Goal: Task Accomplishment & Management: Use online tool/utility

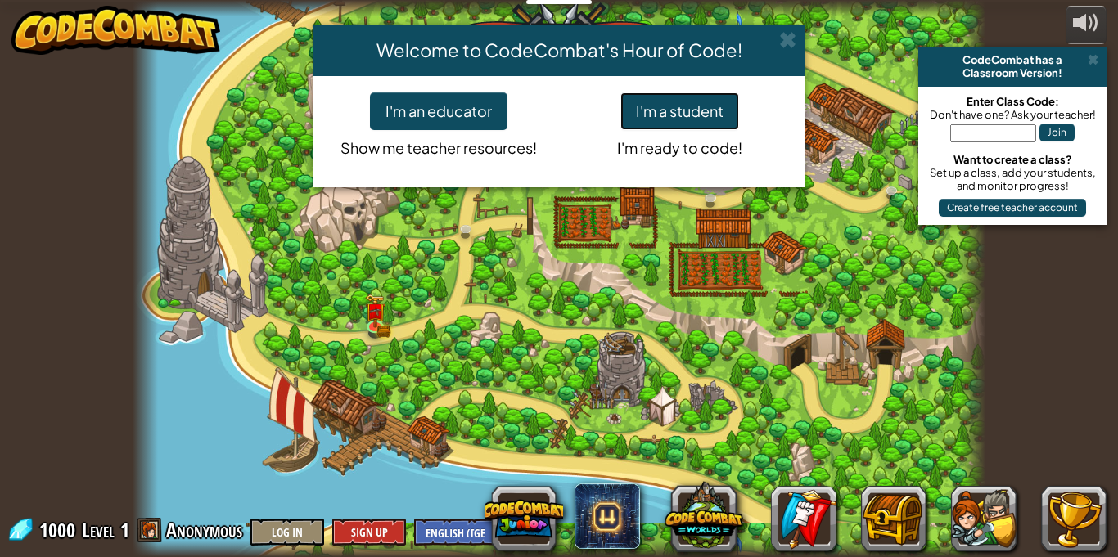
click at [673, 124] on button "I'm a student" at bounding box center [679, 111] width 119 height 38
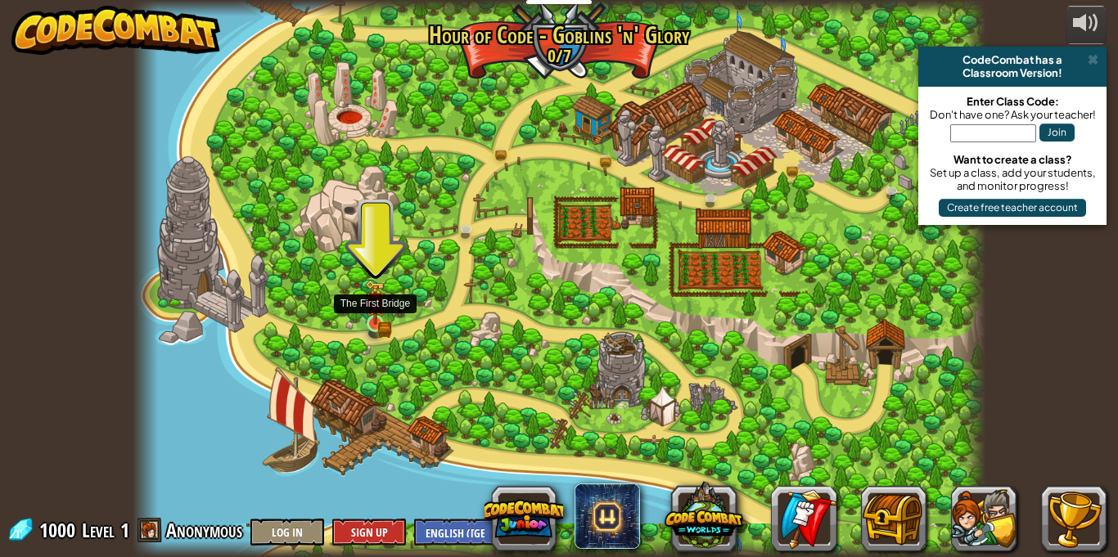
click at [384, 315] on img at bounding box center [375, 302] width 20 height 45
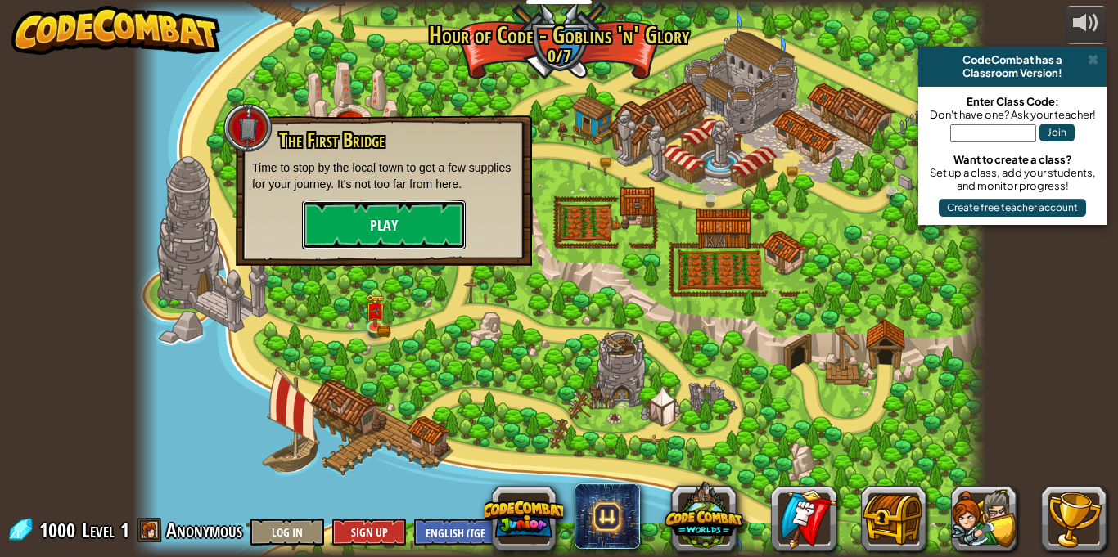
click at [426, 209] on button "Play" at bounding box center [384, 225] width 164 height 49
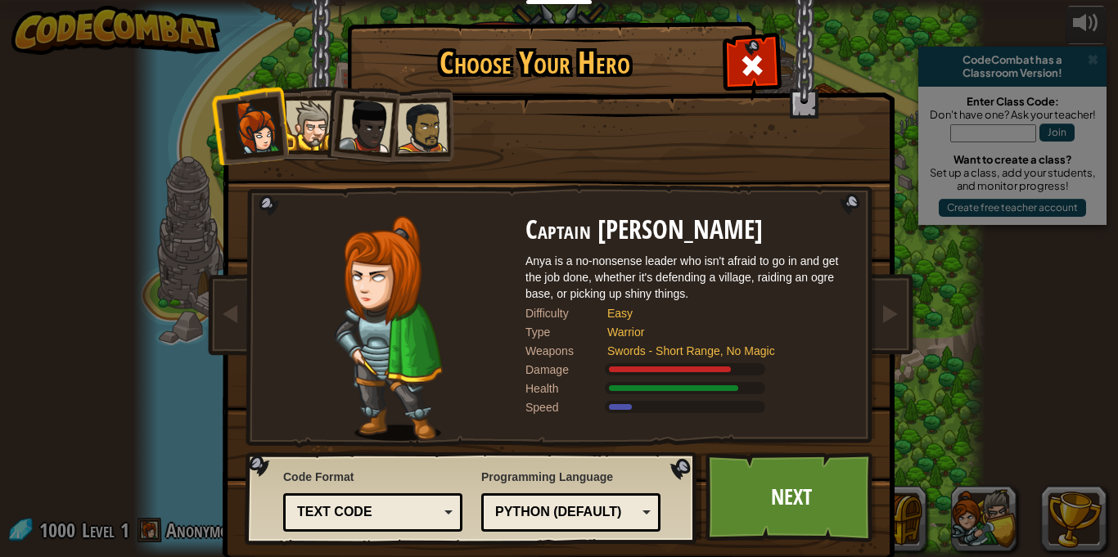
click at [323, 134] on li at bounding box center [361, 123] width 80 height 80
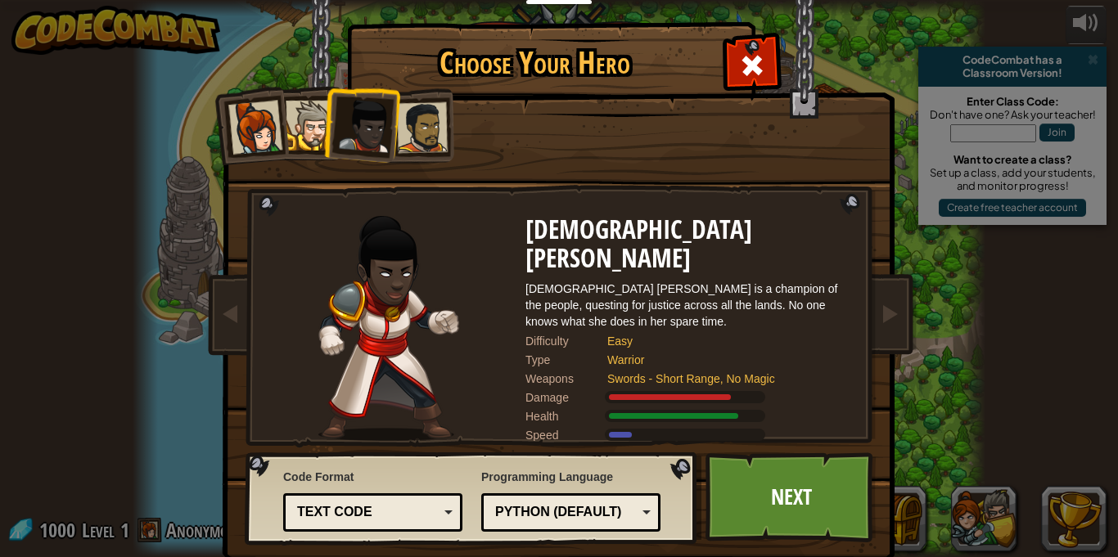
click at [271, 139] on div at bounding box center [255, 128] width 54 height 54
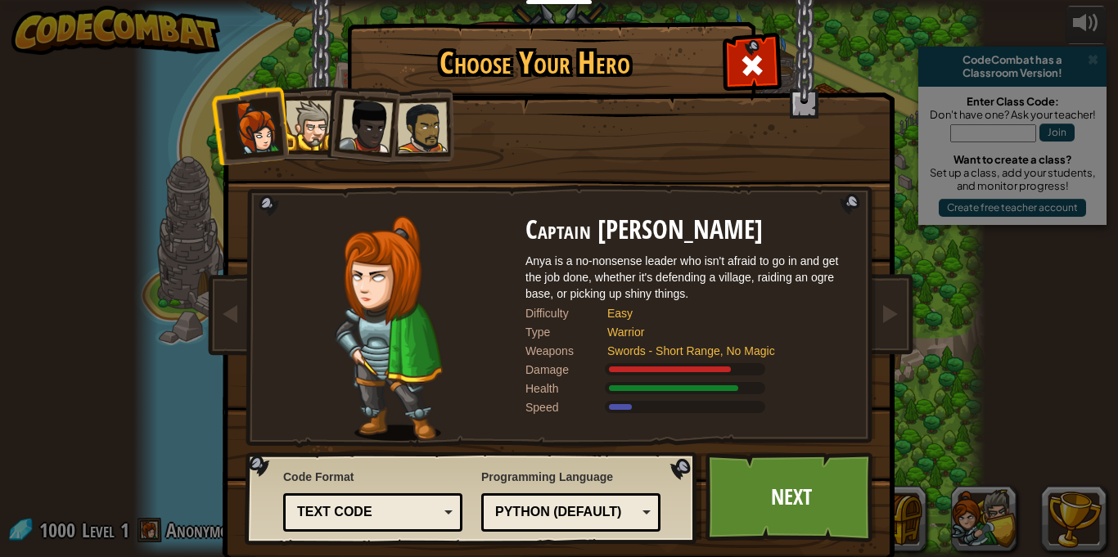
click at [321, 119] on div at bounding box center [311, 126] width 50 height 50
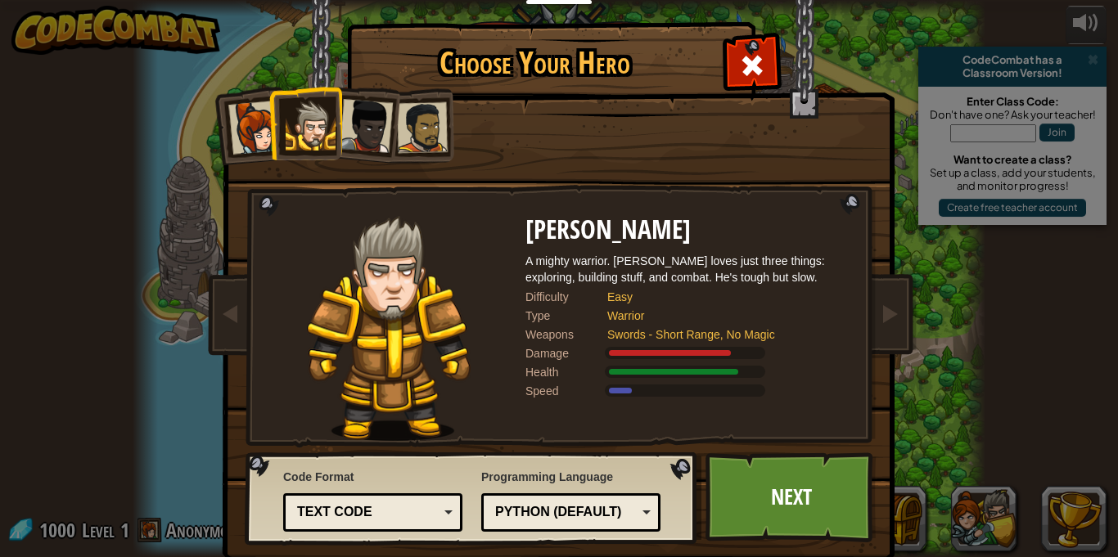
click at [364, 109] on div at bounding box center [366, 126] width 54 height 54
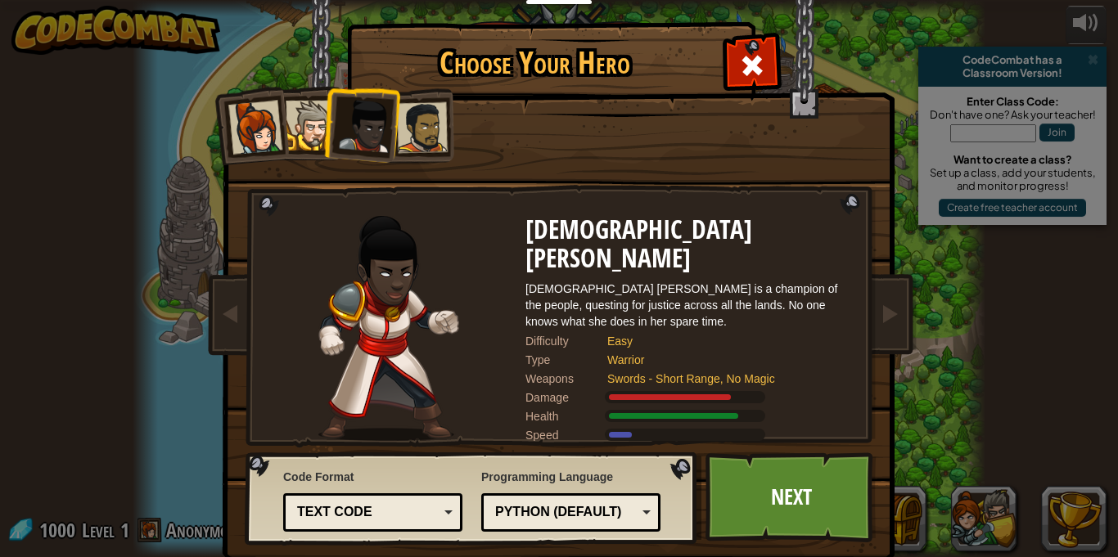
click at [427, 114] on div at bounding box center [422, 127] width 51 height 51
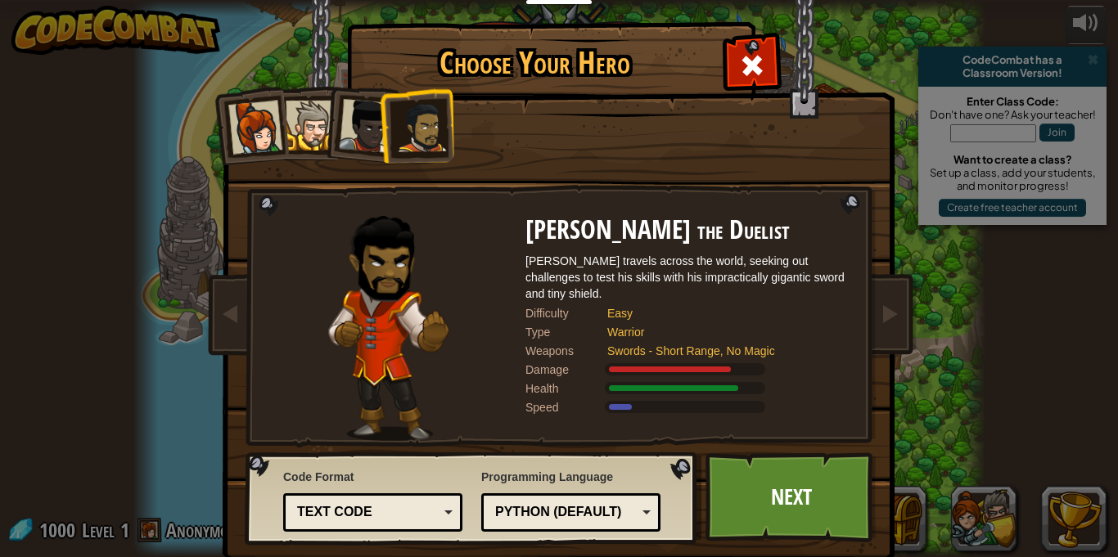
click at [323, 126] on li at bounding box center [361, 123] width 80 height 80
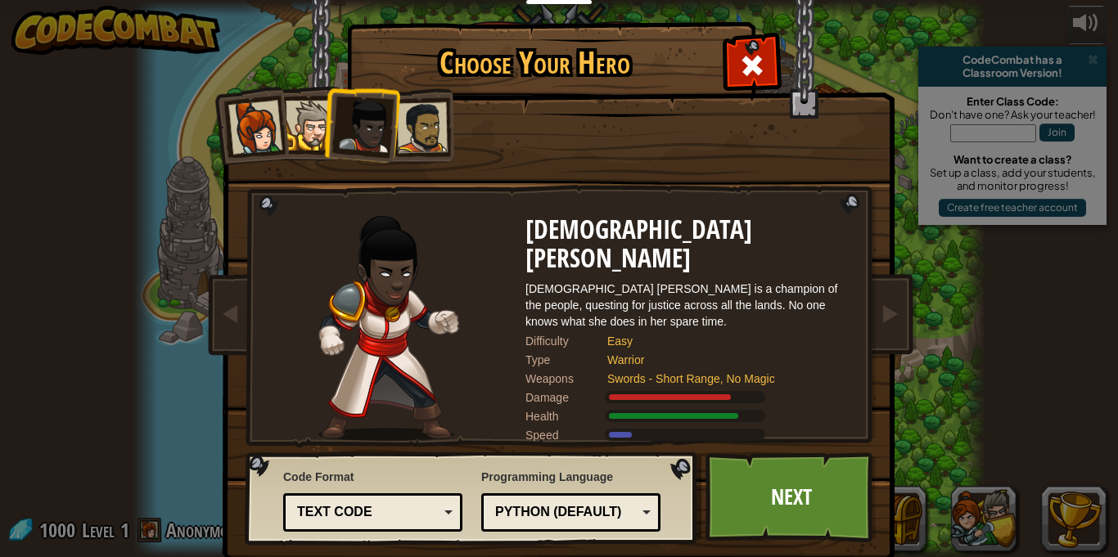
click at [313, 124] on div at bounding box center [311, 126] width 50 height 50
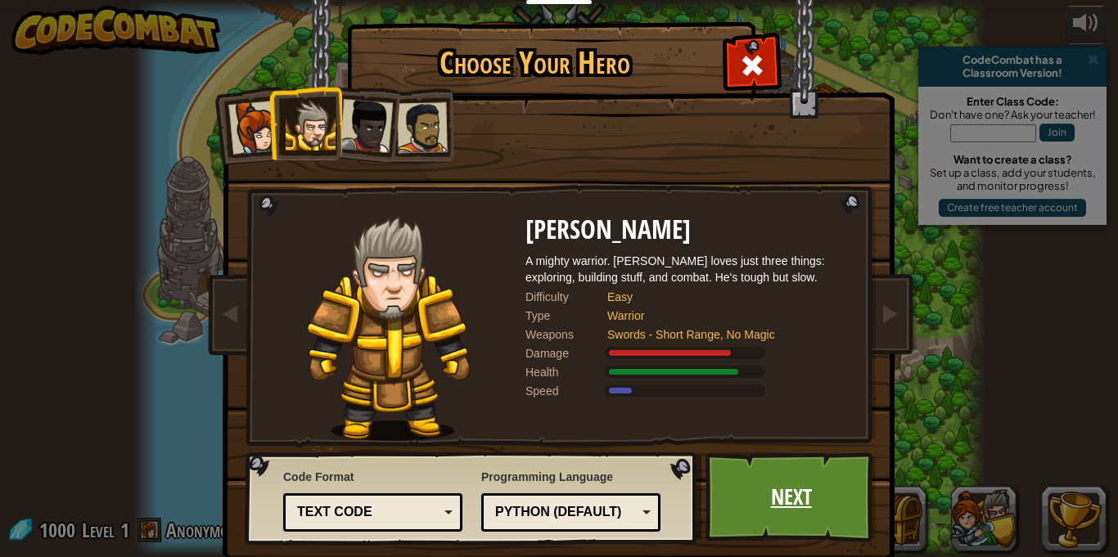
click at [795, 476] on link "Next" at bounding box center [791, 498] width 171 height 90
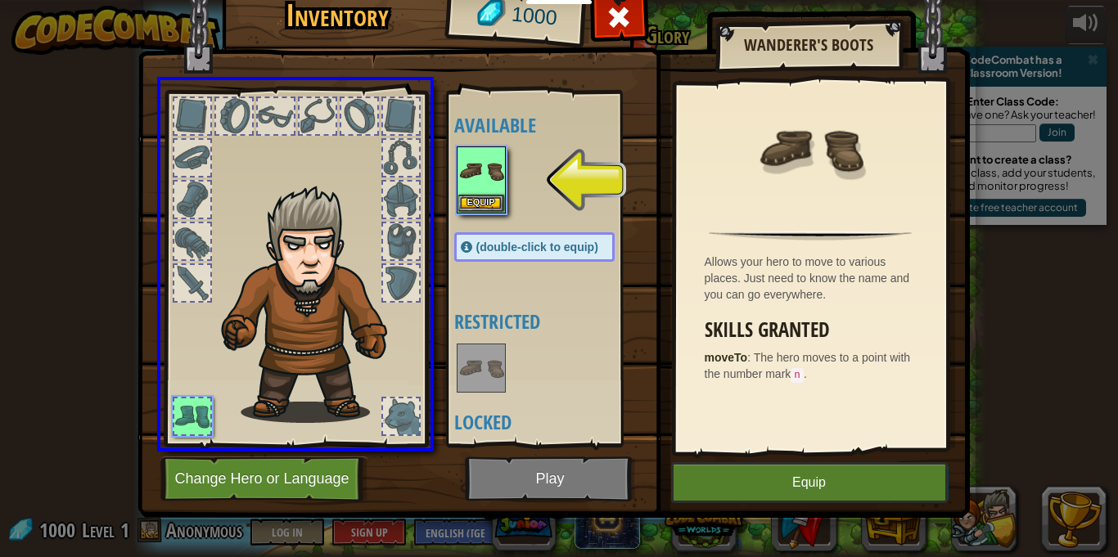
drag, startPoint x: 499, startPoint y: 192, endPoint x: 391, endPoint y: 255, distance: 125.1
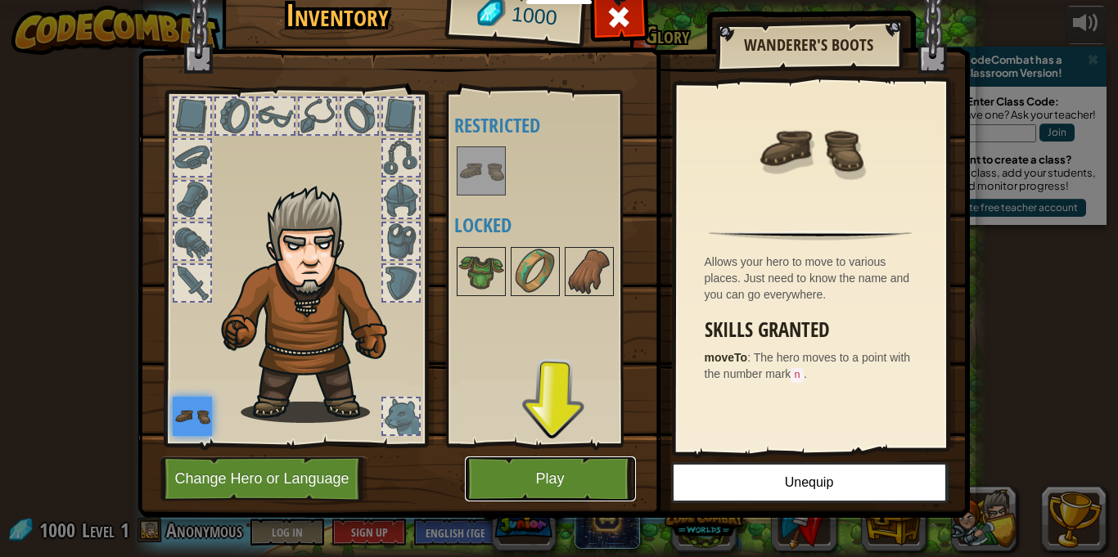
click at [551, 494] on button "Play" at bounding box center [550, 479] width 171 height 45
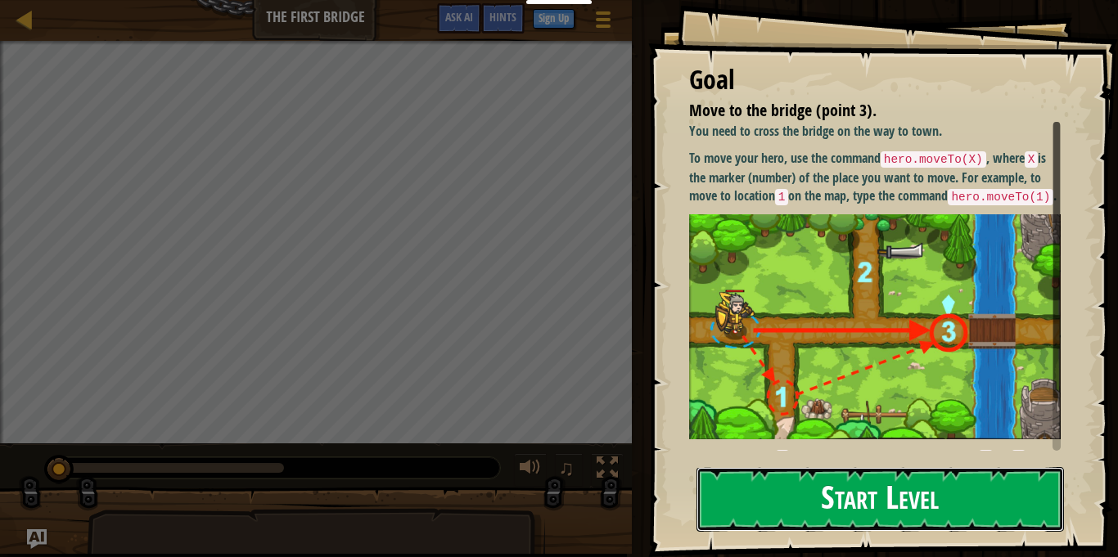
click at [805, 503] on button "Start Level" at bounding box center [881, 499] width 368 height 65
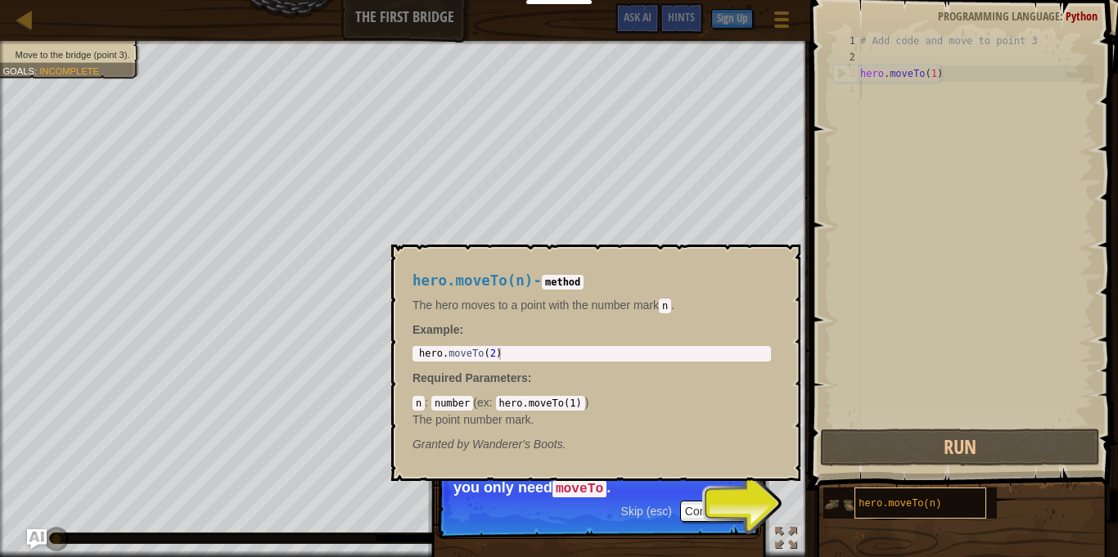
scroll to position [7, 0]
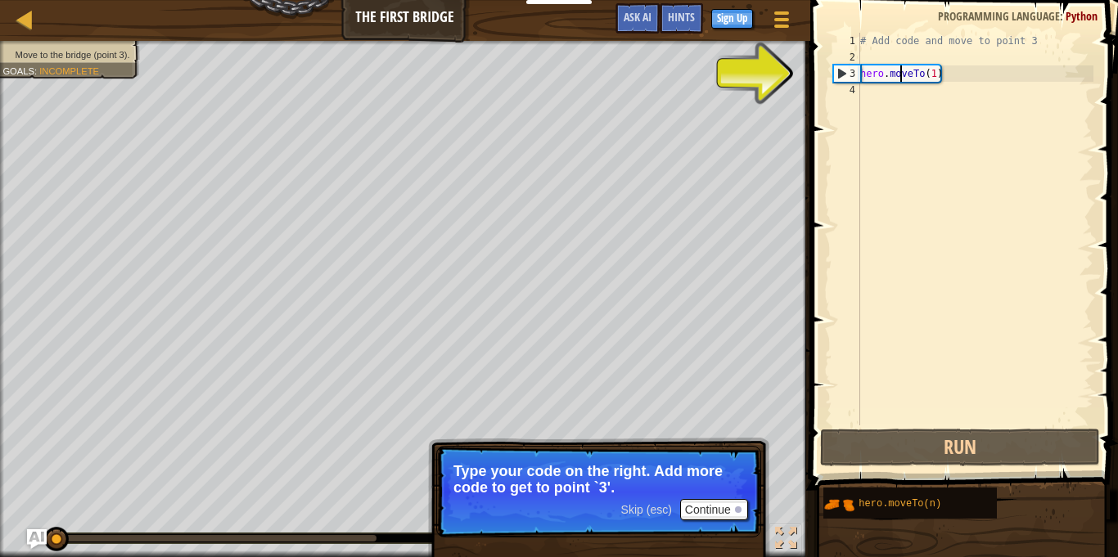
click at [900, 72] on div "# Add code and move to point 3 hero . moveTo ( 1 )" at bounding box center [975, 246] width 237 height 426
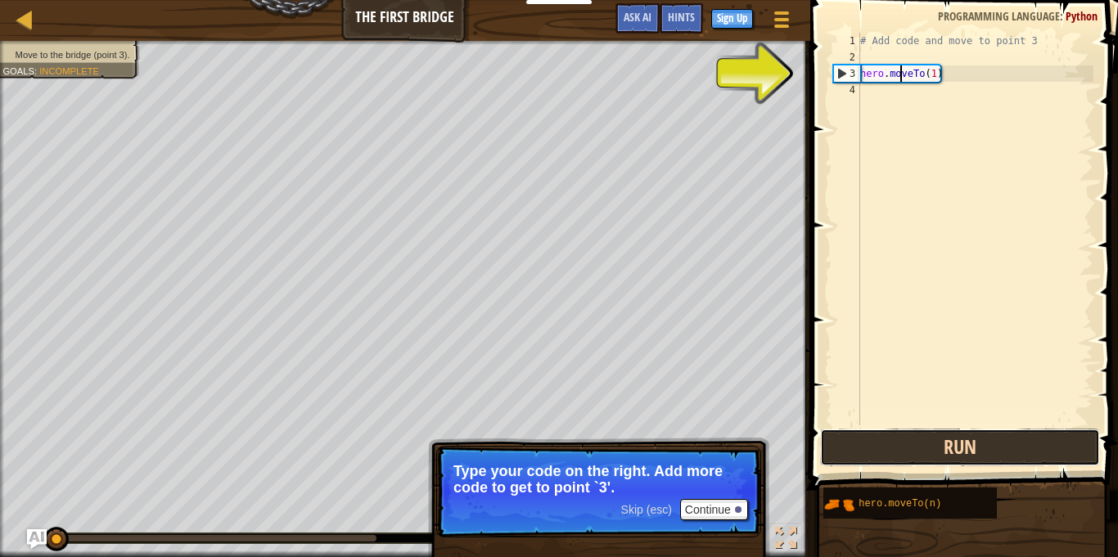
click at [896, 455] on button "Run" at bounding box center [960, 448] width 280 height 38
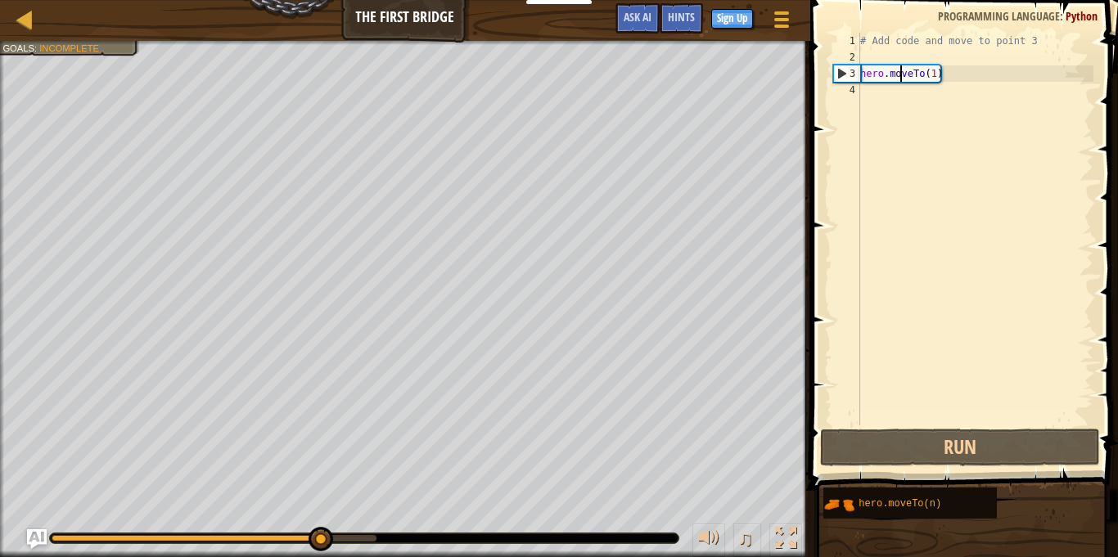
click at [902, 77] on div "# Add code and move to point 3 hero . moveTo ( 1 )" at bounding box center [975, 246] width 237 height 426
click at [934, 76] on div "# Add code and move to point 3 hero . moveTo ( 1 )" at bounding box center [975, 246] width 237 height 426
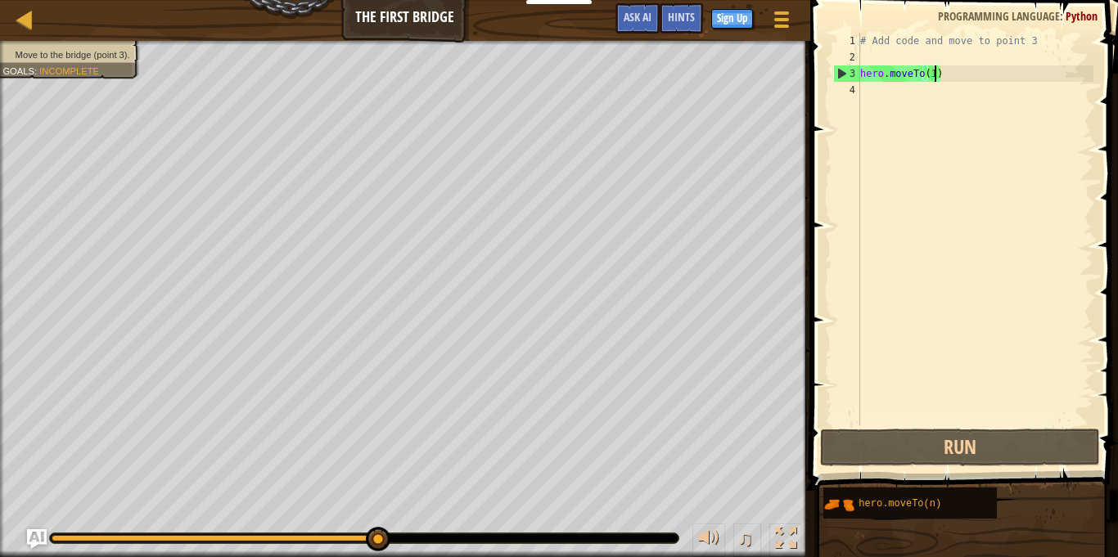
click at [939, 77] on div "# Add code and move to point 3 hero . moveTo ( 1 )" at bounding box center [975, 246] width 237 height 426
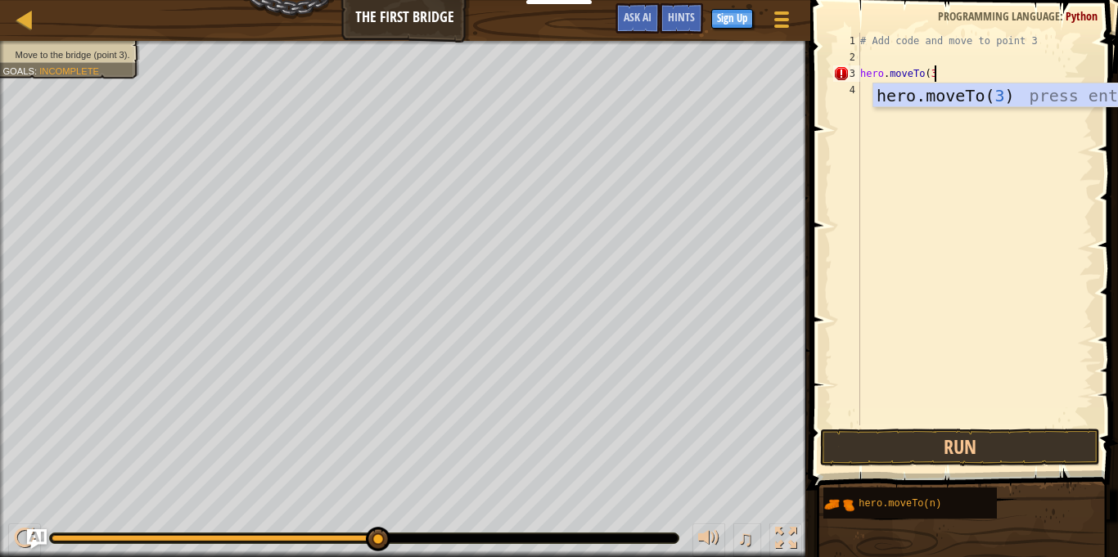
scroll to position [7, 11]
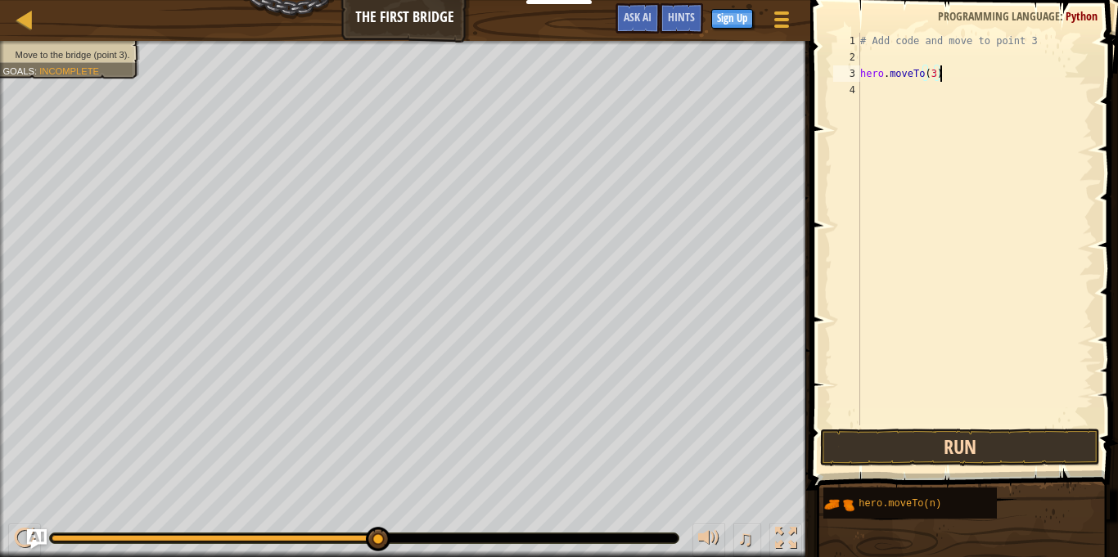
type textarea "hero.moveTo(3)"
click at [922, 458] on button "Run" at bounding box center [960, 448] width 280 height 38
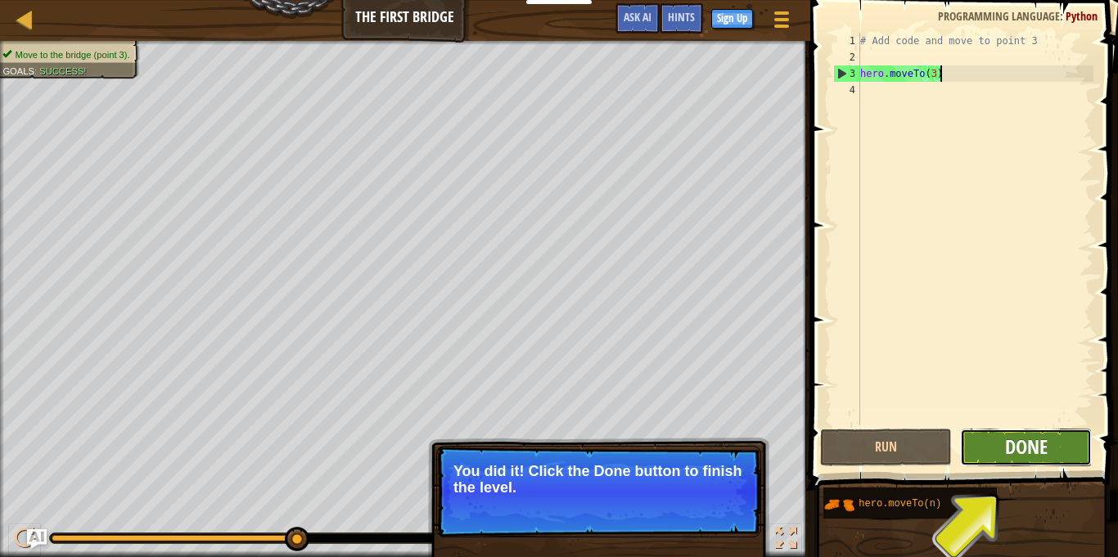
click at [1032, 447] on span "Done" at bounding box center [1026, 447] width 43 height 26
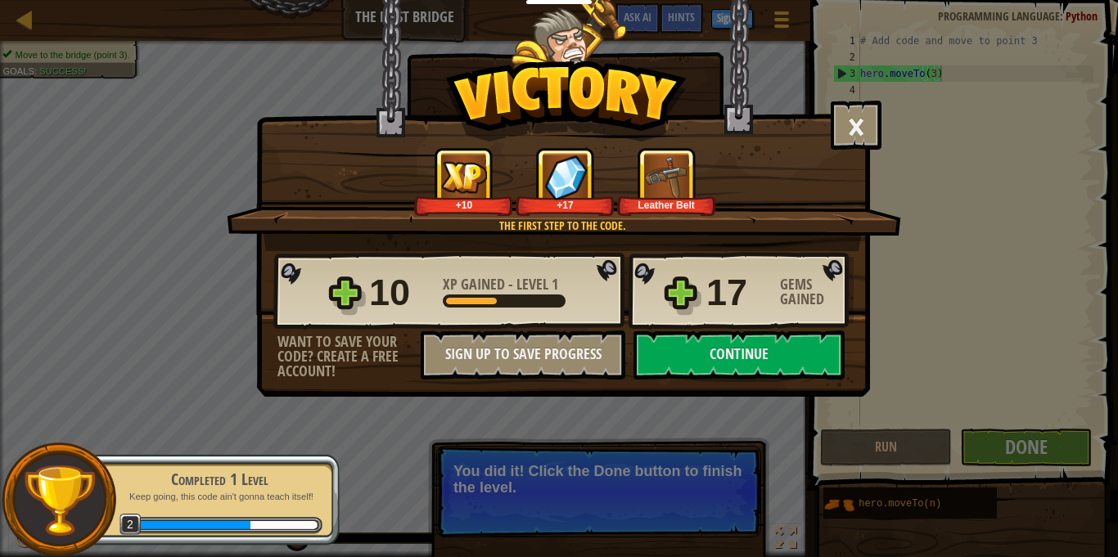
click at [768, 330] on div "10 XP Gained - Level 1 17 Gems Gained" at bounding box center [563, 291] width 580 height 79
click at [765, 341] on button "Continue" at bounding box center [739, 355] width 211 height 49
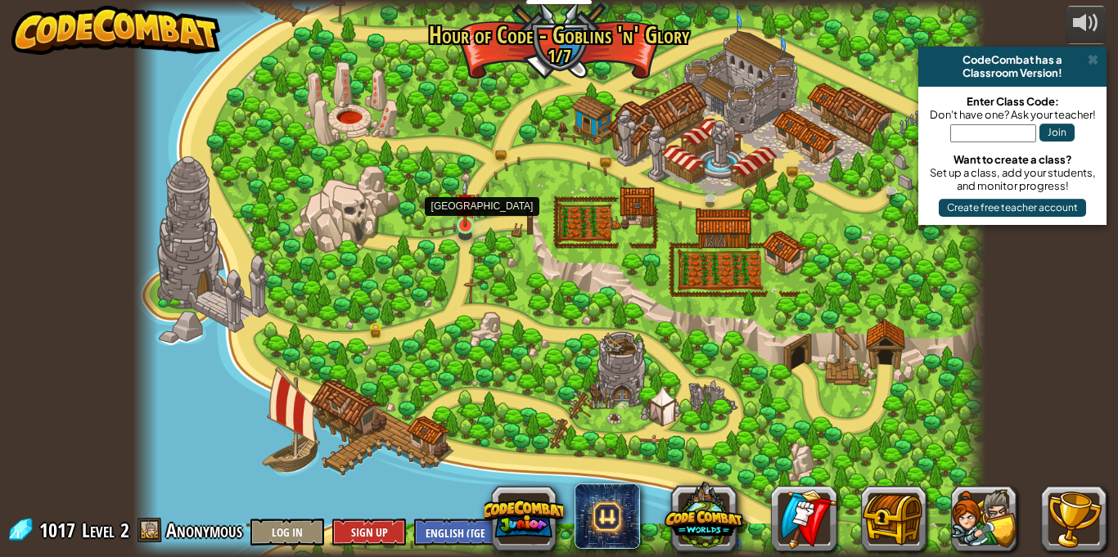
click at [465, 222] on img at bounding box center [465, 203] width 20 height 47
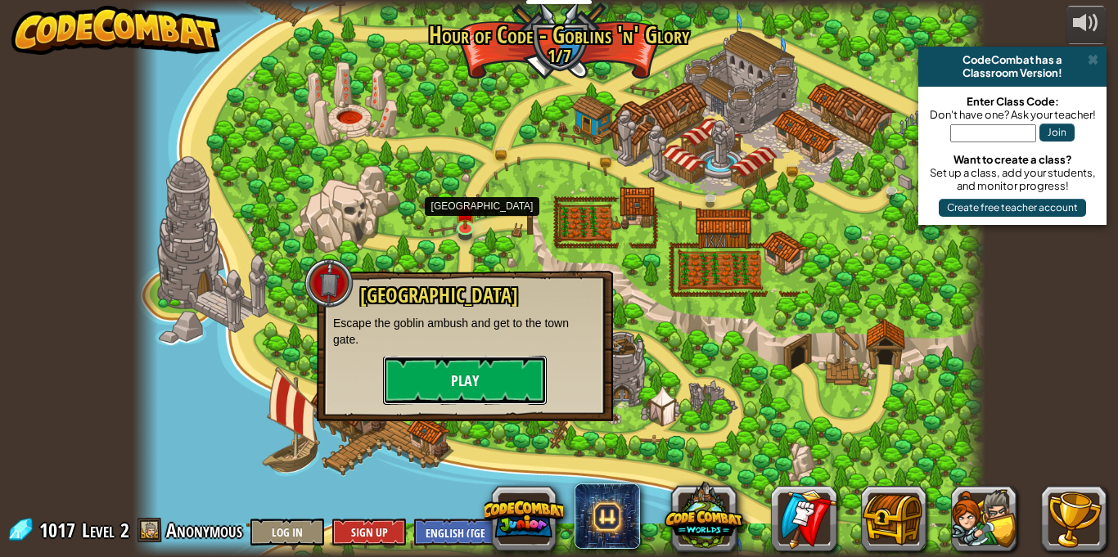
click at [443, 363] on button "Play" at bounding box center [465, 380] width 164 height 49
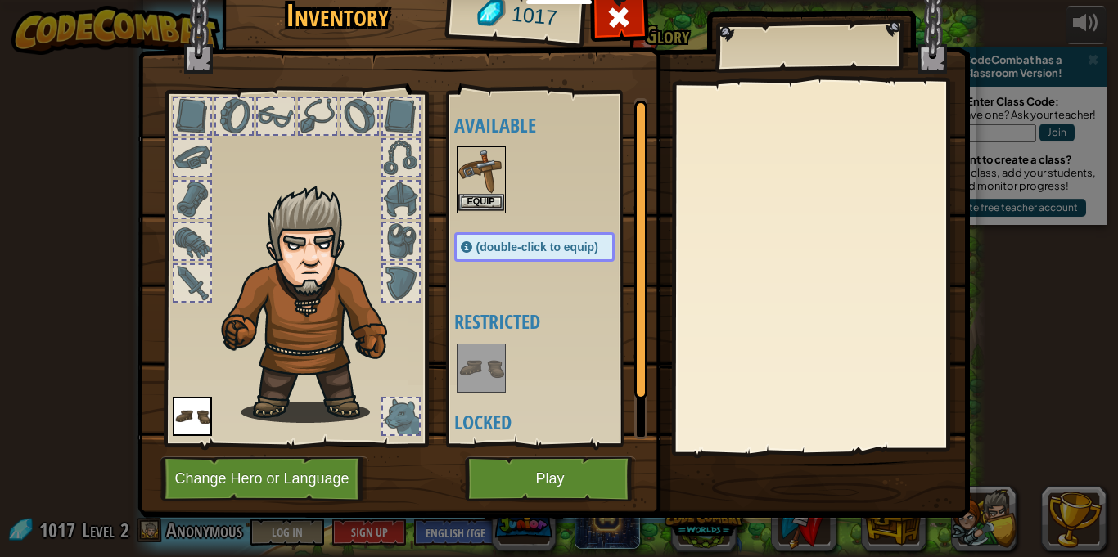
click at [488, 180] on img at bounding box center [481, 171] width 46 height 46
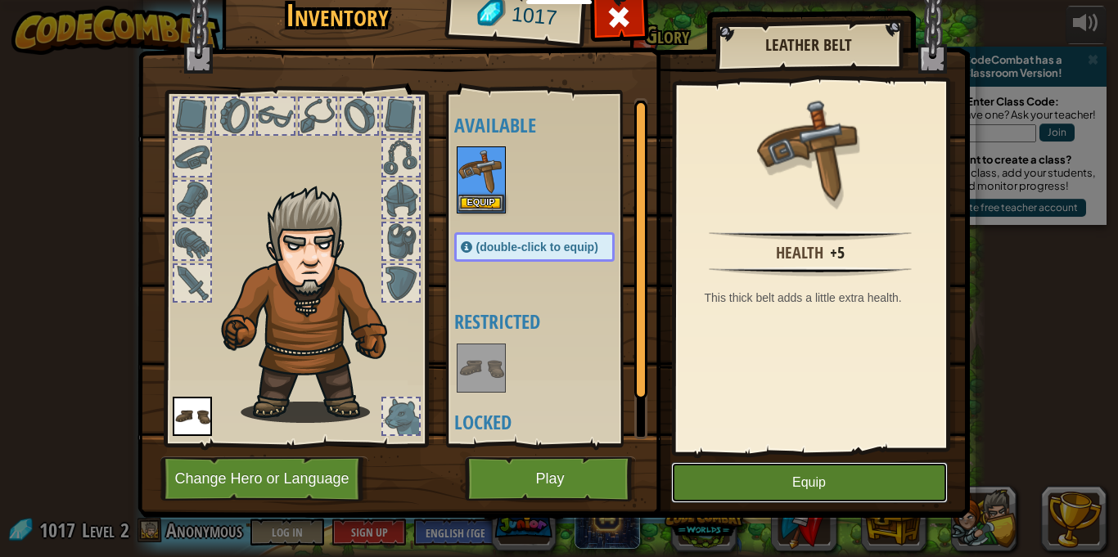
click at [742, 471] on button "Equip" at bounding box center [809, 482] width 277 height 41
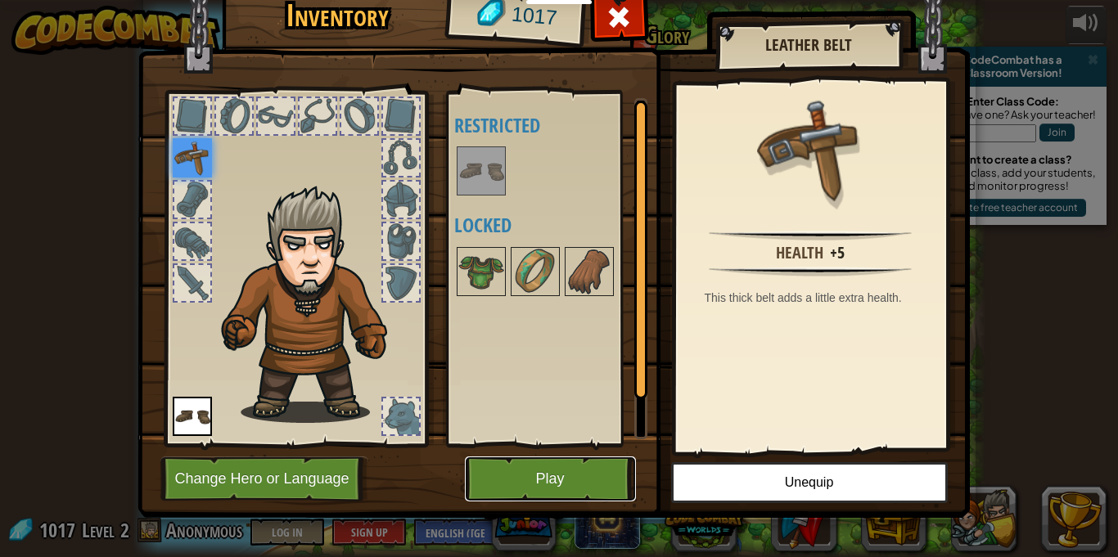
click at [611, 482] on button "Play" at bounding box center [550, 479] width 171 height 45
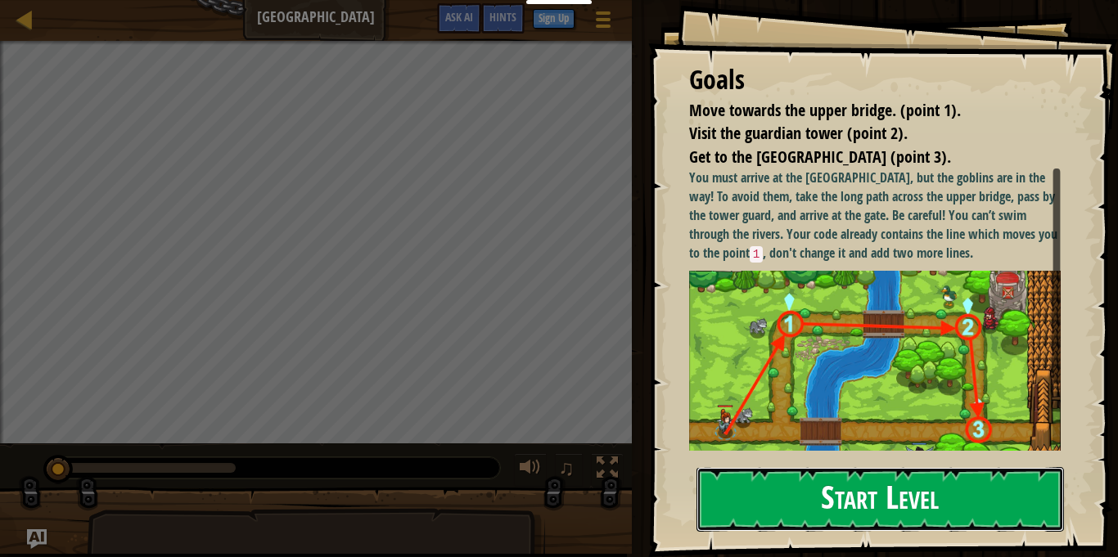
click at [880, 489] on button "Start Level" at bounding box center [881, 499] width 368 height 65
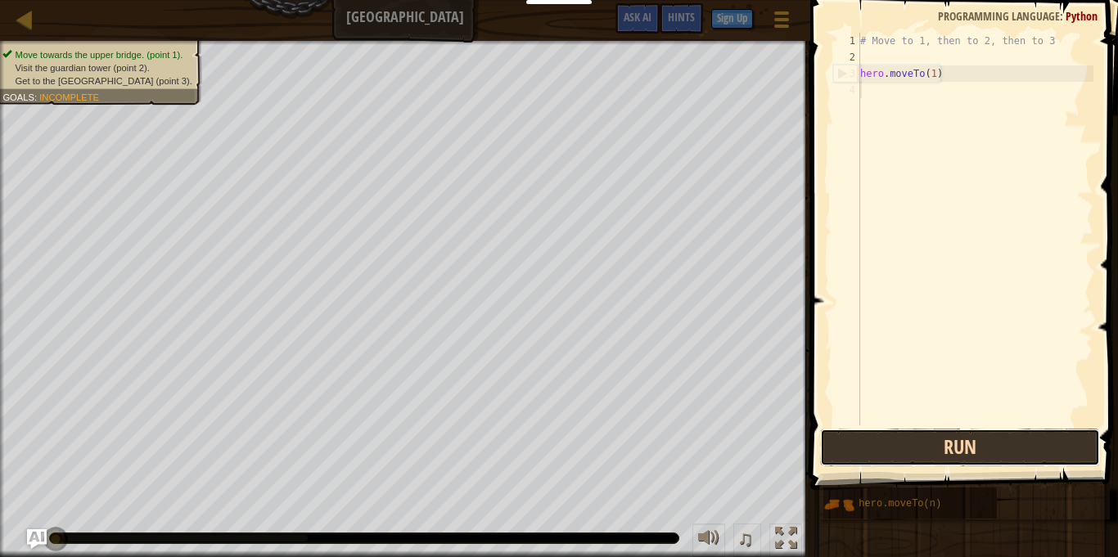
click at [882, 449] on button "Run" at bounding box center [960, 448] width 280 height 38
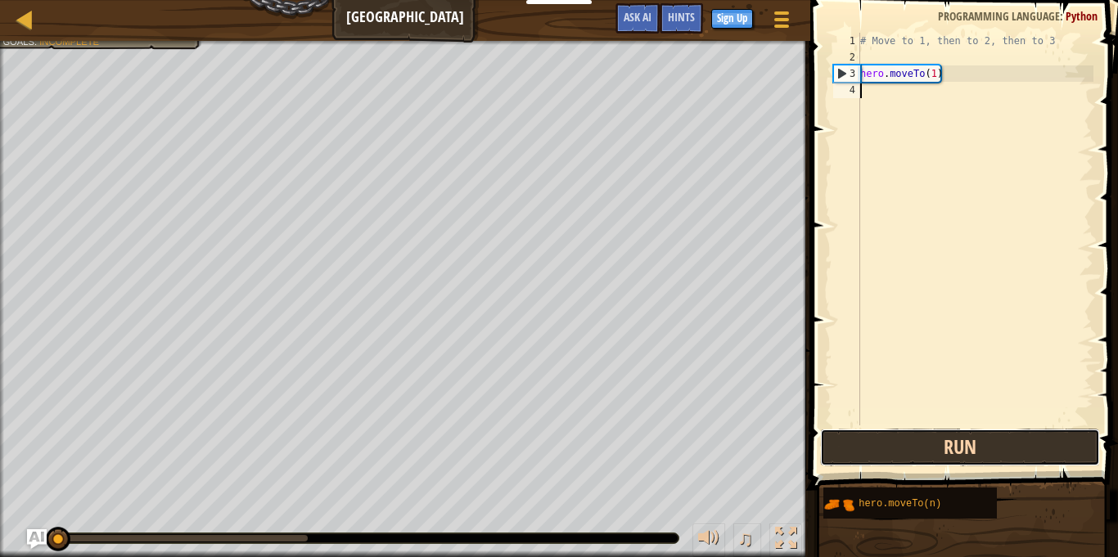
click at [882, 449] on button "Run" at bounding box center [960, 448] width 280 height 38
click at [882, 449] on button "Running" at bounding box center [960, 448] width 280 height 38
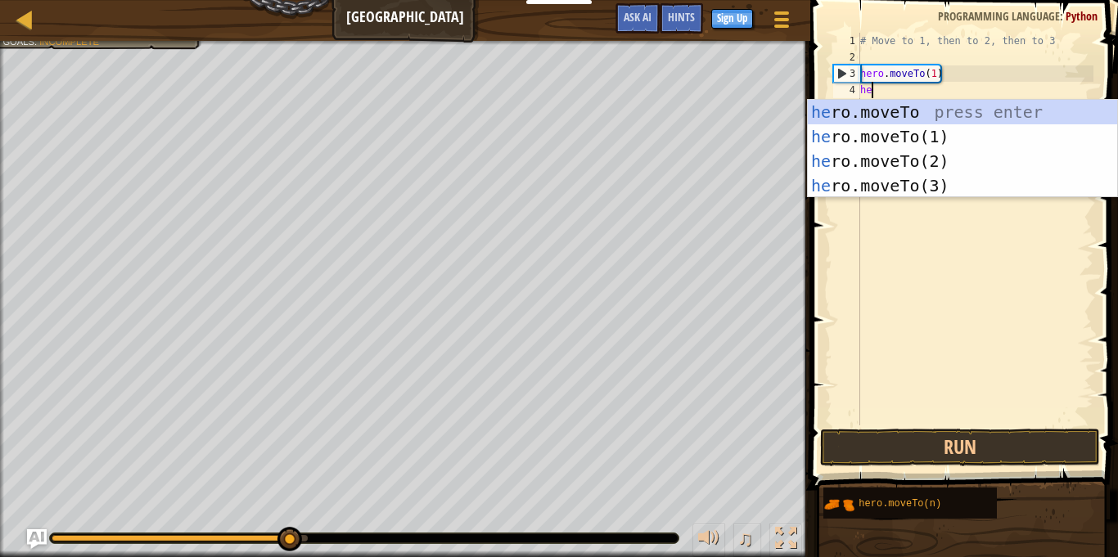
scroll to position [7, 2]
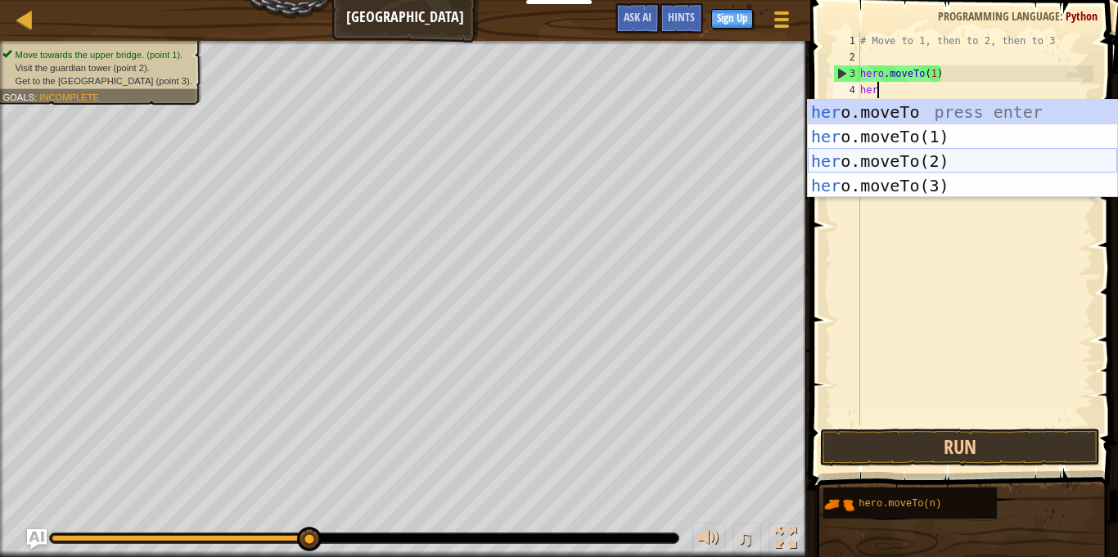
click at [908, 159] on div "her o.moveTo press enter her o.moveTo(1) press enter her o.moveTo(2) press ente…" at bounding box center [962, 173] width 309 height 147
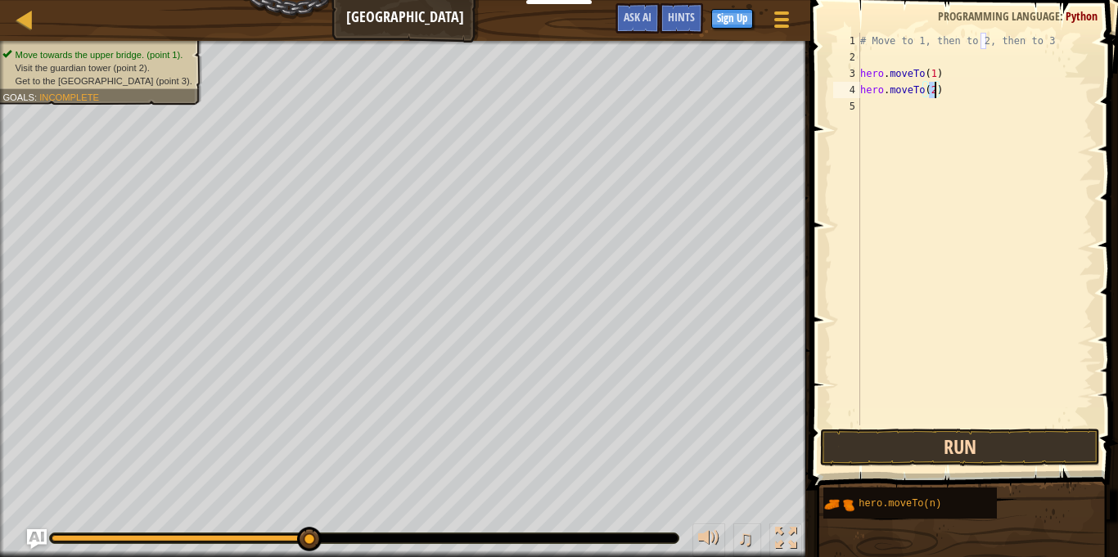
type textarea "hero.moveTo(2)"
click at [968, 449] on button "Run" at bounding box center [960, 448] width 280 height 38
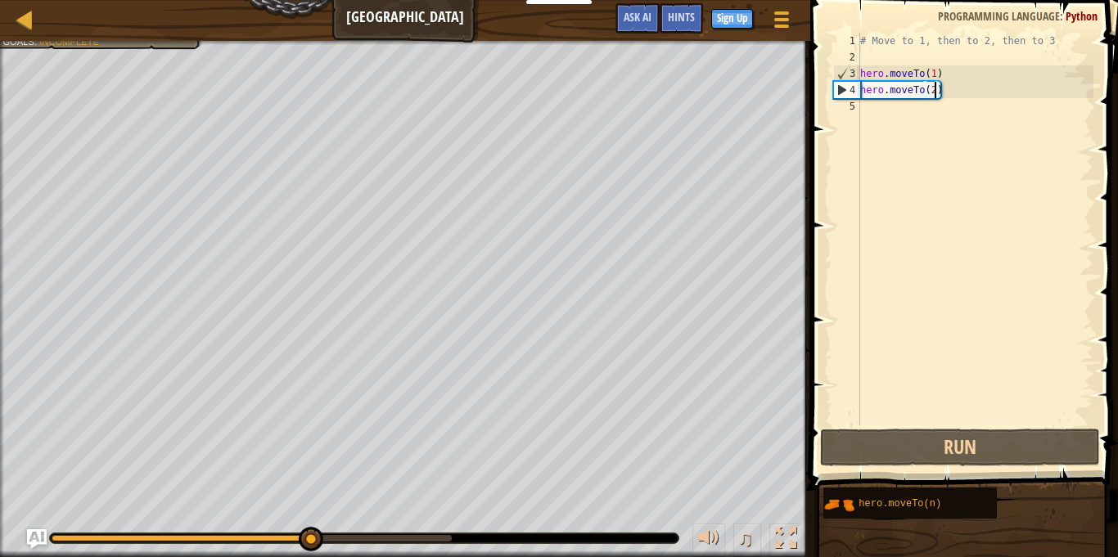
click at [890, 111] on div "# Move to 1, then to 2, then to 3 hero . moveTo ( 1 ) hero . moveTo ( 2 )" at bounding box center [975, 246] width 237 height 426
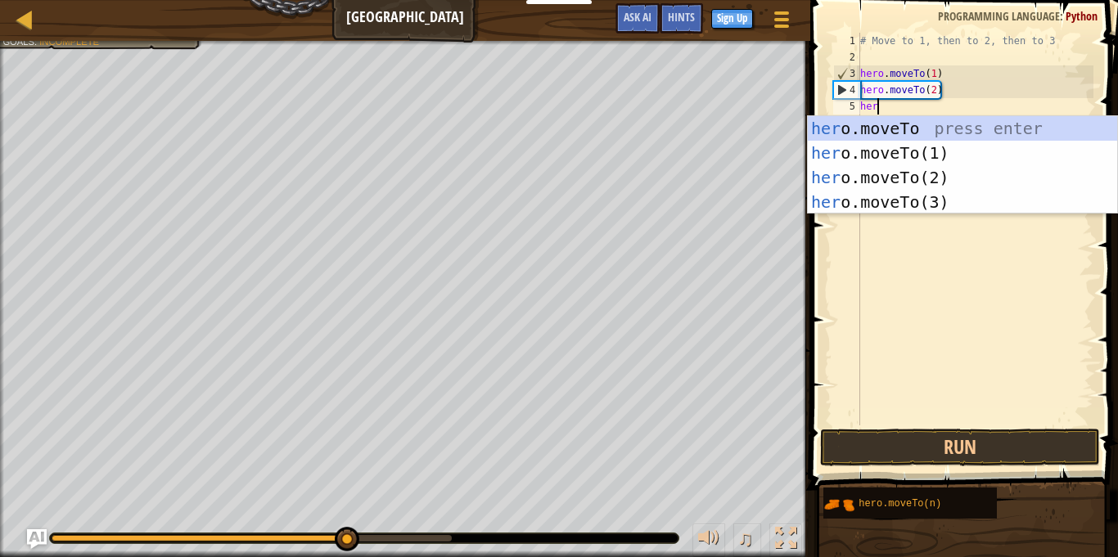
scroll to position [7, 2]
click at [894, 208] on div "hero .moveTo press enter hero .moveTo(1) press enter hero .moveTo(2) press ente…" at bounding box center [962, 189] width 309 height 147
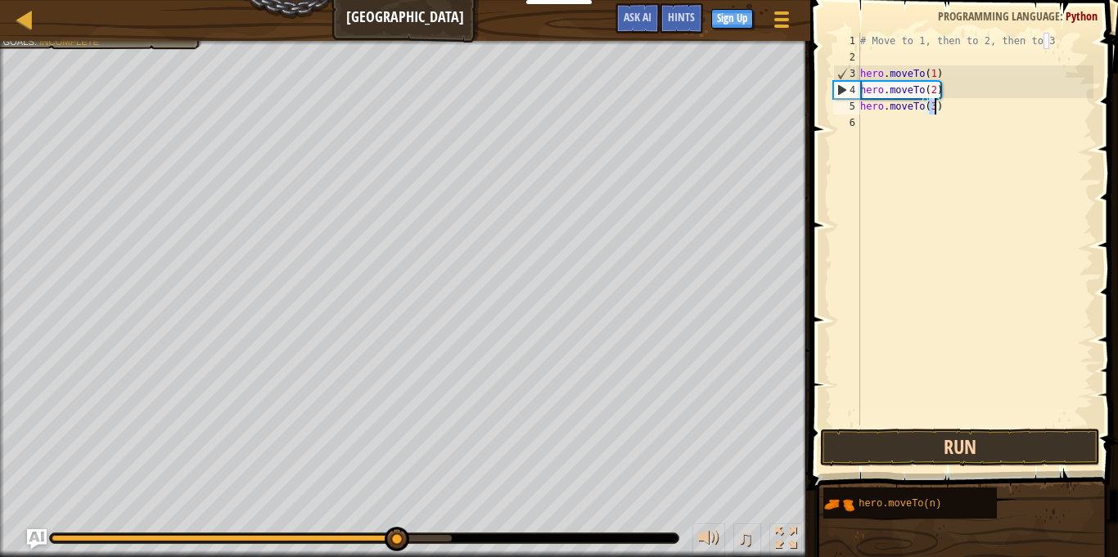
type textarea "hero.moveTo(3)"
click at [981, 438] on button "Run" at bounding box center [960, 448] width 280 height 38
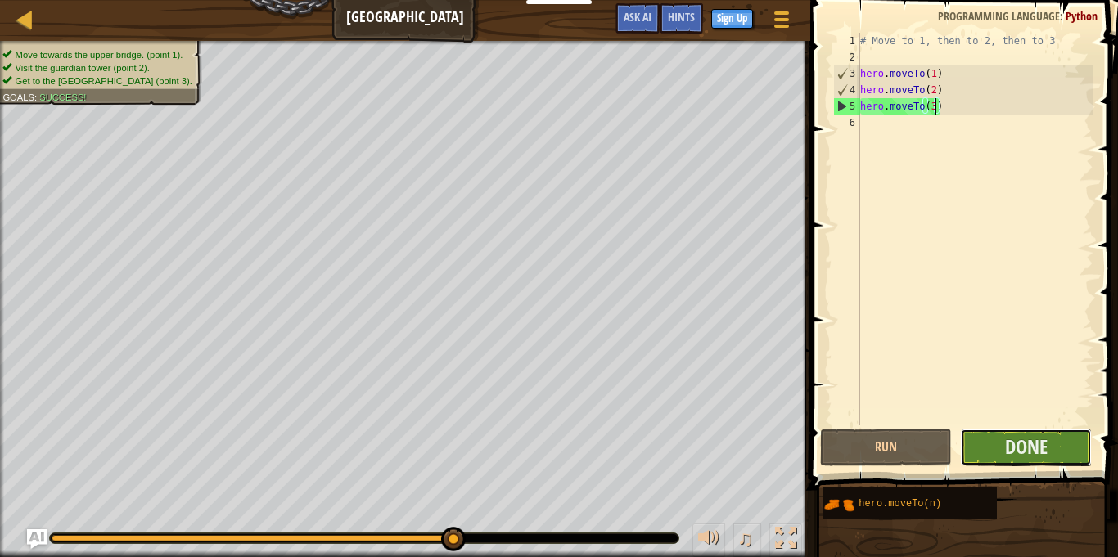
click at [1054, 440] on button "Done" at bounding box center [1026, 448] width 132 height 38
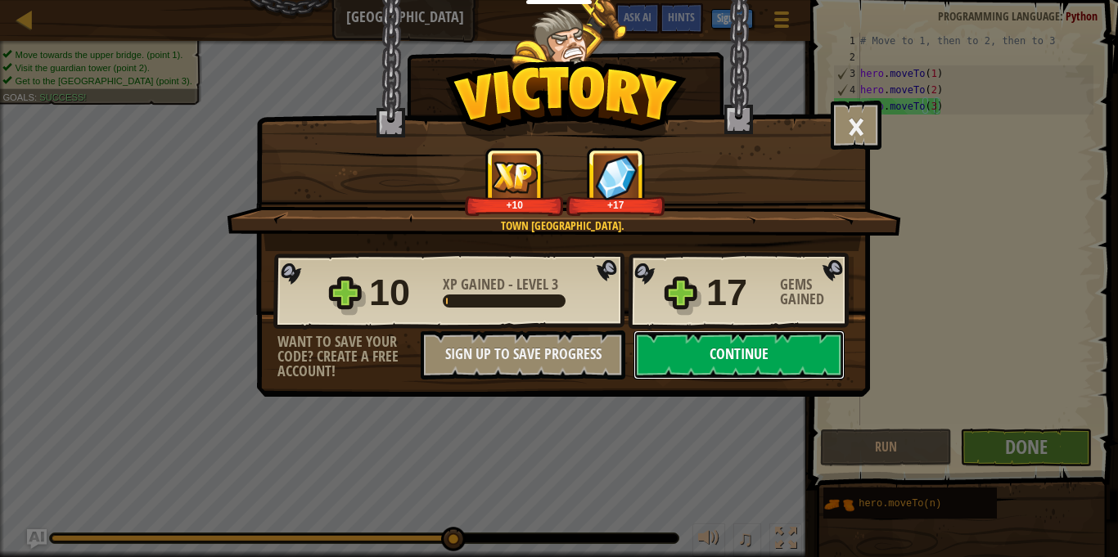
click at [798, 359] on button "Continue" at bounding box center [739, 355] width 211 height 49
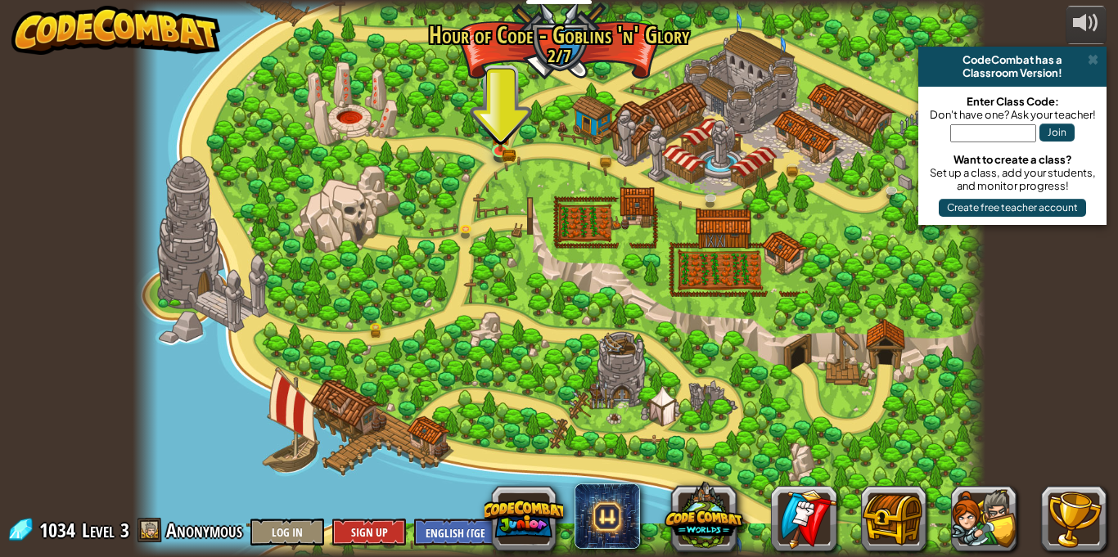
click at [787, 382] on div at bounding box center [559, 278] width 853 height 557
click at [507, 133] on img at bounding box center [500, 126] width 20 height 45
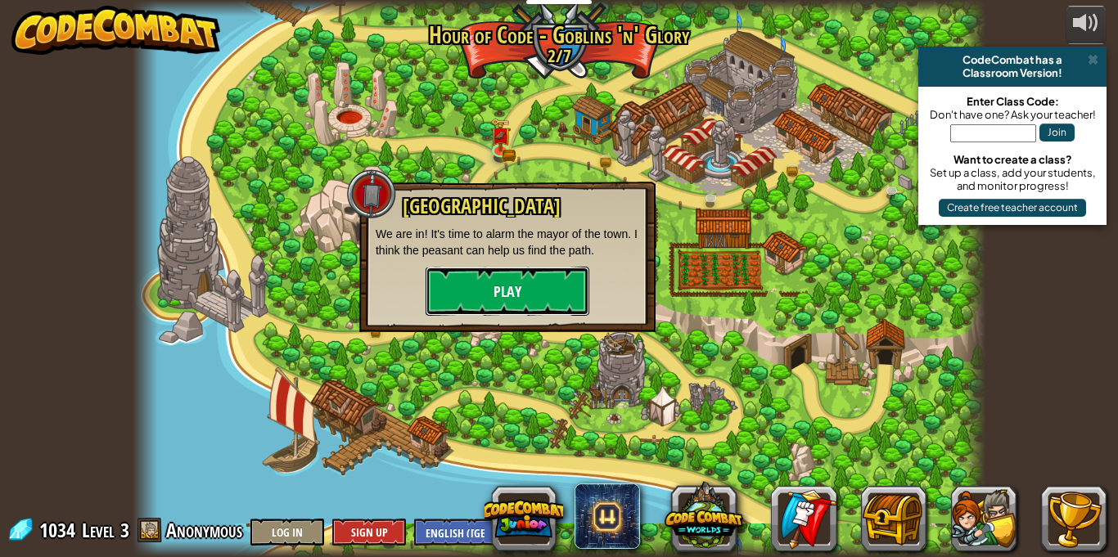
click at [510, 274] on button "Play" at bounding box center [508, 291] width 164 height 49
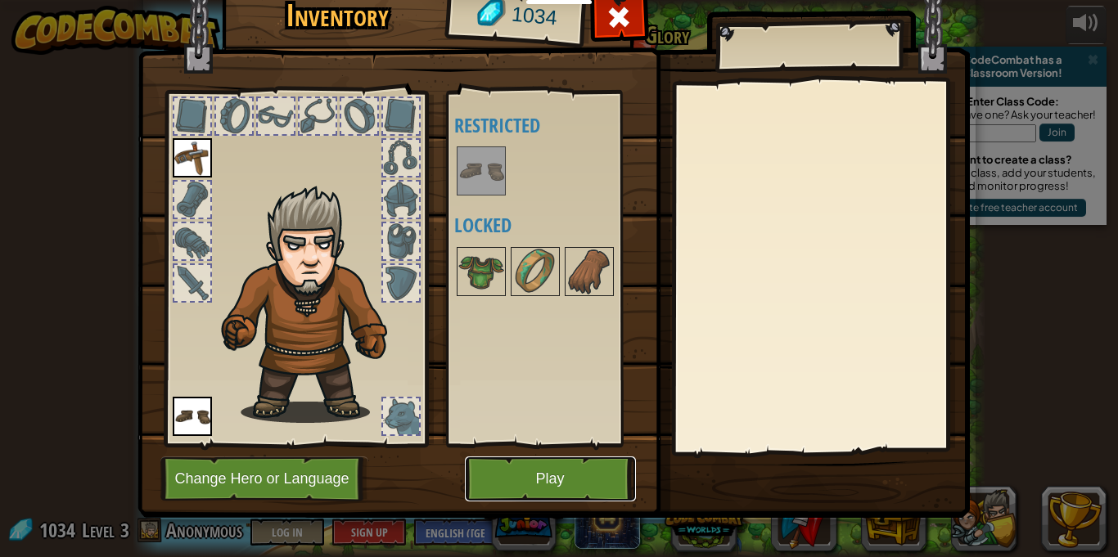
click at [557, 471] on button "Play" at bounding box center [550, 479] width 171 height 45
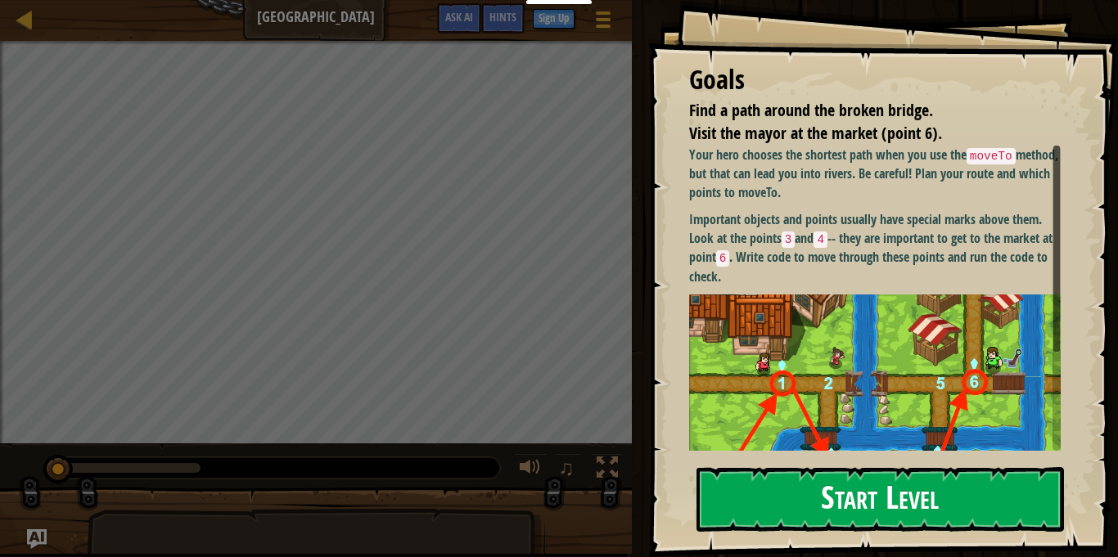
click at [815, 488] on button "Start Level" at bounding box center [881, 499] width 368 height 65
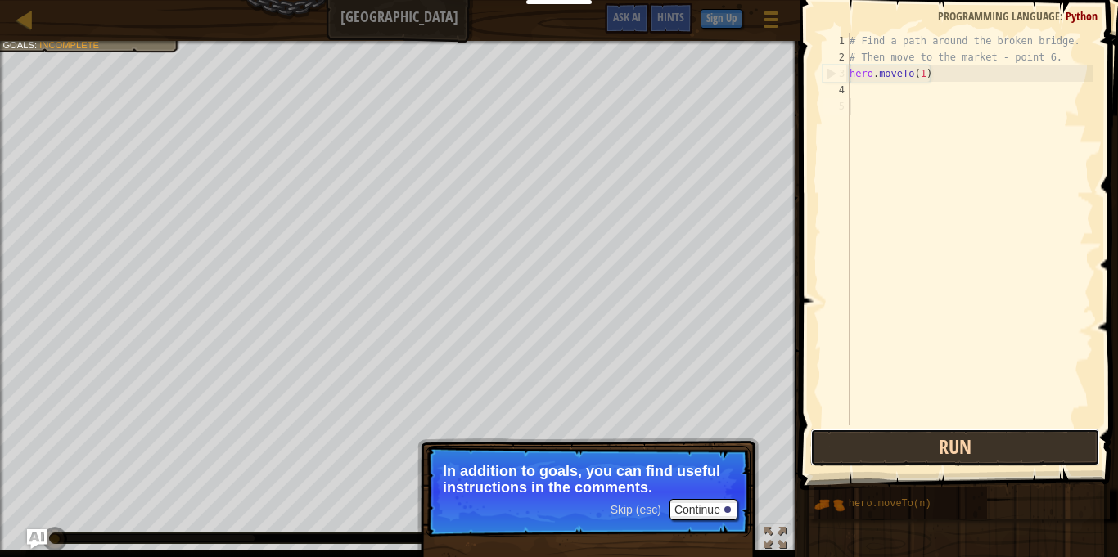
click at [946, 452] on button "Run" at bounding box center [955, 448] width 290 height 38
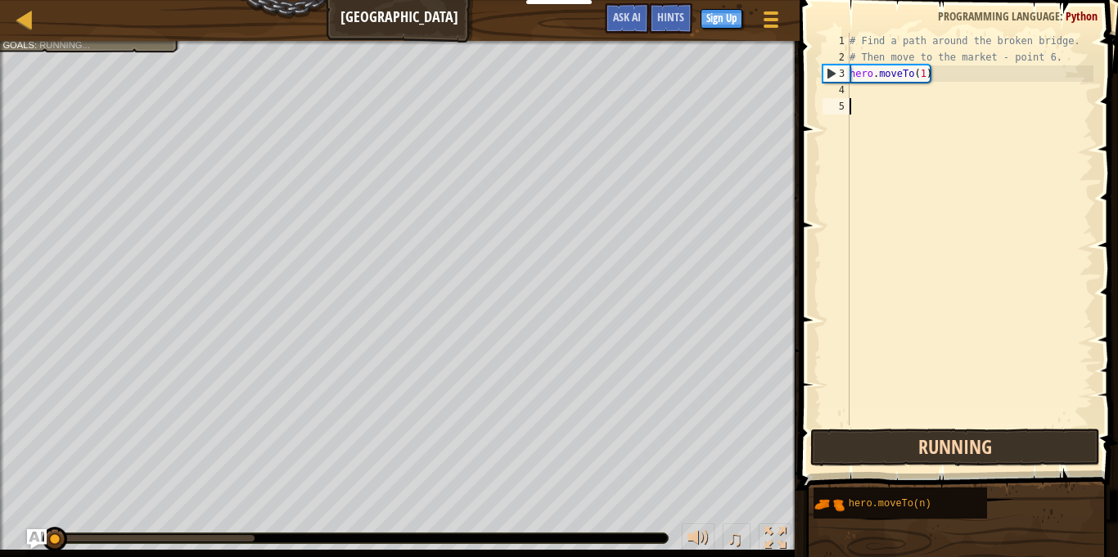
scroll to position [7, 0]
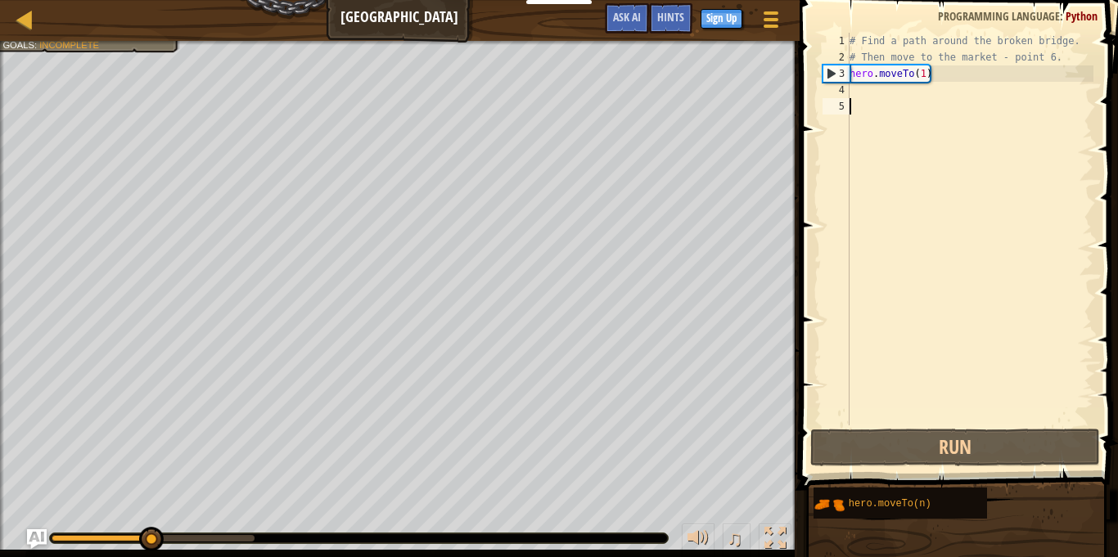
click at [852, 88] on div "# Find a path around the broken bridge. # Then move to the market - point 6. he…" at bounding box center [969, 246] width 247 height 426
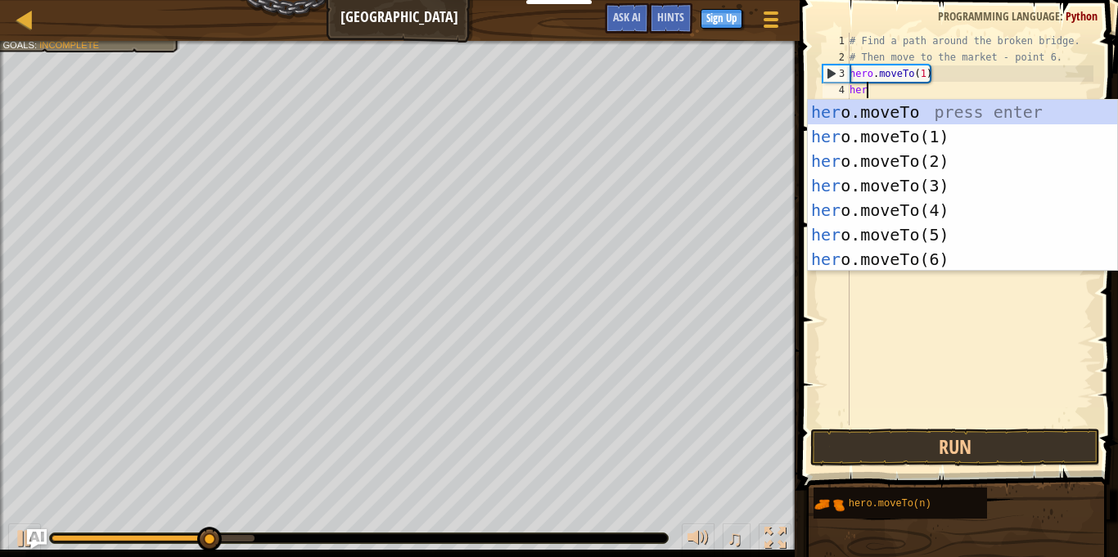
scroll to position [7, 2]
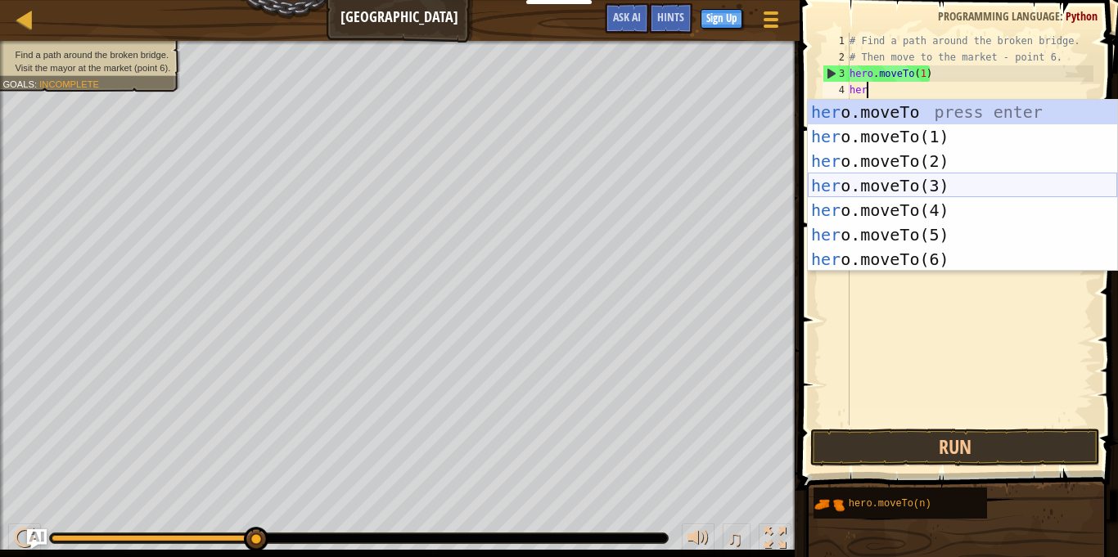
click at [939, 192] on div "her o.moveTo press enter her o.moveTo(1) press enter her o.moveTo(2) press ente…" at bounding box center [962, 210] width 309 height 221
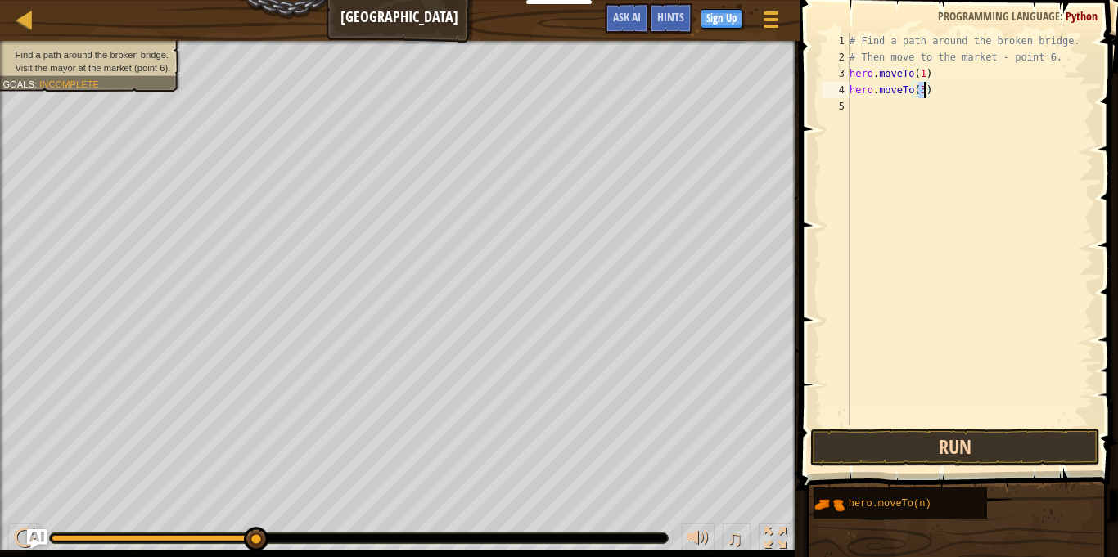
type textarea "hero.moveTo(3)"
click at [915, 446] on button "Run" at bounding box center [955, 448] width 290 height 38
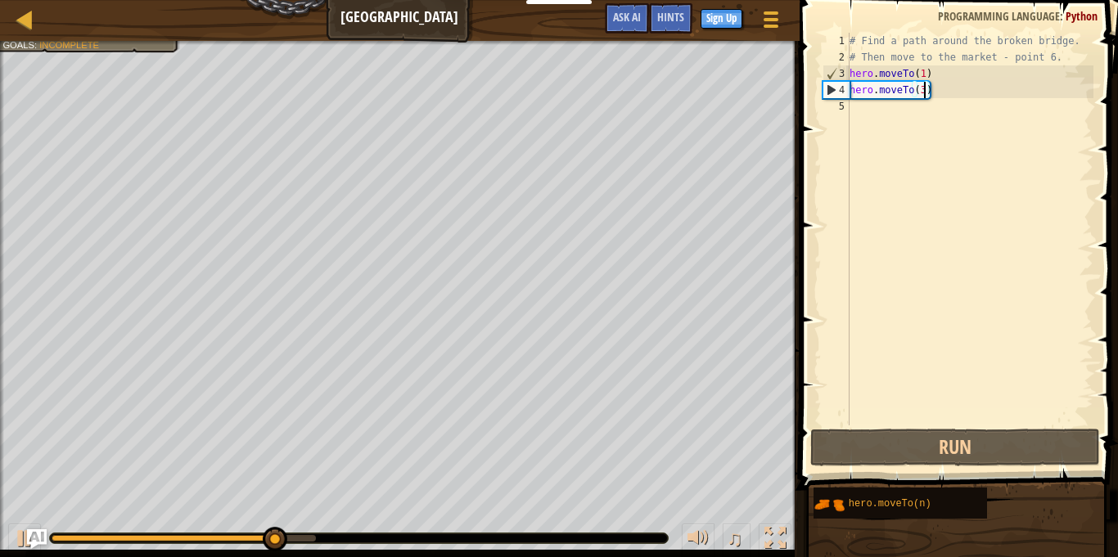
click at [878, 120] on div "# Find a path around the broken bridge. # Then move to the market - point 6. he…" at bounding box center [969, 246] width 247 height 426
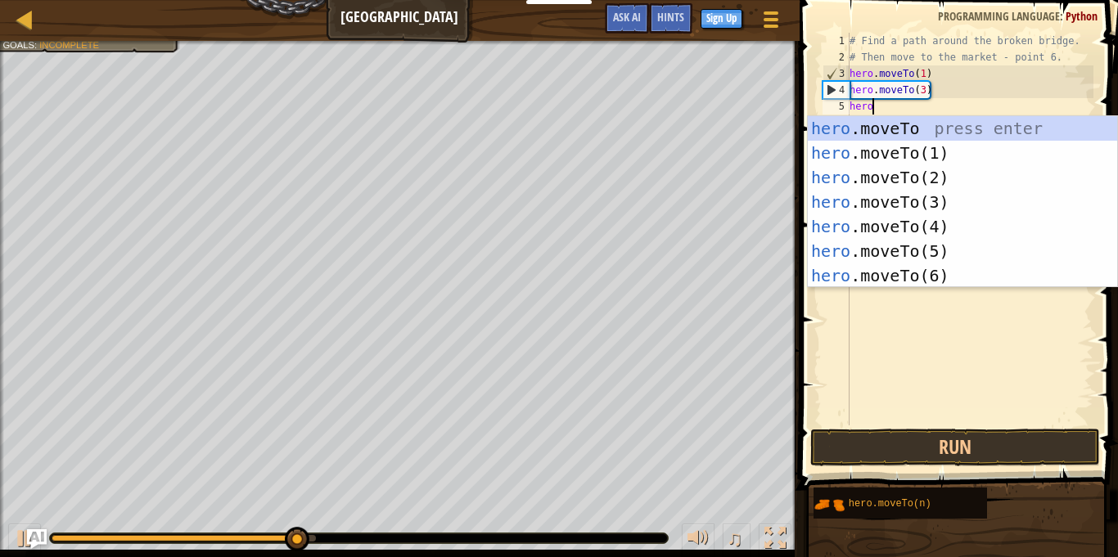
scroll to position [7, 2]
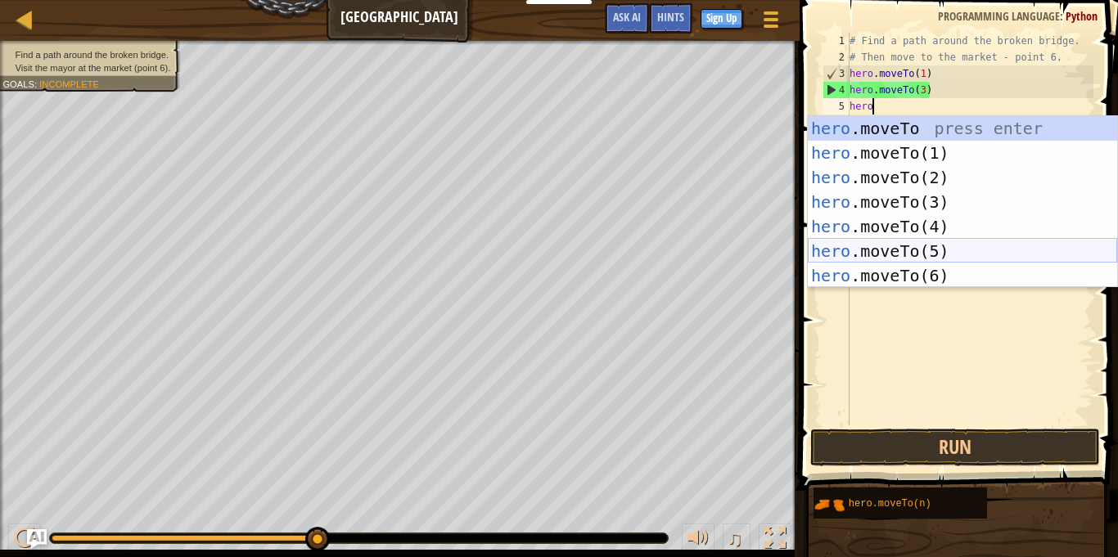
click at [906, 252] on div "hero .moveTo press enter hero .moveTo(1) press enter hero .moveTo(2) press ente…" at bounding box center [962, 226] width 309 height 221
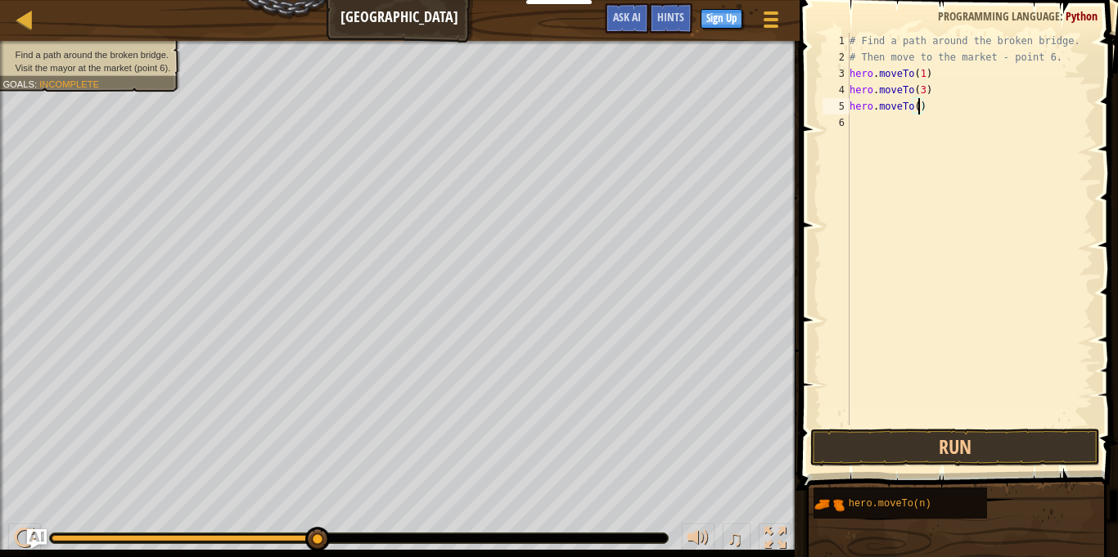
scroll to position [7, 11]
type textarea "hero.moveTo(4)"
click at [955, 448] on button "Run" at bounding box center [955, 448] width 290 height 38
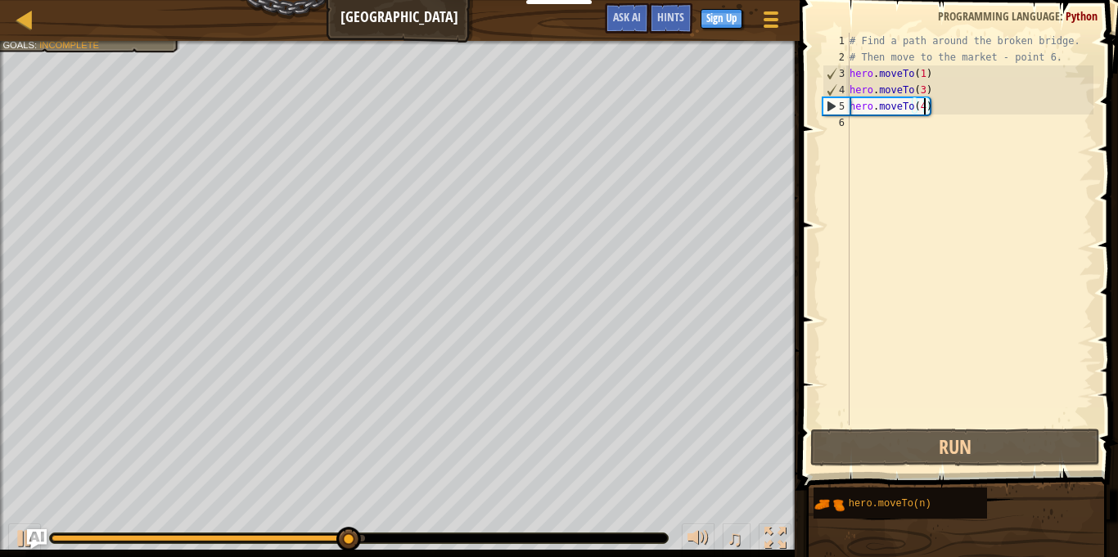
click at [879, 148] on div "# Find a path around the broken bridge. # Then move to the market - point 6. he…" at bounding box center [969, 246] width 247 height 426
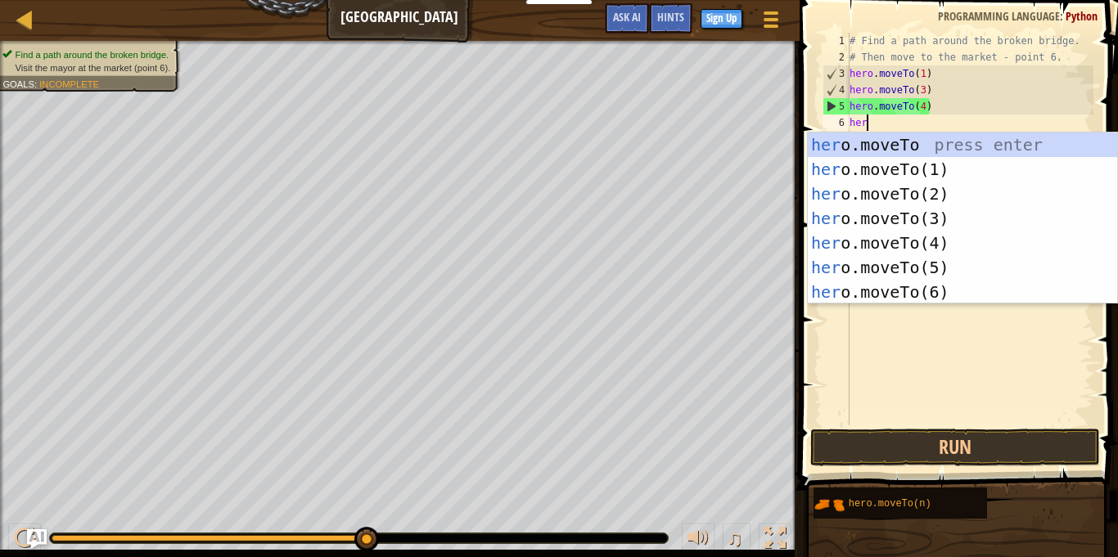
scroll to position [7, 2]
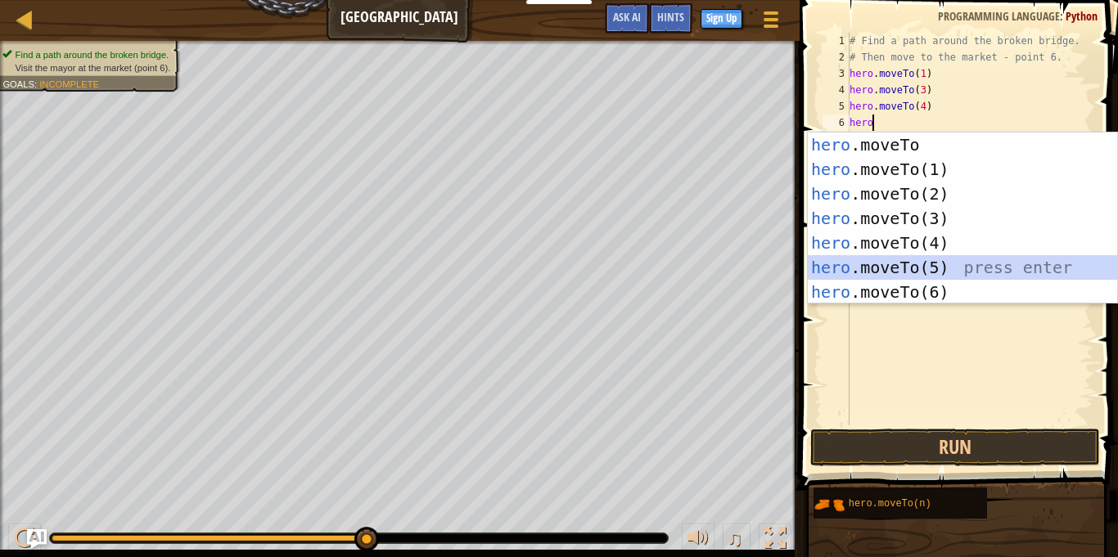
click at [948, 264] on div "hero .moveTo press enter hero .moveTo(1) press enter hero .moveTo(2) press ente…" at bounding box center [962, 243] width 309 height 221
type textarea "hero.moveTo(5)"
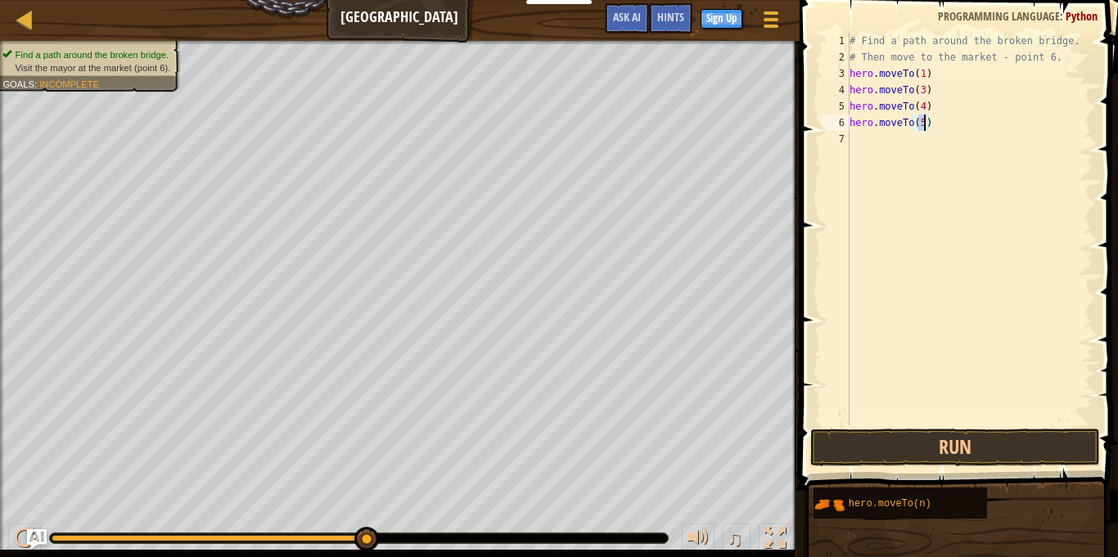
click at [947, 259] on div "# Find a path around the broken bridge. # Then move to the market - point 6. he…" at bounding box center [969, 246] width 247 height 426
click at [928, 455] on button "Run" at bounding box center [955, 448] width 290 height 38
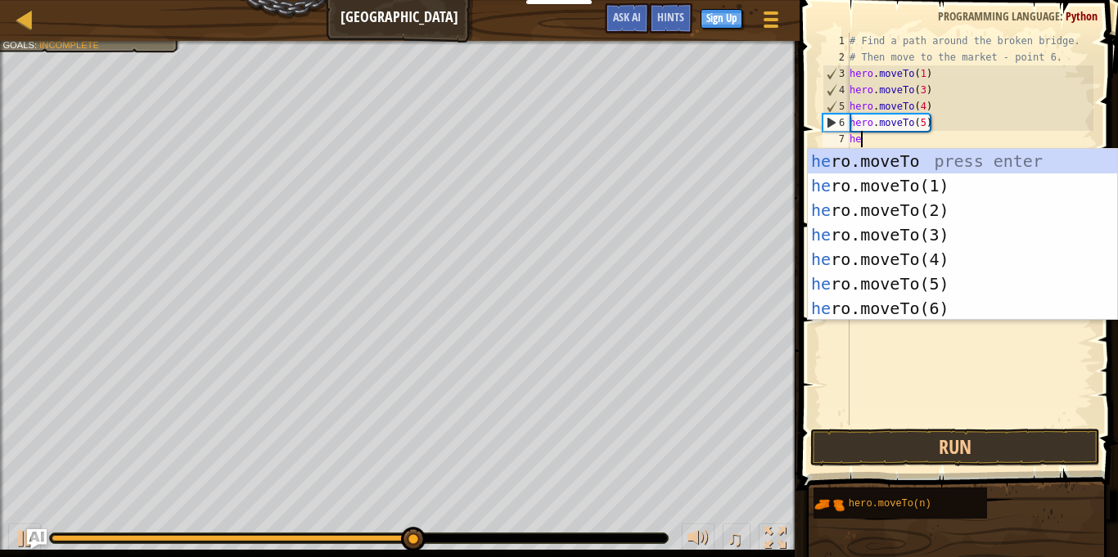
scroll to position [7, 2]
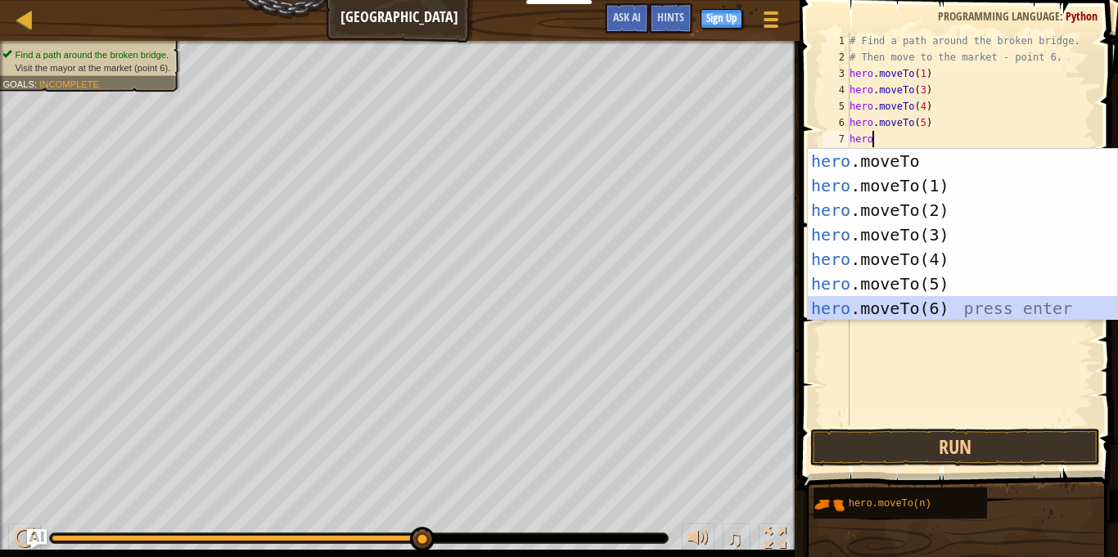
click at [898, 308] on div "hero .moveTo press enter hero .moveTo(1) press enter hero .moveTo(2) press ente…" at bounding box center [962, 259] width 309 height 221
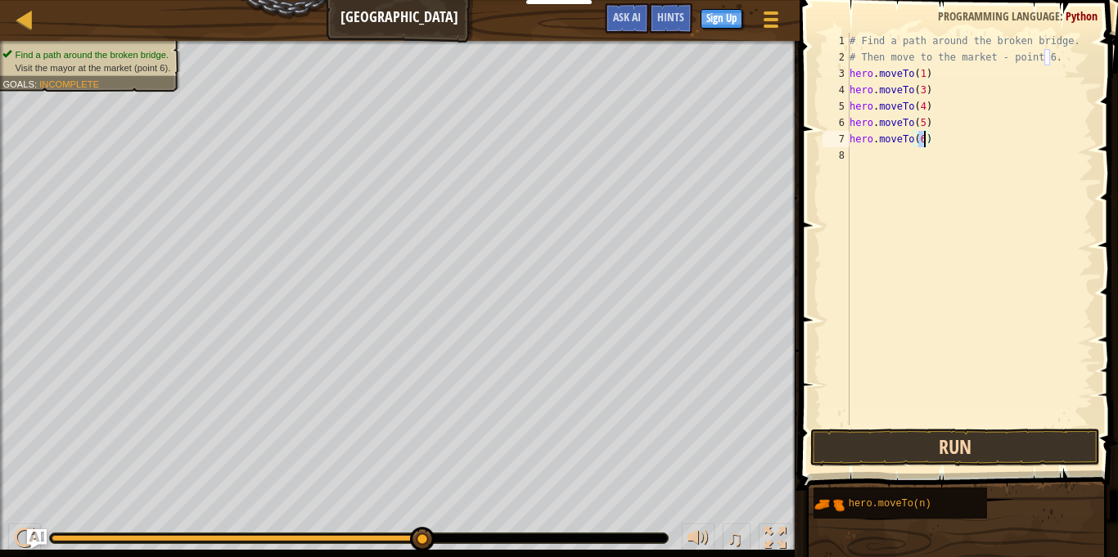
type textarea "hero.moveTo(6)"
click at [894, 449] on button "Run" at bounding box center [955, 448] width 290 height 38
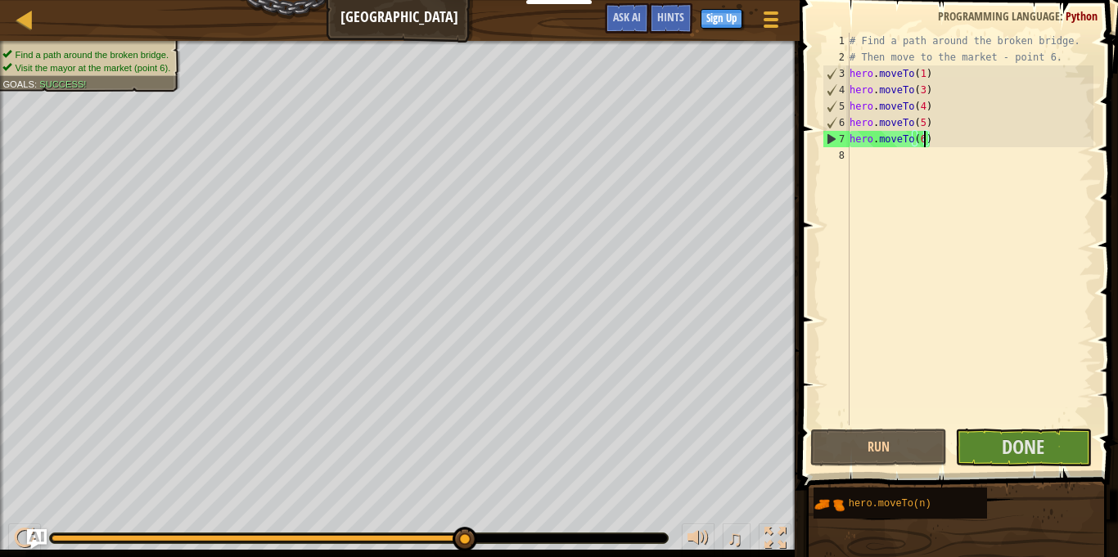
click at [1049, 256] on div "# Find a path around the broken bridge. # Then move to the market - point 6. he…" at bounding box center [969, 246] width 247 height 426
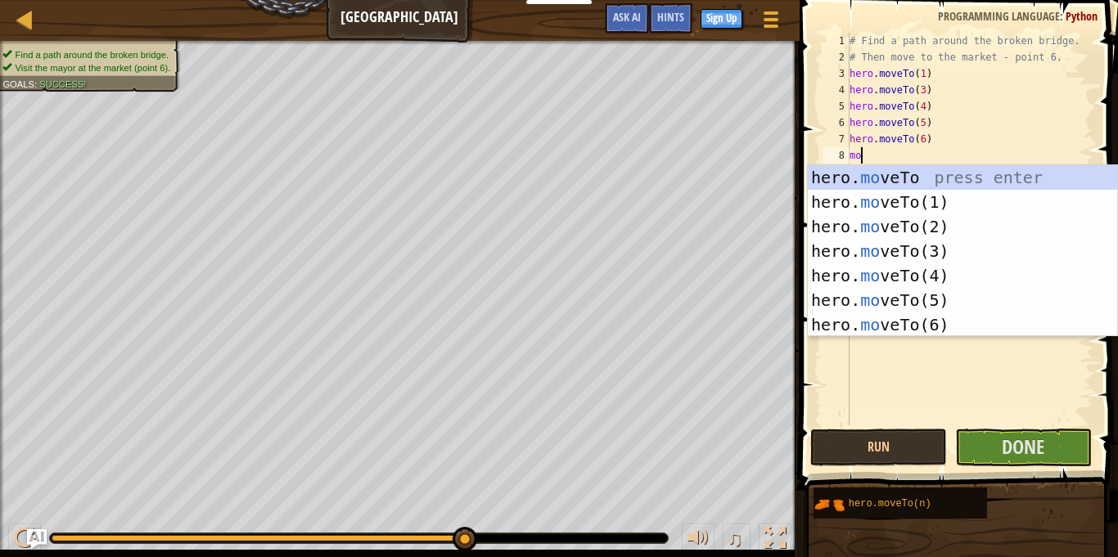
scroll to position [7, 1]
type textarea "m"
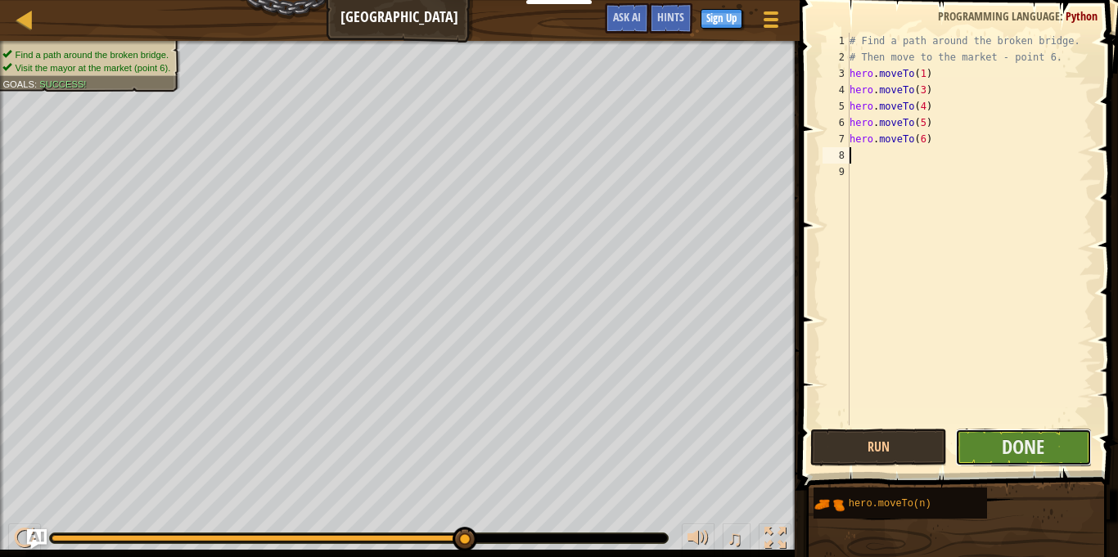
click at [1046, 448] on button "Done" at bounding box center [1023, 448] width 137 height 38
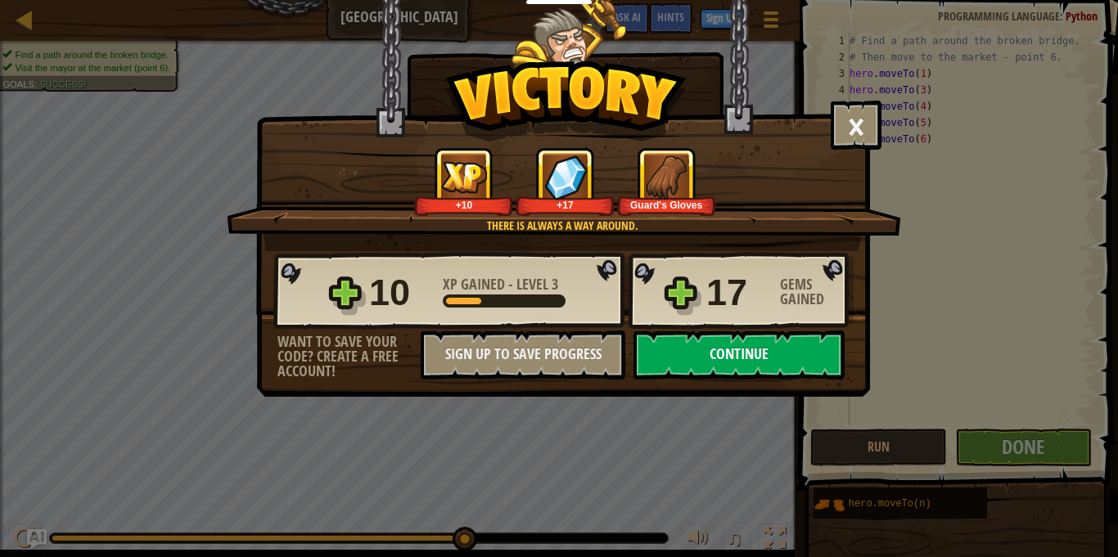
click at [792, 362] on button "Continue" at bounding box center [739, 355] width 211 height 49
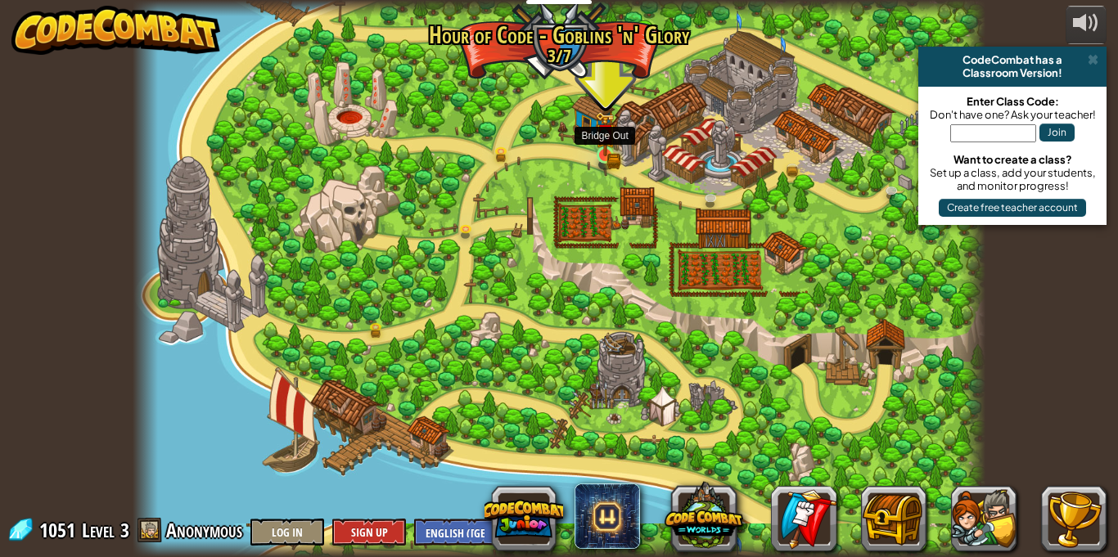
click at [603, 149] on img at bounding box center [605, 133] width 20 height 45
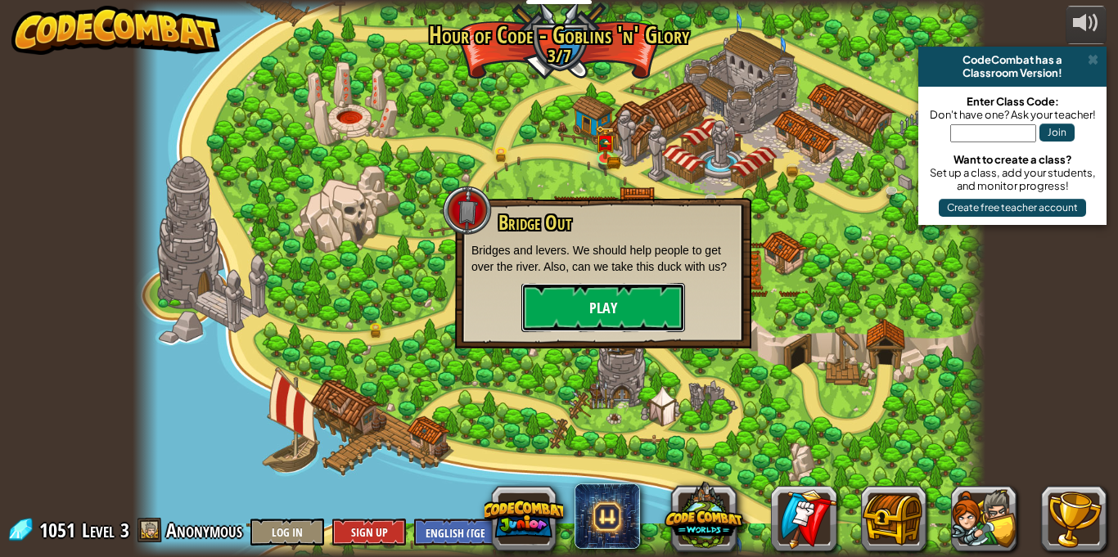
click at [593, 291] on button "Play" at bounding box center [603, 307] width 164 height 49
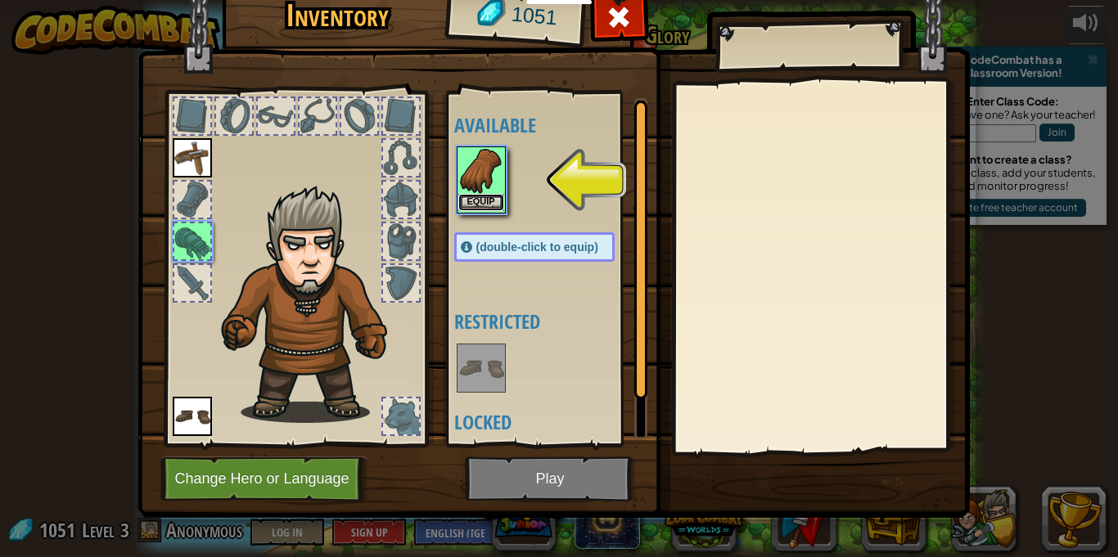
click at [503, 195] on button "Equip" at bounding box center [481, 202] width 46 height 17
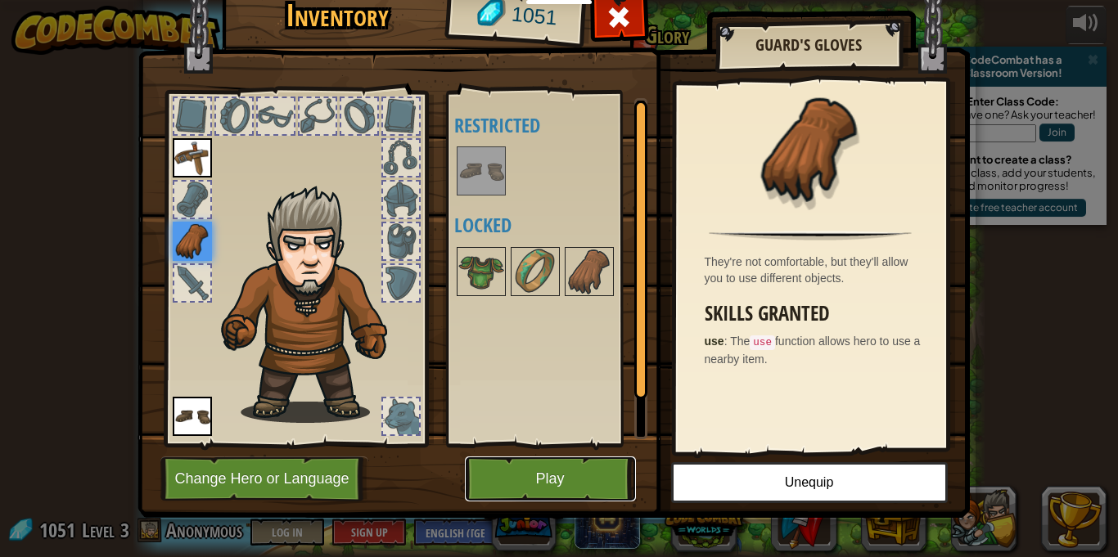
click at [507, 487] on button "Play" at bounding box center [550, 479] width 171 height 45
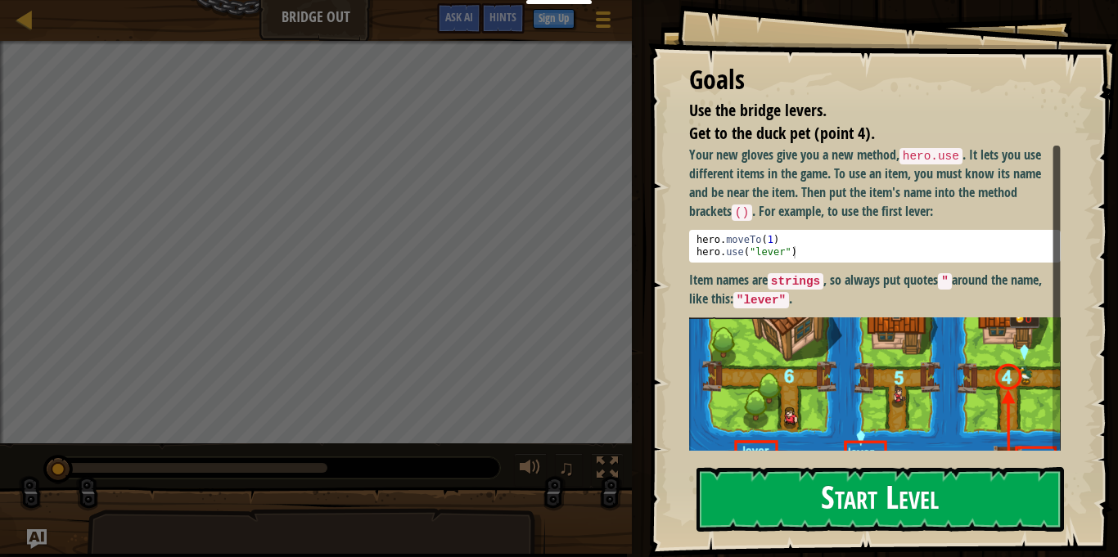
click at [774, 302] on code ""lever"" at bounding box center [761, 300] width 56 height 16
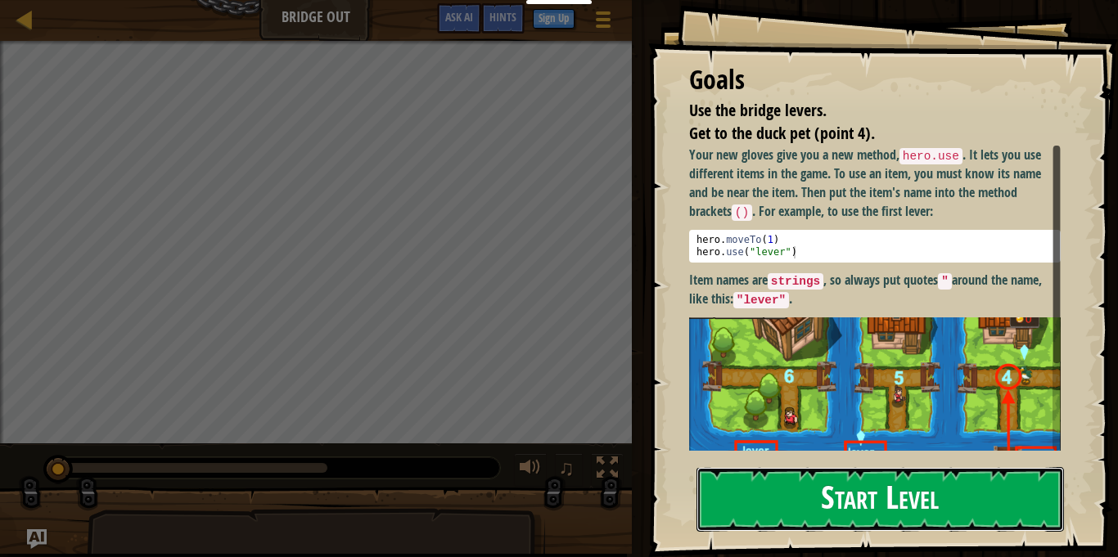
click at [877, 468] on button "Start Level" at bounding box center [881, 499] width 368 height 65
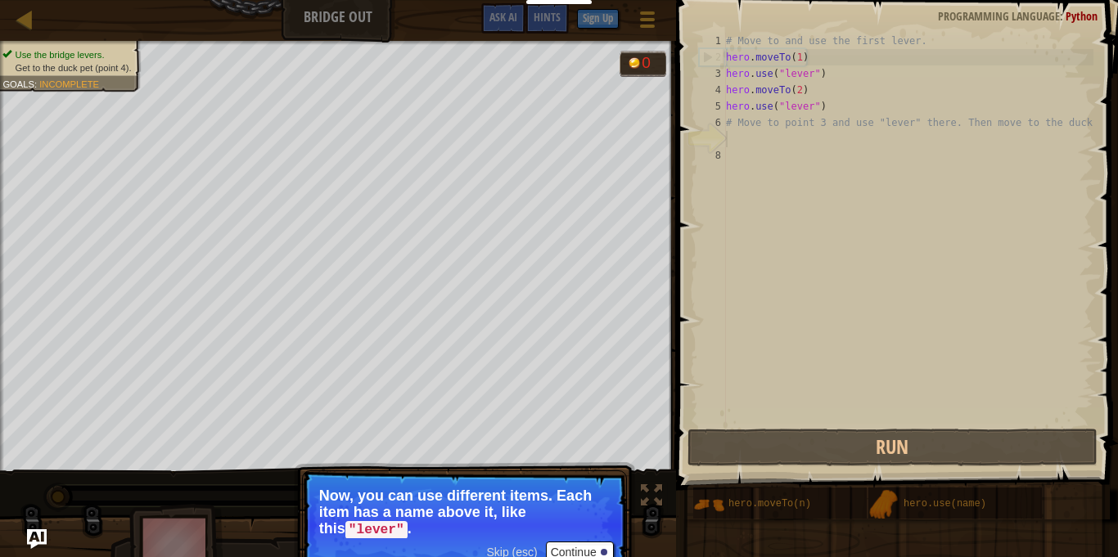
scroll to position [7, 0]
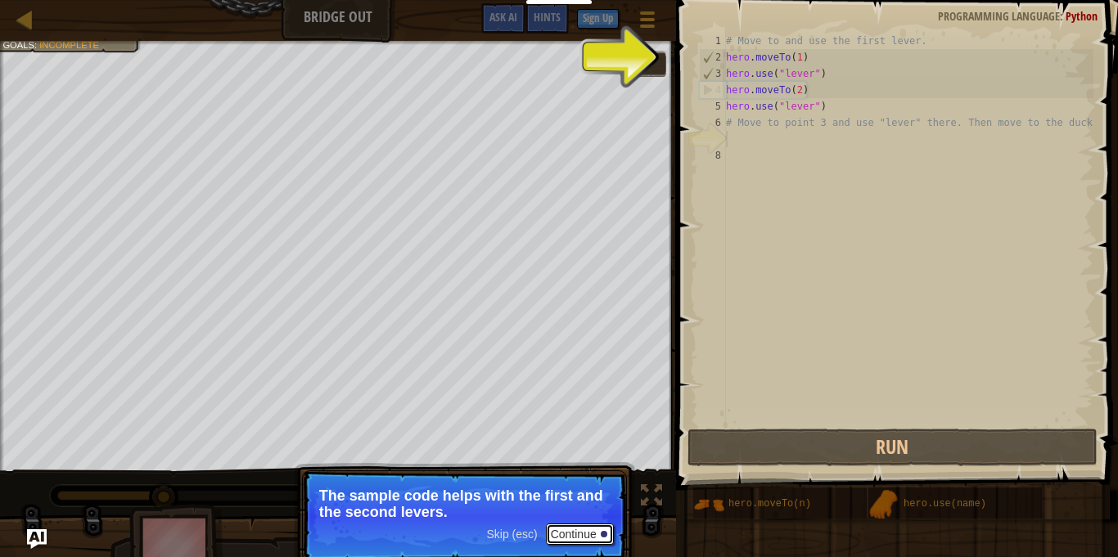
click at [588, 534] on button "Continue" at bounding box center [580, 534] width 68 height 21
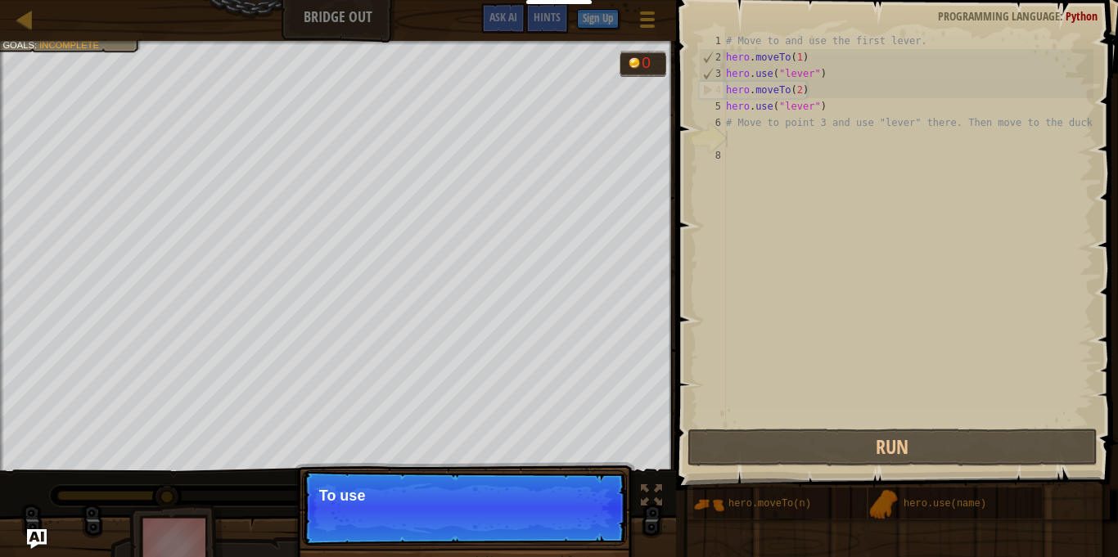
click at [588, 534] on p "Skip (esc) Continue To use" at bounding box center [464, 508] width 325 height 75
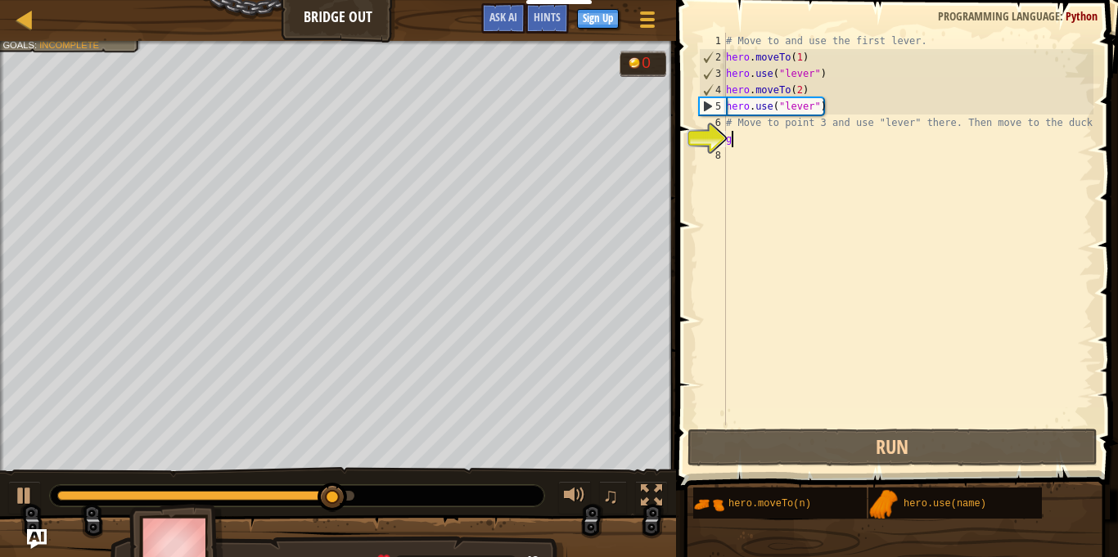
type textarea "g"
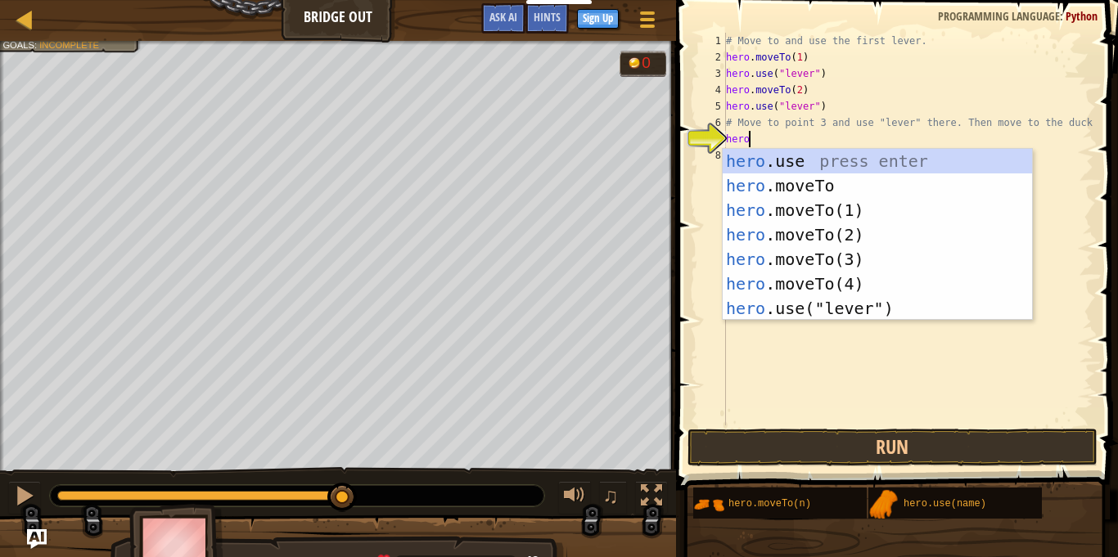
scroll to position [7, 2]
click at [869, 259] on div "hero .use press enter hero .moveTo press enter hero .moveTo(1) press enter hero…" at bounding box center [877, 259] width 309 height 221
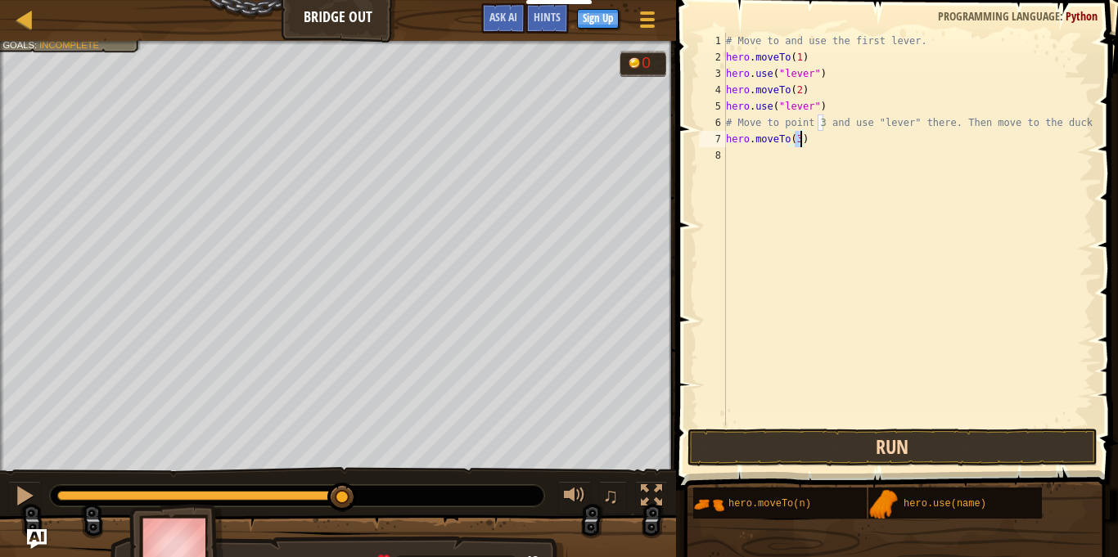
type textarea "hero.moveTo(3)"
click at [819, 453] on button "Run" at bounding box center [893, 448] width 410 height 38
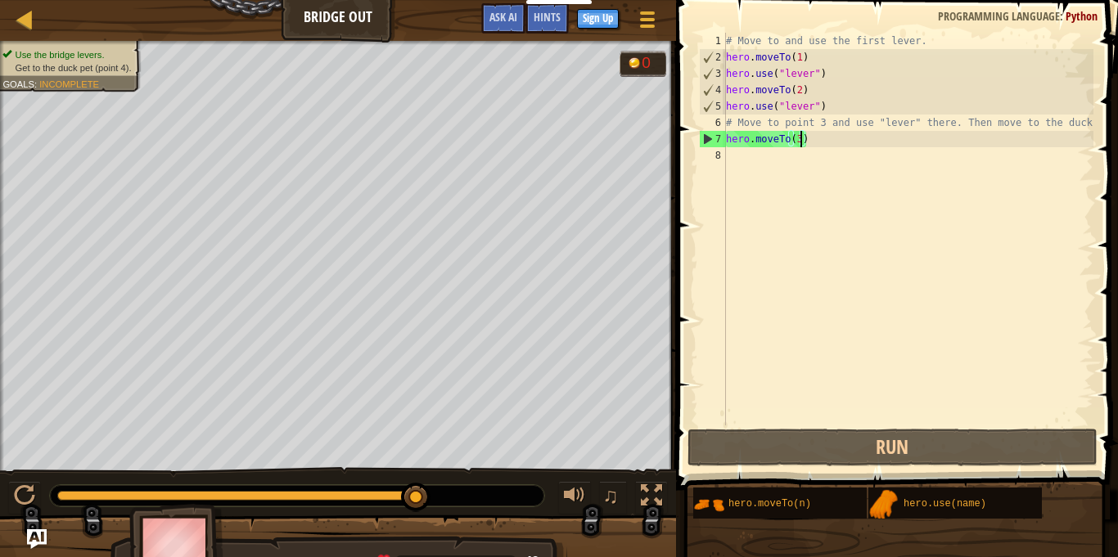
click at [759, 160] on div "# Move to and use the first lever. hero . moveTo ( 1 ) hero . use ( "lever" ) h…" at bounding box center [908, 246] width 371 height 426
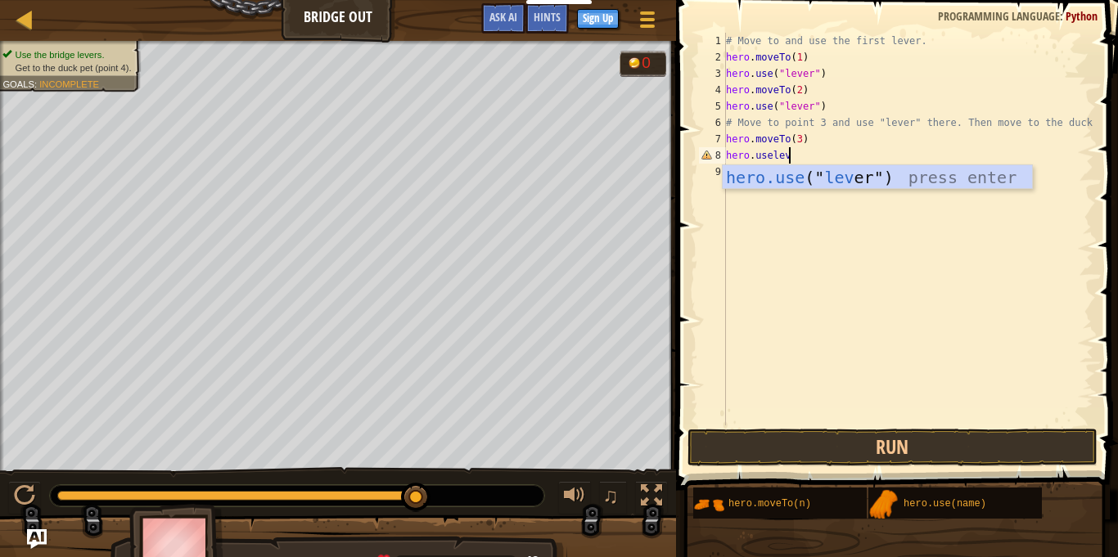
scroll to position [7, 9]
click at [847, 177] on div "hero.use (" leve r") press enter" at bounding box center [877, 202] width 309 height 74
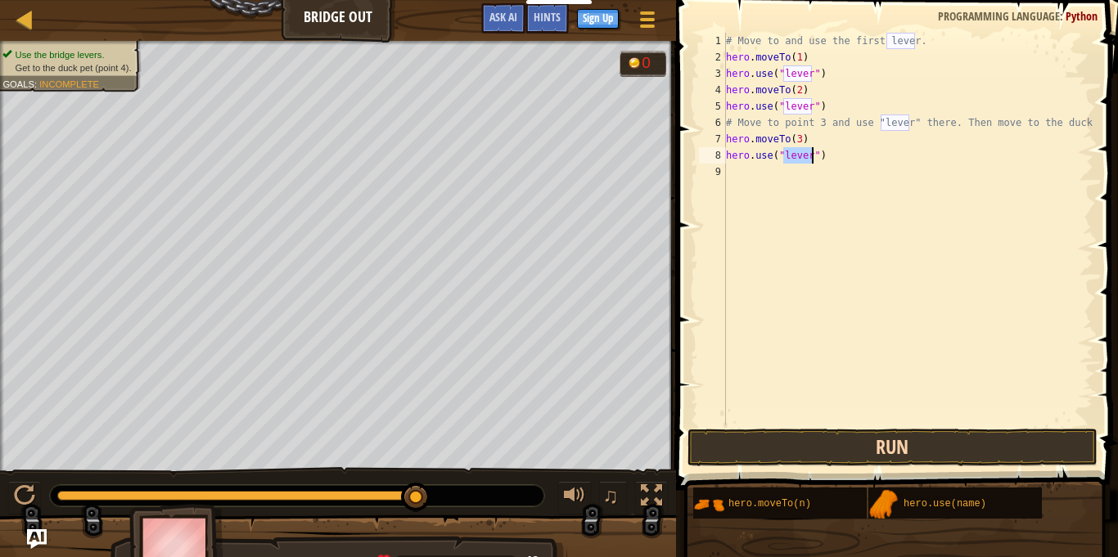
type textarea "hero.use("lever")"
click at [864, 452] on button "Run" at bounding box center [893, 448] width 410 height 38
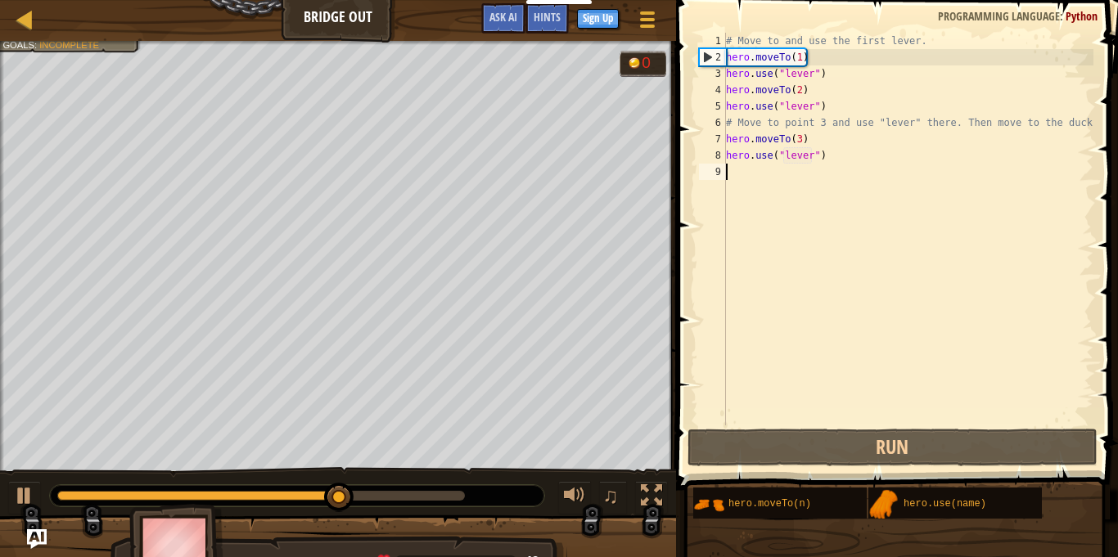
click at [792, 169] on div "# Move to and use the first lever. hero . moveTo ( 1 ) hero . use ( "lever" ) h…" at bounding box center [908, 246] width 371 height 426
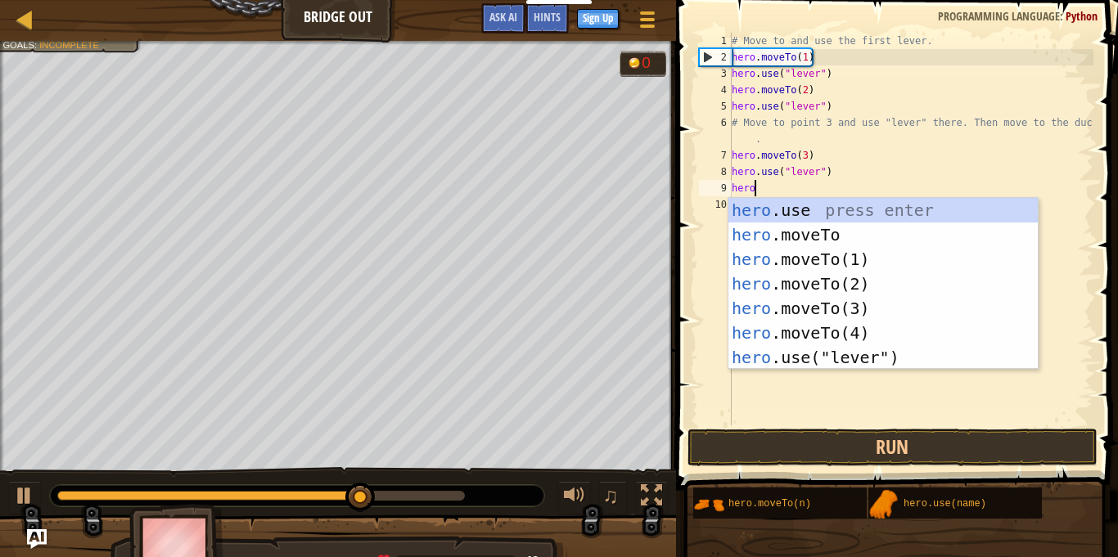
scroll to position [7, 2]
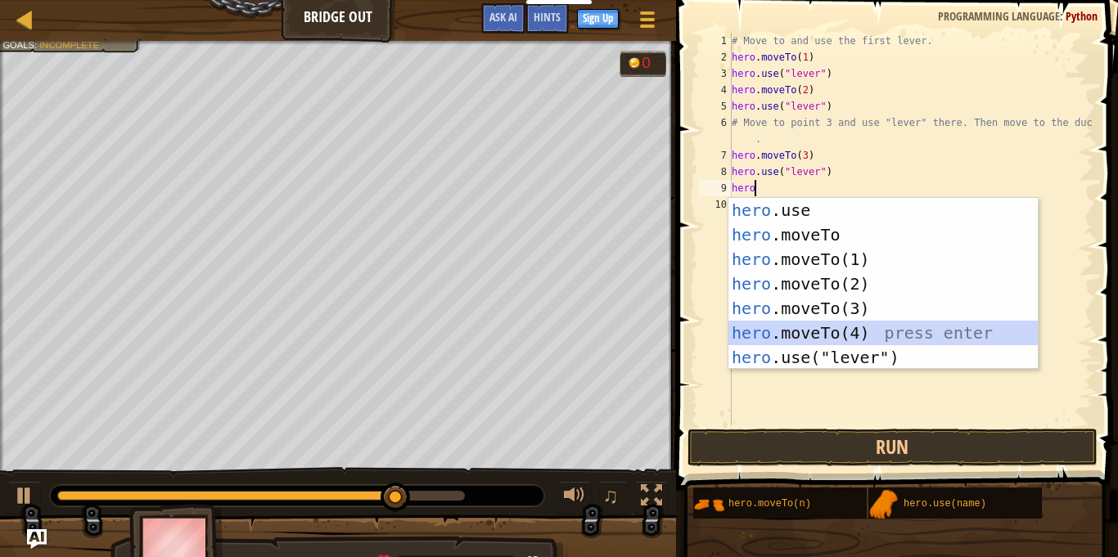
click at [808, 327] on div "hero .use press enter hero .moveTo press enter hero .moveTo(1) press enter hero…" at bounding box center [882, 308] width 309 height 221
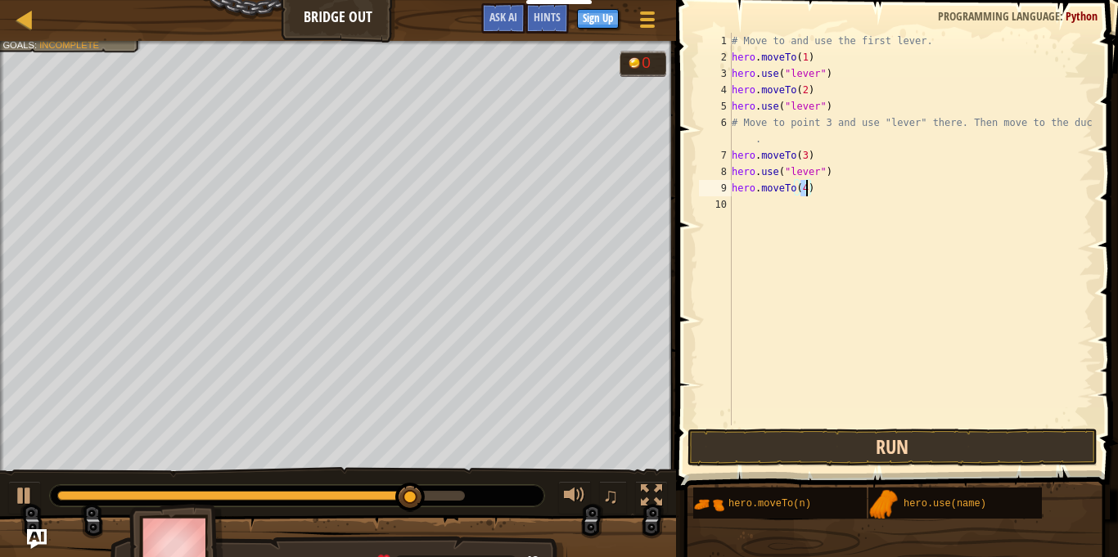
type textarea "hero.moveTo(4)"
click at [804, 449] on button "Run" at bounding box center [893, 448] width 410 height 38
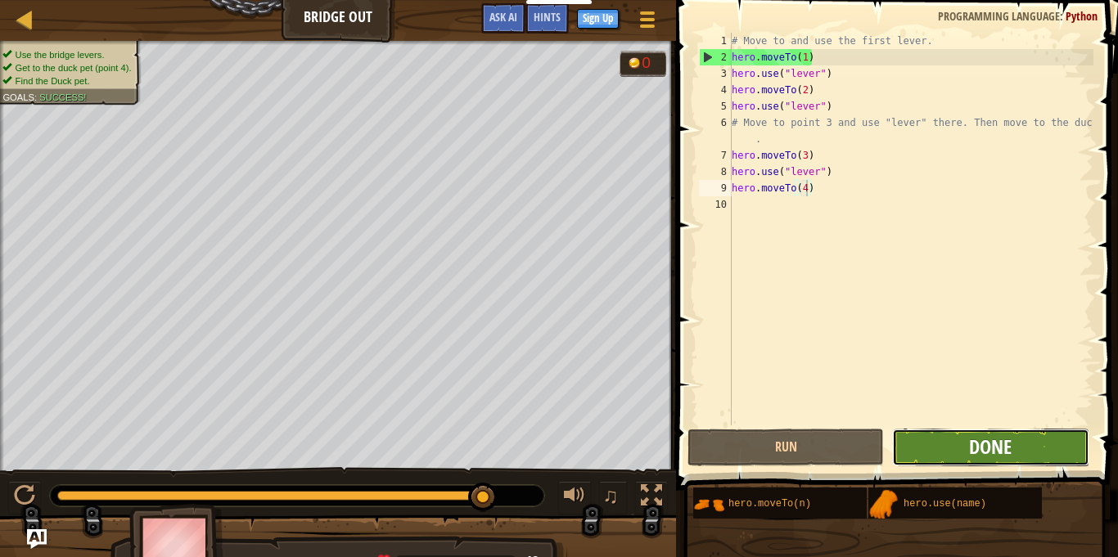
click at [970, 440] on span "Done" at bounding box center [990, 447] width 43 height 26
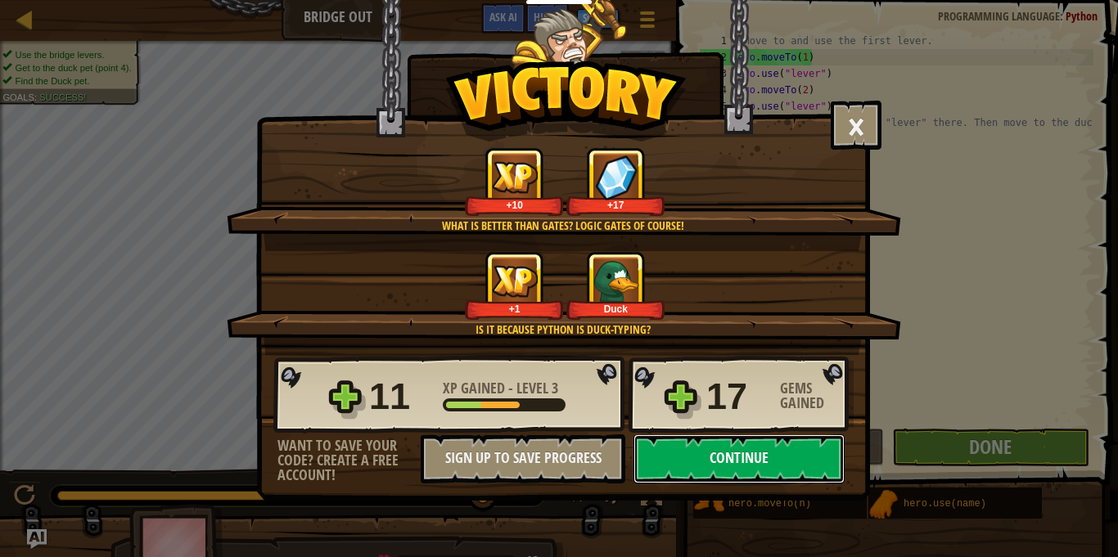
click at [805, 456] on button "Continue" at bounding box center [739, 459] width 211 height 49
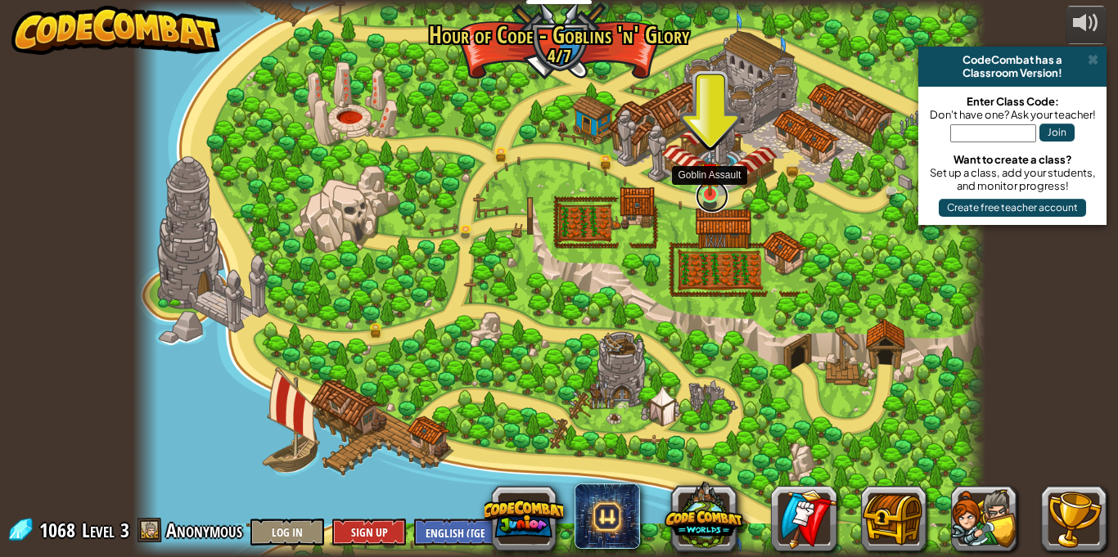
click at [717, 198] on link at bounding box center [712, 196] width 33 height 33
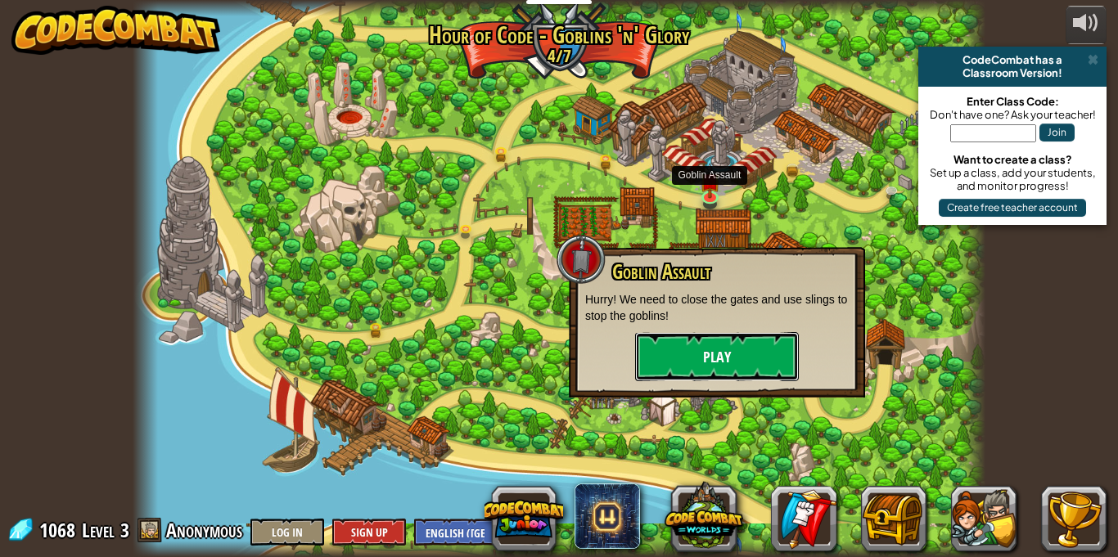
click at [706, 337] on button "Play" at bounding box center [717, 356] width 164 height 49
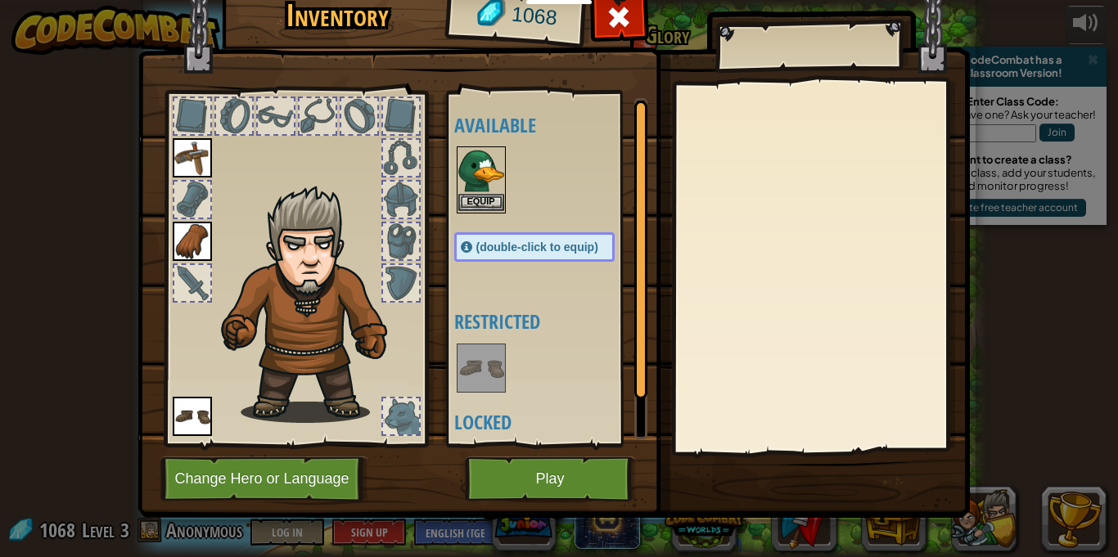
click at [494, 171] on img at bounding box center [481, 171] width 46 height 46
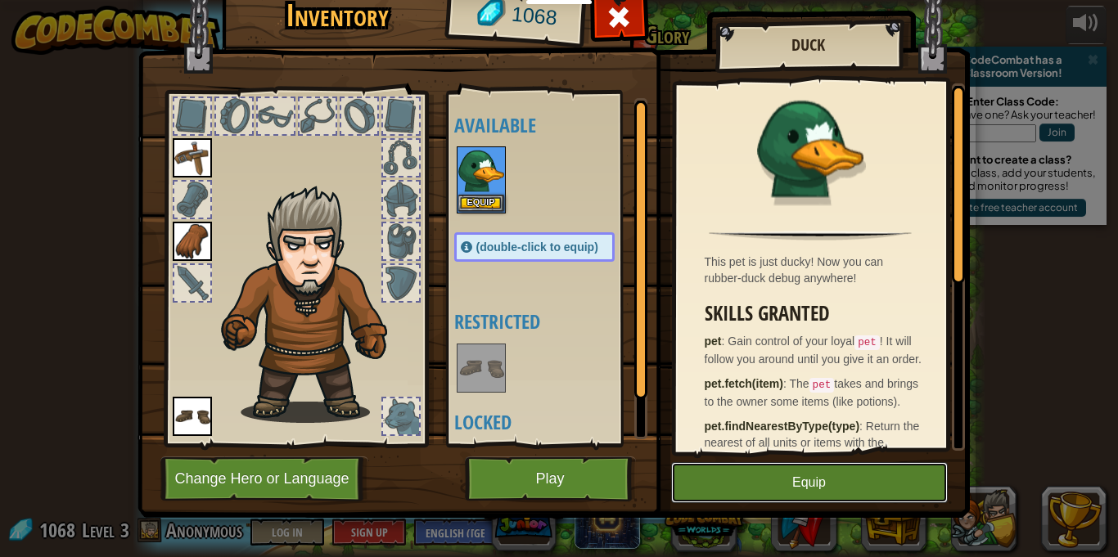
click at [814, 473] on button "Equip" at bounding box center [809, 482] width 277 height 41
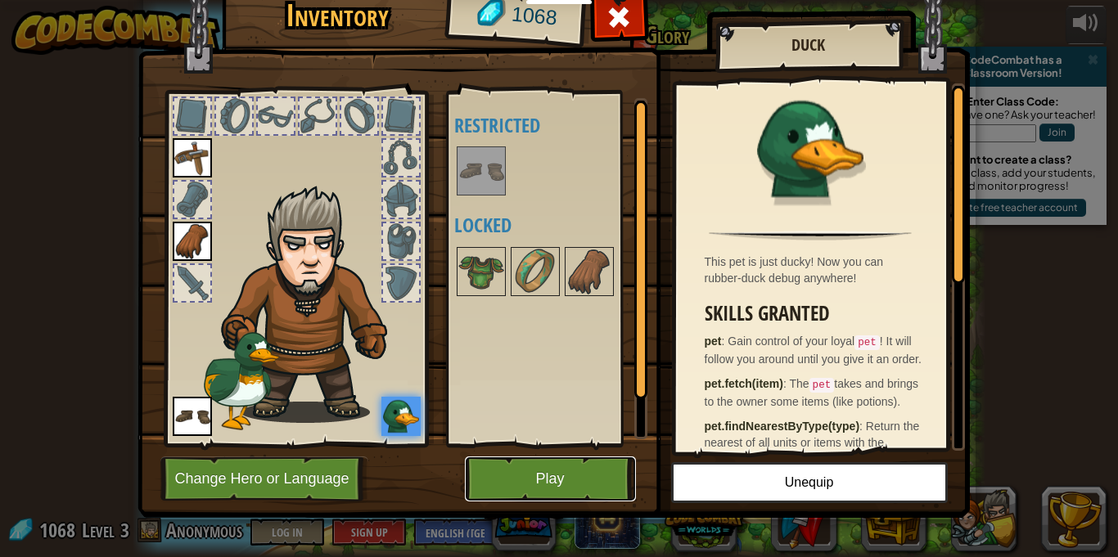
click at [596, 485] on button "Play" at bounding box center [550, 479] width 171 height 45
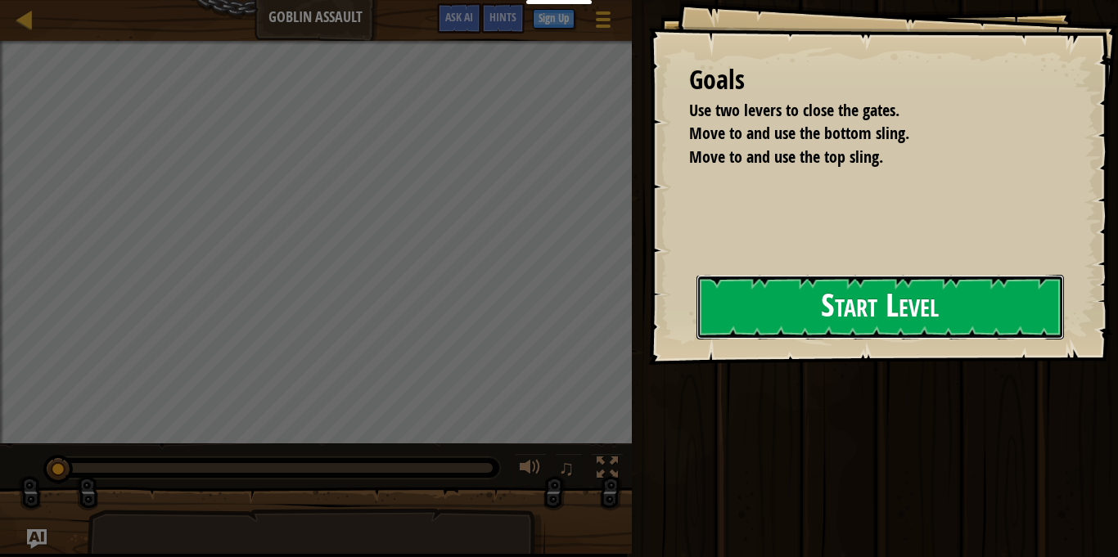
click at [918, 305] on button "Start Level" at bounding box center [881, 307] width 368 height 65
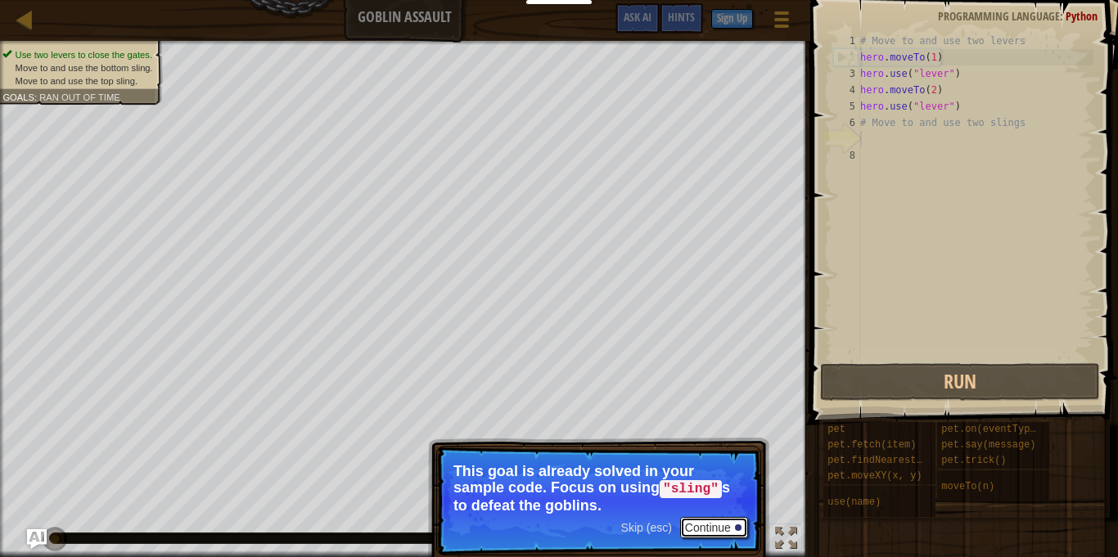
click at [715, 531] on button "Continue" at bounding box center [714, 527] width 68 height 21
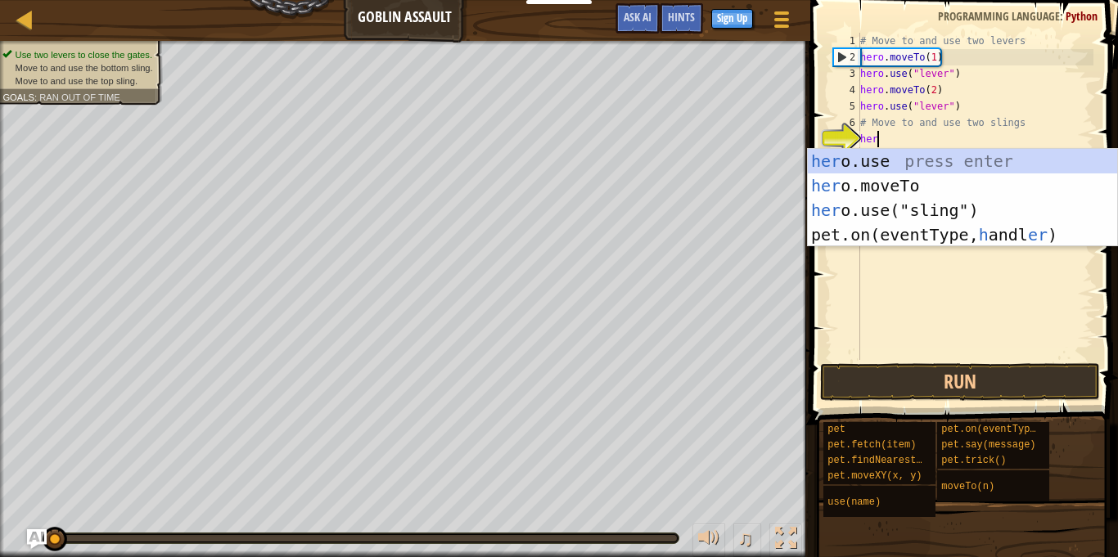
scroll to position [7, 2]
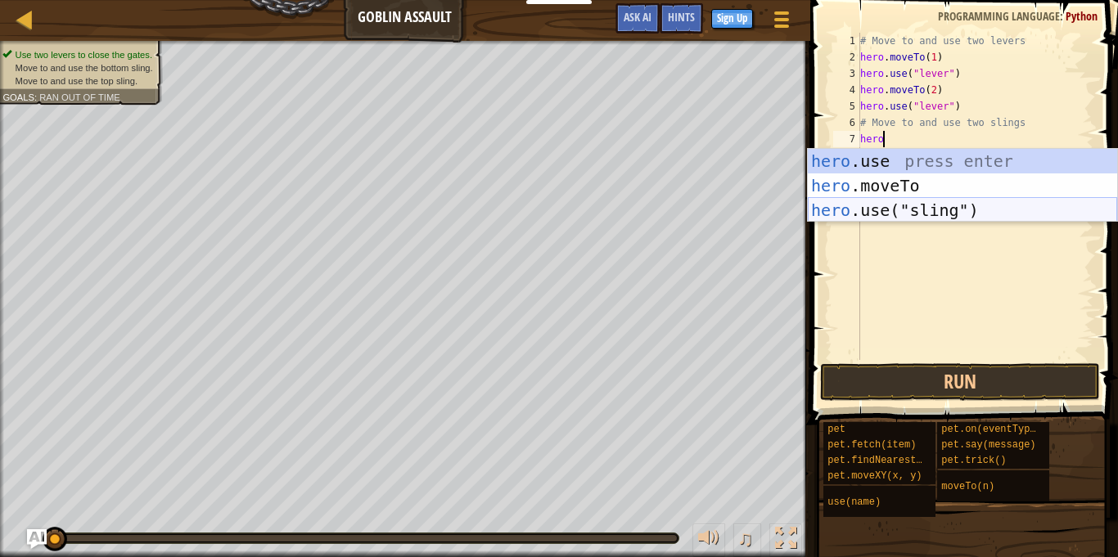
click at [983, 207] on div "hero .use press enter hero .moveTo press enter hero .use("sling") press enter" at bounding box center [962, 210] width 309 height 123
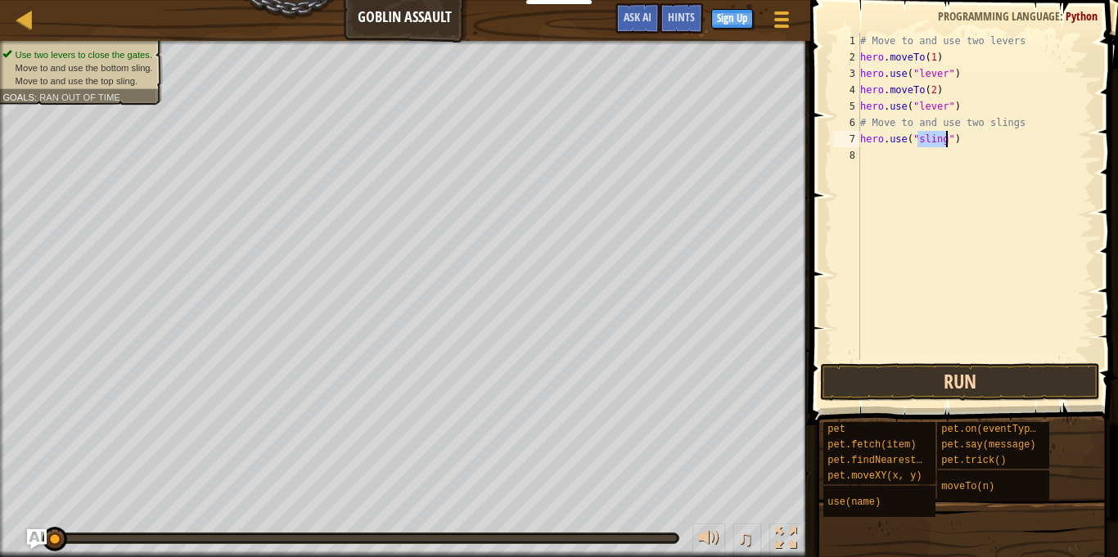
type textarea "hero.use("sling")"
click at [896, 381] on button "Run" at bounding box center [960, 382] width 280 height 38
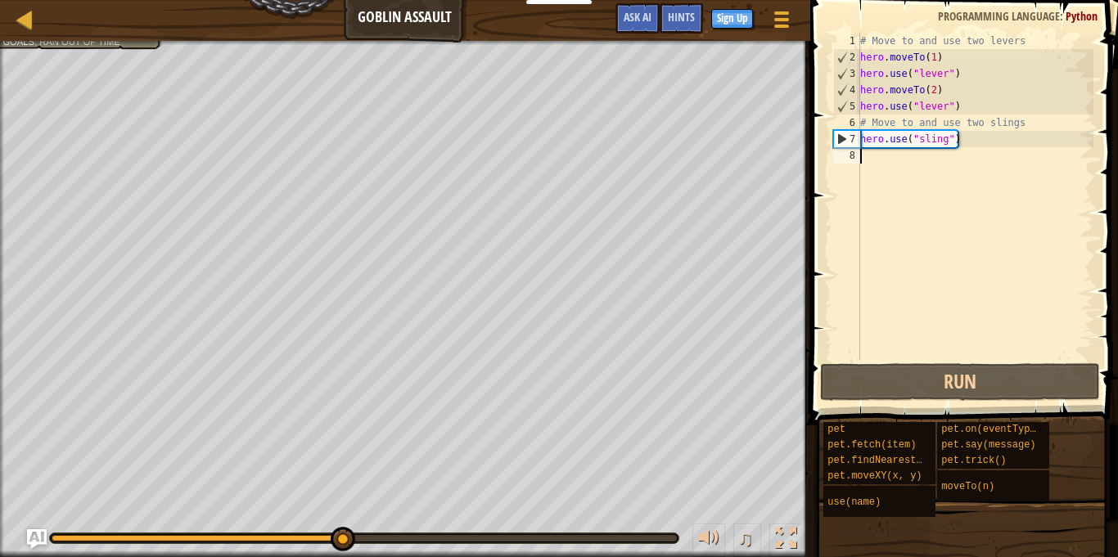
click at [999, 185] on div "# Move to and use two levers hero . moveTo ( 1 ) hero . use ( "lever" ) hero . …" at bounding box center [975, 213] width 237 height 360
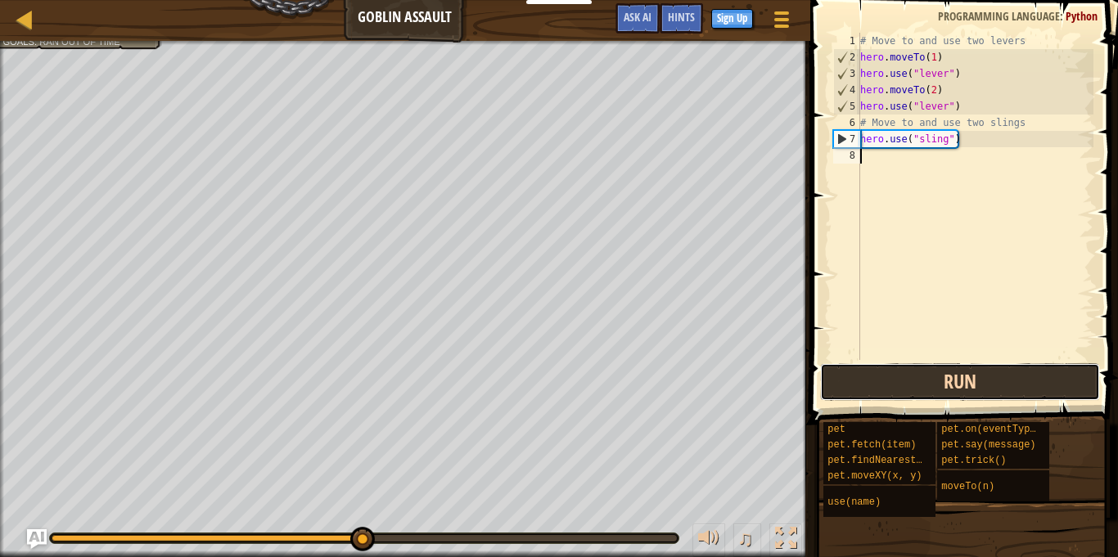
click at [982, 372] on button "Run" at bounding box center [960, 382] width 280 height 38
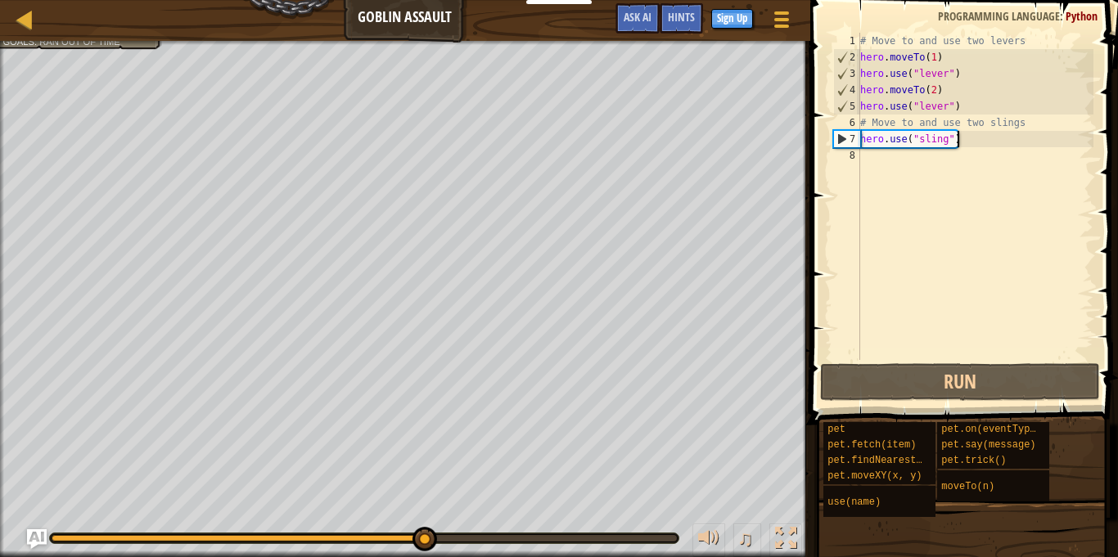
click at [956, 138] on div "# Move to and use two levers hero . moveTo ( 1 ) hero . use ( "lever" ) hero . …" at bounding box center [975, 213] width 237 height 360
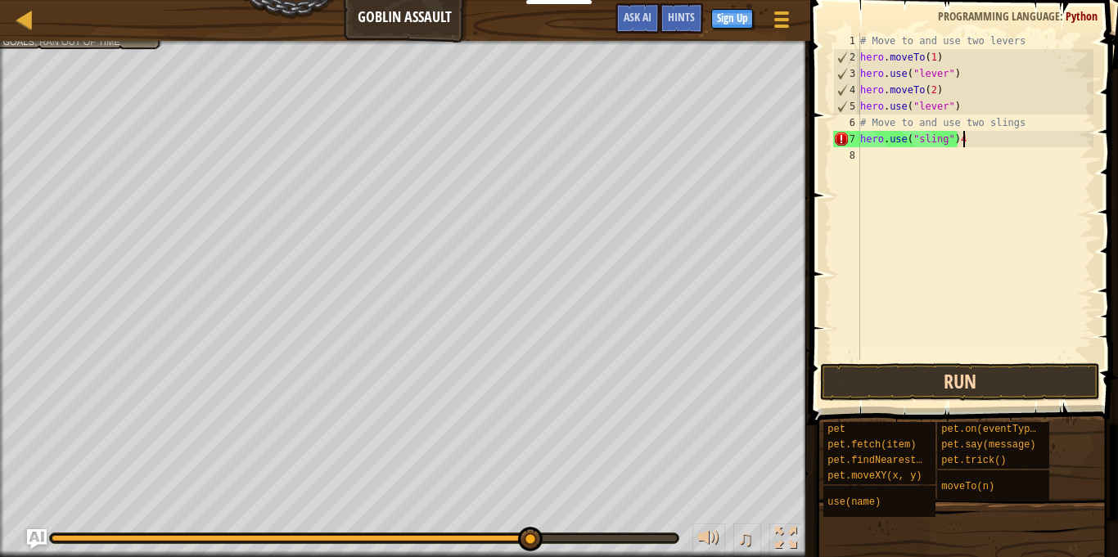
type textarea "hero.use("sling")4"
click at [915, 384] on button "Run" at bounding box center [960, 382] width 280 height 38
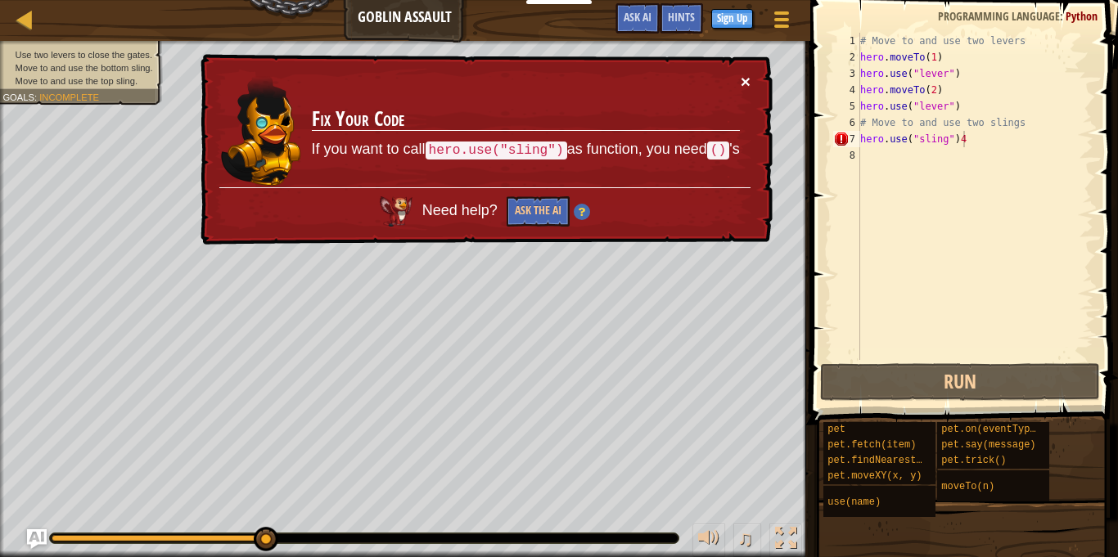
click at [746, 86] on button "×" at bounding box center [746, 81] width 10 height 17
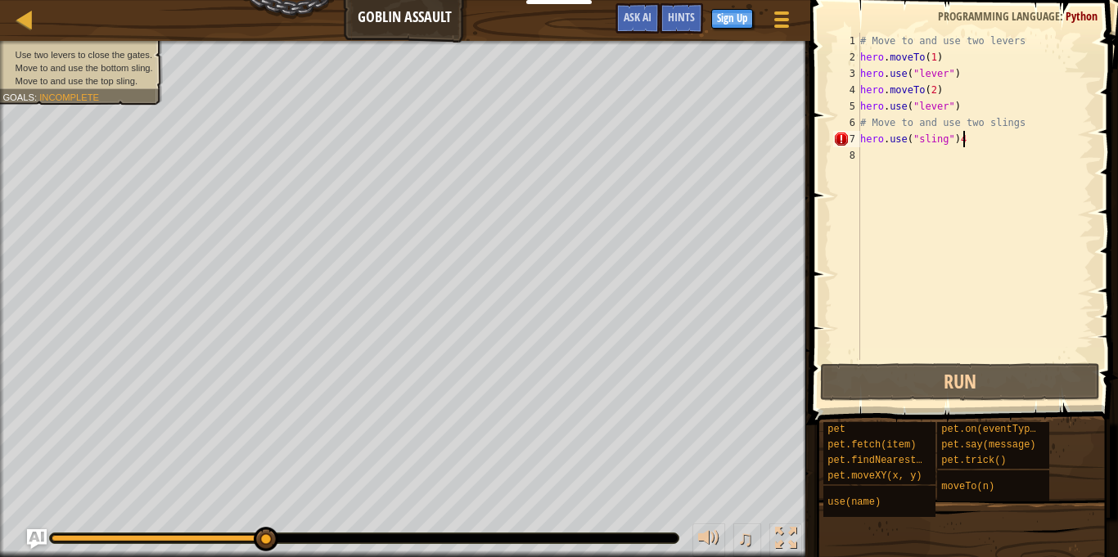
click at [949, 237] on div "# Move to and use two levers hero . moveTo ( 1 ) hero . use ( "lever" ) hero . …" at bounding box center [975, 213] width 237 height 360
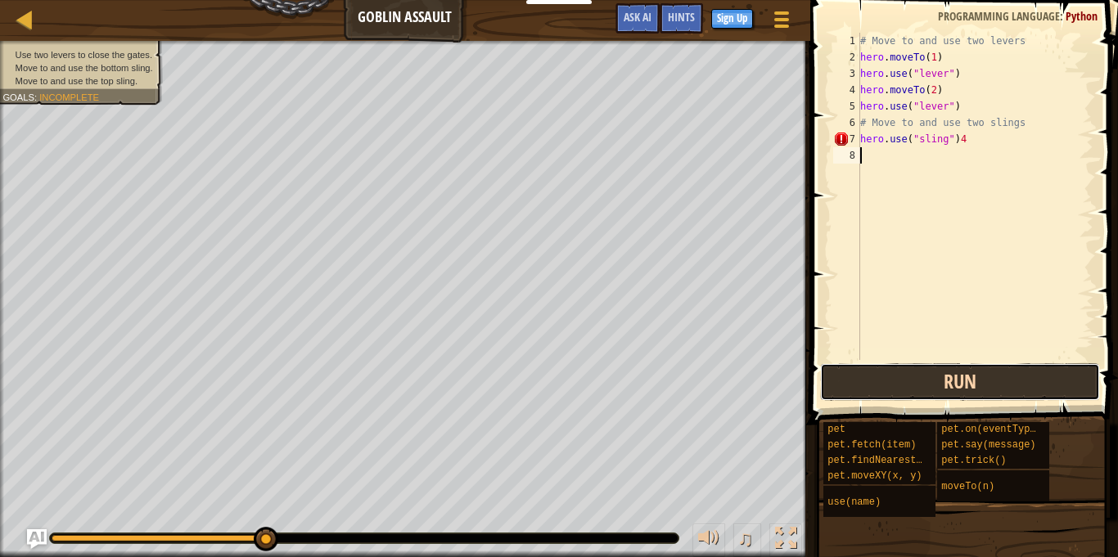
click at [917, 381] on button "Run" at bounding box center [960, 382] width 280 height 38
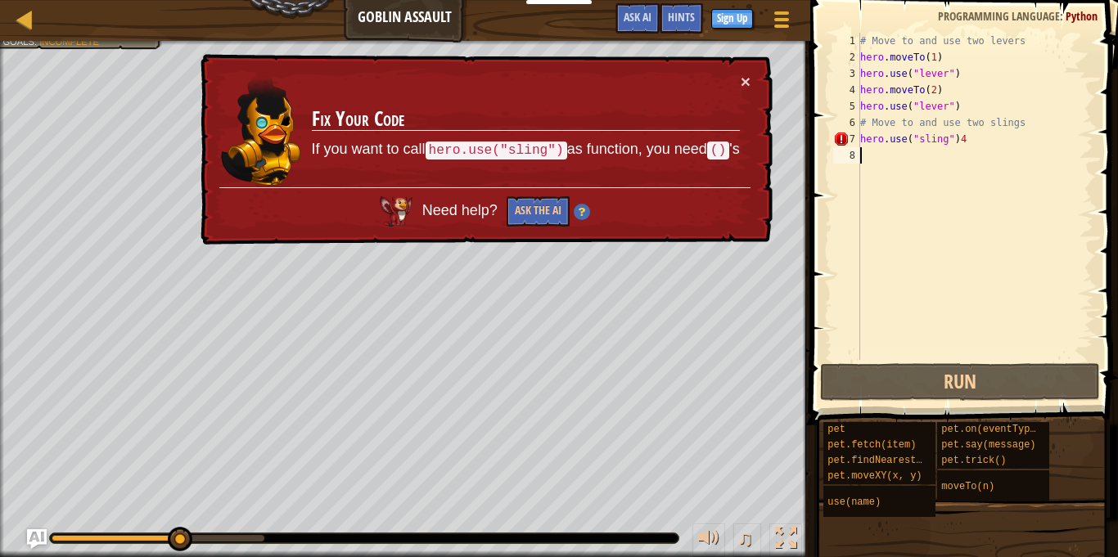
click at [739, 80] on td "Fix Your Code If you want to call hero.use("sling") as function, you need () 's" at bounding box center [526, 130] width 430 height 115
click at [745, 85] on button "×" at bounding box center [746, 81] width 10 height 17
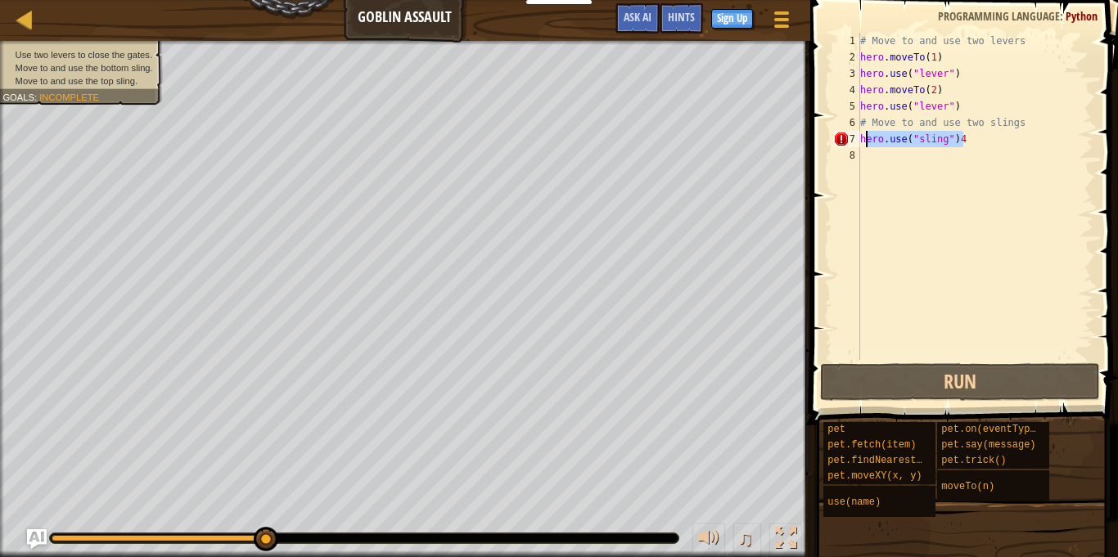
drag, startPoint x: 1027, startPoint y: 137, endPoint x: 864, endPoint y: 137, distance: 162.9
click at [864, 137] on div "# Move to and use two levers hero . moveTo ( 1 ) hero . use ( "lever" ) hero . …" at bounding box center [975, 213] width 237 height 360
type textarea "h"
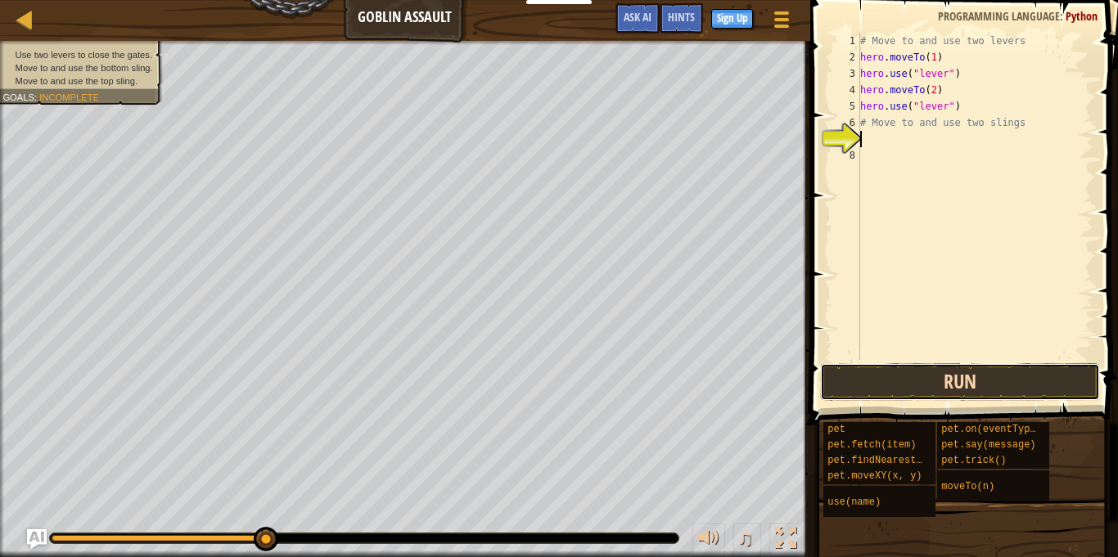
click at [881, 383] on button "Run" at bounding box center [960, 382] width 280 height 38
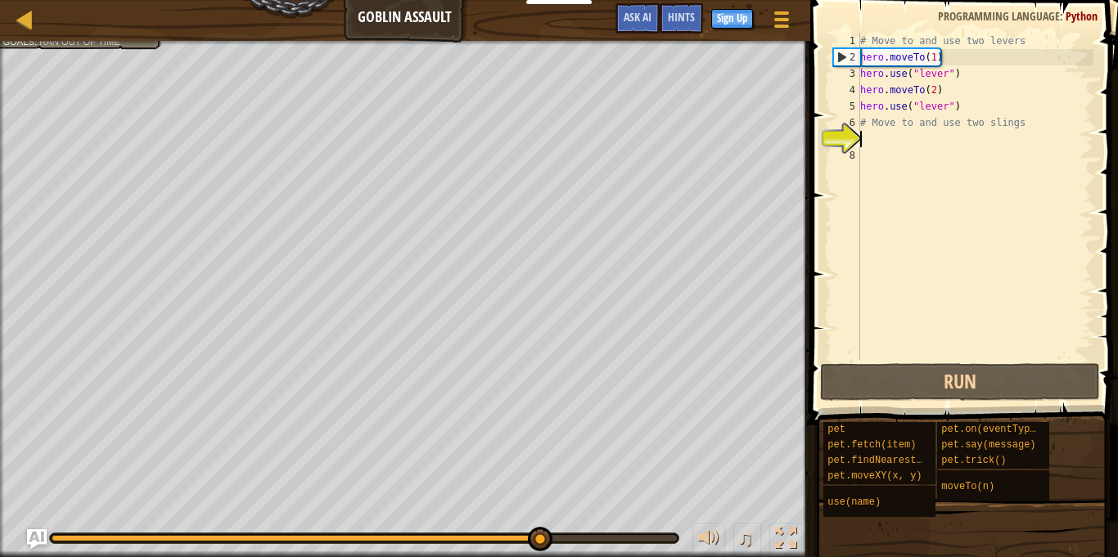
click at [539, 535] on div at bounding box center [364, 538] width 625 height 7
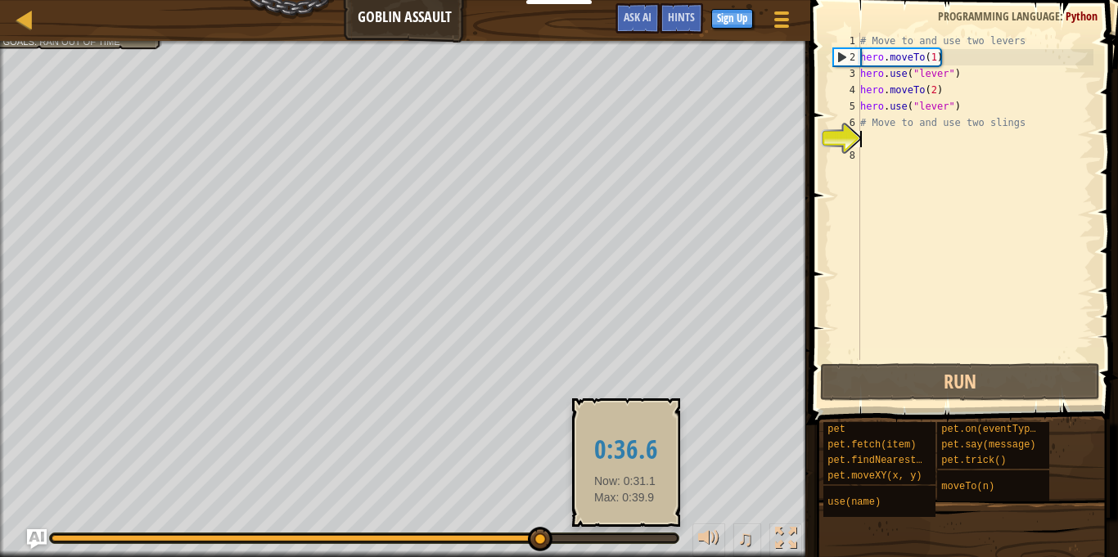
click at [625, 539] on div at bounding box center [364, 538] width 625 height 7
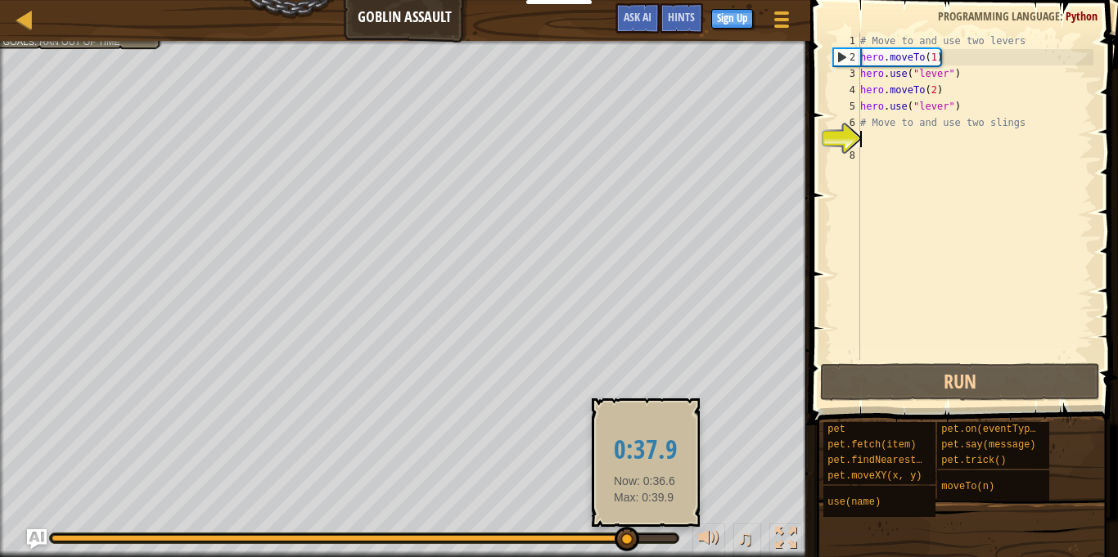
click at [645, 539] on div at bounding box center [364, 538] width 625 height 7
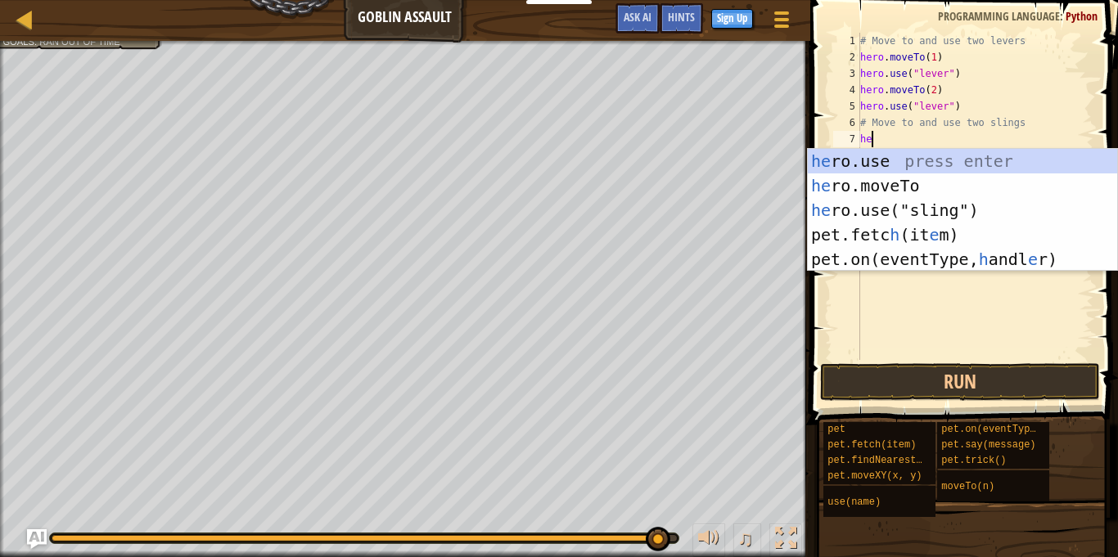
scroll to position [7, 2]
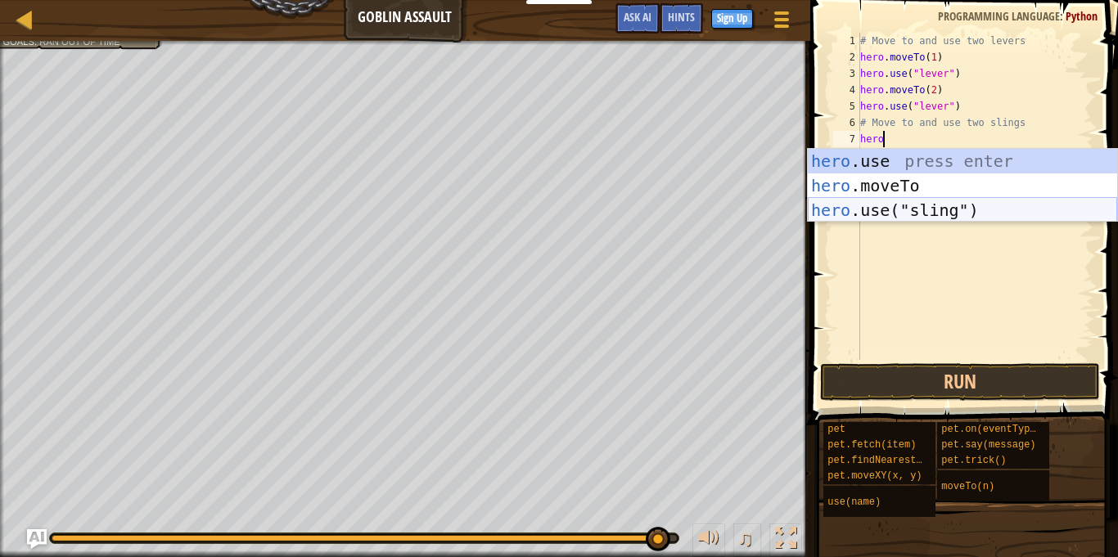
click at [931, 206] on div "hero .use press enter hero .moveTo press enter hero .use("sling") press enter" at bounding box center [962, 210] width 309 height 123
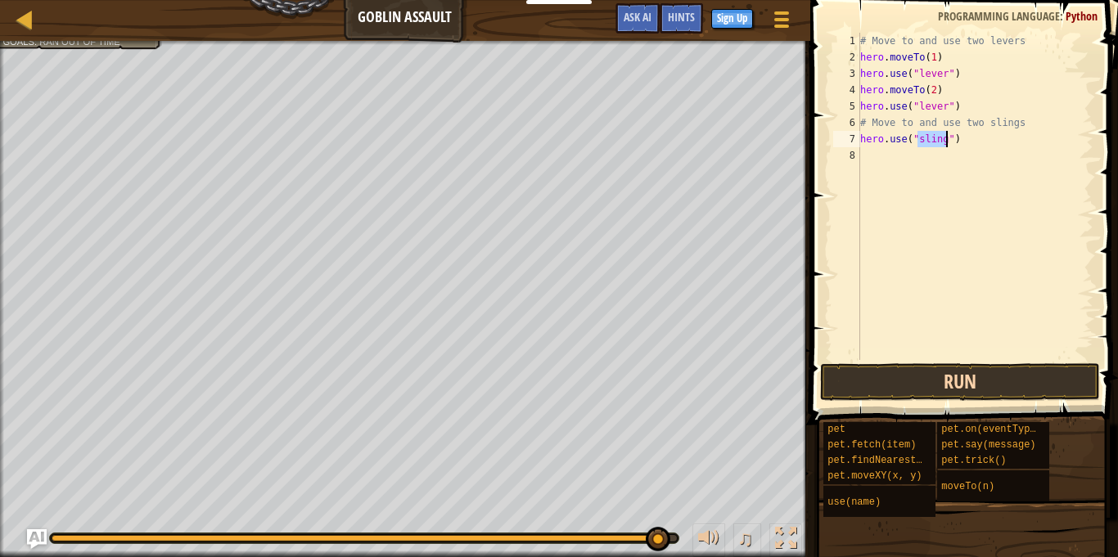
type textarea "hero.use("sling")"
click at [936, 377] on button "Run" at bounding box center [960, 382] width 280 height 38
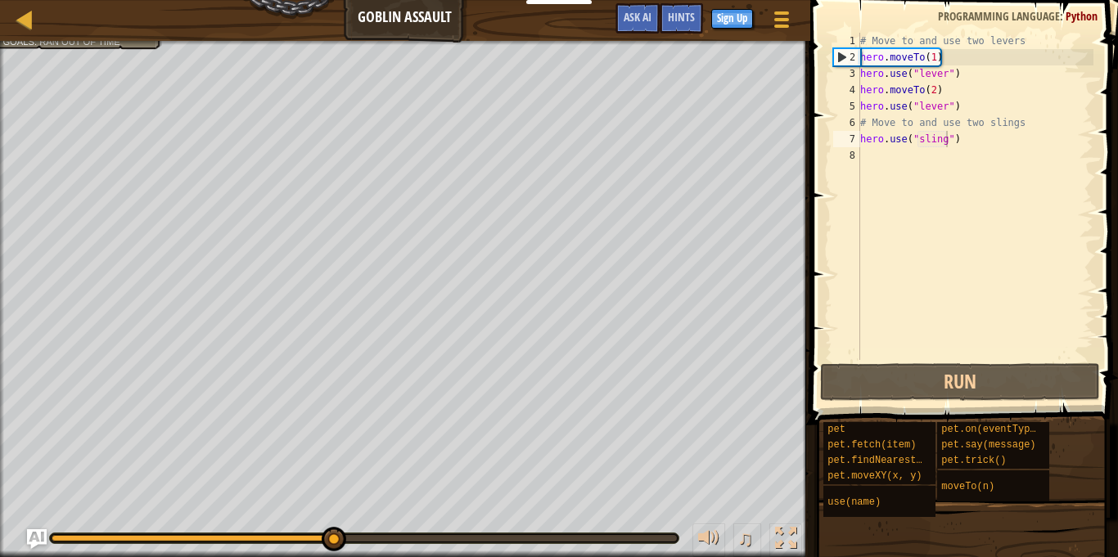
drag, startPoint x: 323, startPoint y: 525, endPoint x: 266, endPoint y: 528, distance: 56.5
click at [266, 528] on div "♫" at bounding box center [405, 534] width 810 height 49
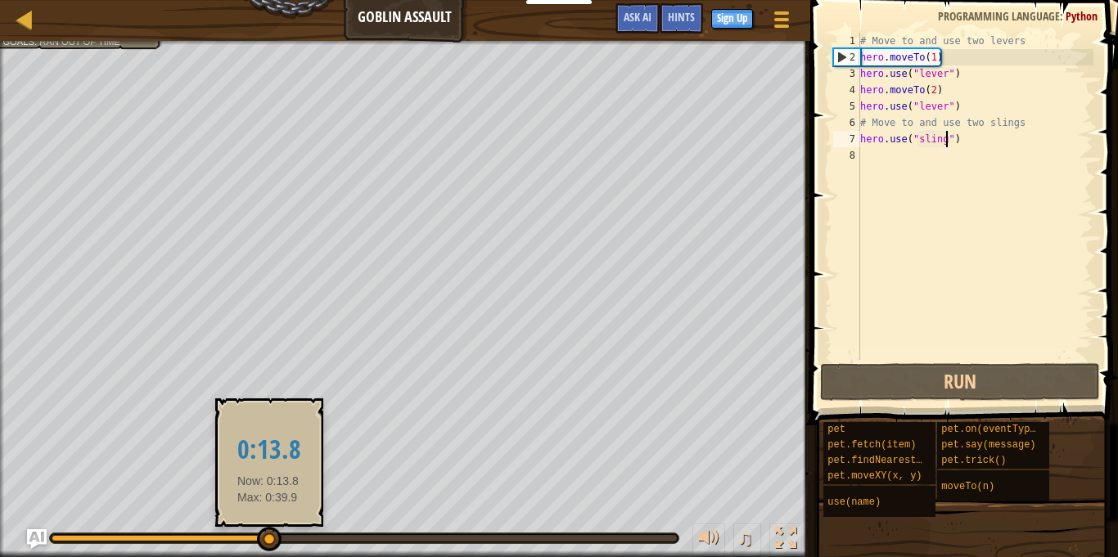
drag, startPoint x: 345, startPoint y: 535, endPoint x: 261, endPoint y: 531, distance: 84.4
click at [261, 531] on div at bounding box center [269, 539] width 25 height 25
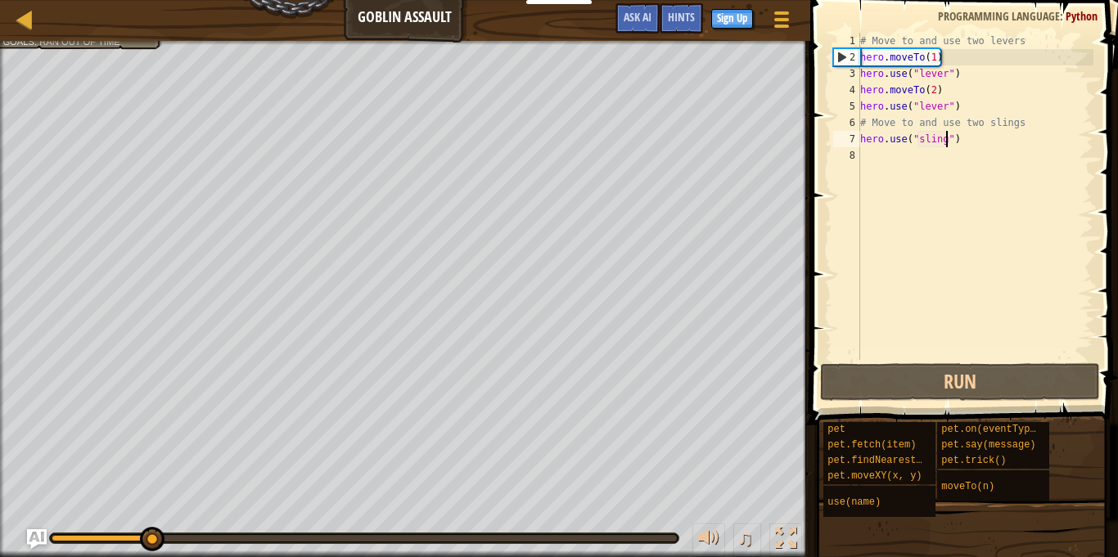
drag, startPoint x: 295, startPoint y: 538, endPoint x: 151, endPoint y: 534, distance: 144.9
click at [151, 534] on div at bounding box center [152, 539] width 25 height 25
click at [873, 166] on div "# Move to and use two levers hero . moveTo ( 1 ) hero . use ( "lever" ) hero . …" at bounding box center [975, 213] width 237 height 360
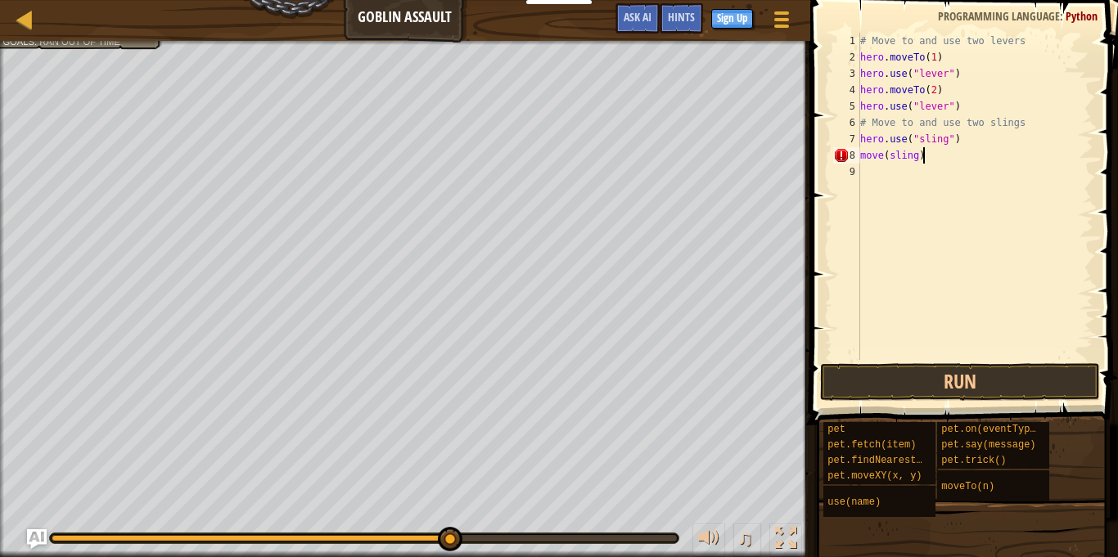
scroll to position [7, 8]
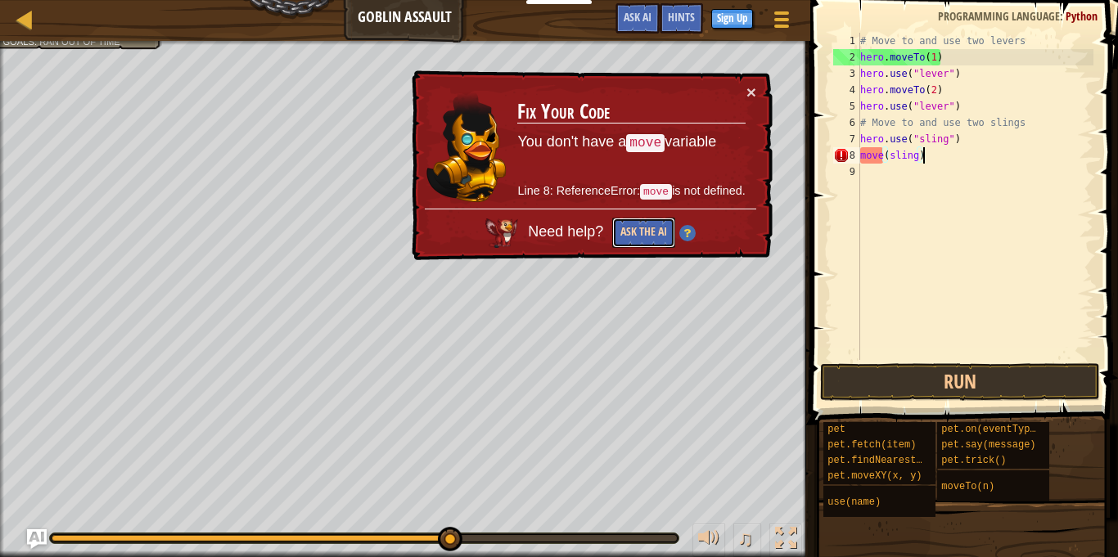
click at [629, 241] on button "Ask the AI" at bounding box center [643, 233] width 63 height 30
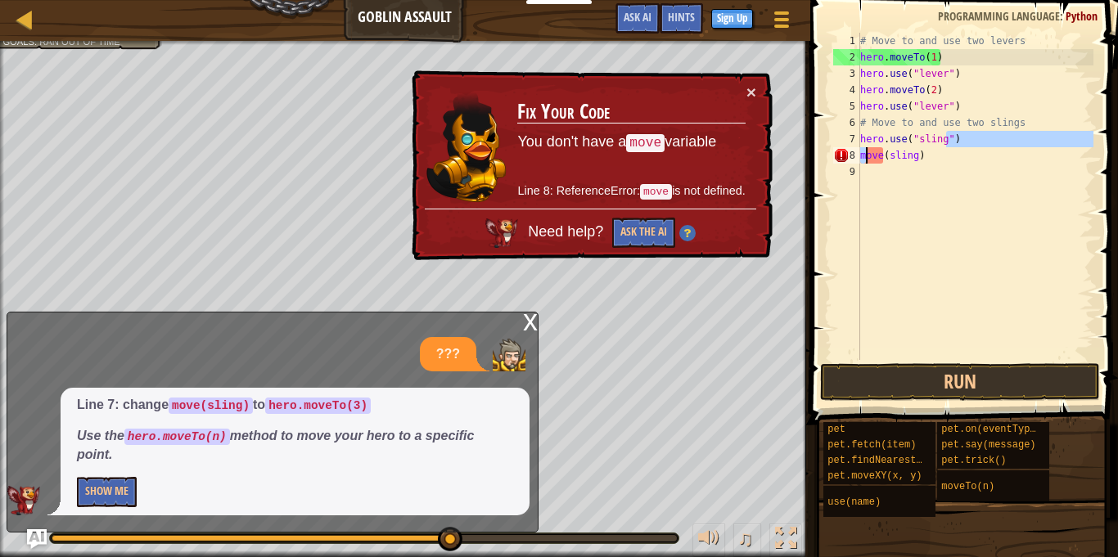
drag, startPoint x: 948, startPoint y: 146, endPoint x: 866, endPoint y: 156, distance: 82.4
click at [866, 156] on div "# Move to and use two levers hero . moveTo ( 1 ) hero . use ( "lever" ) hero . …" at bounding box center [975, 213] width 237 height 360
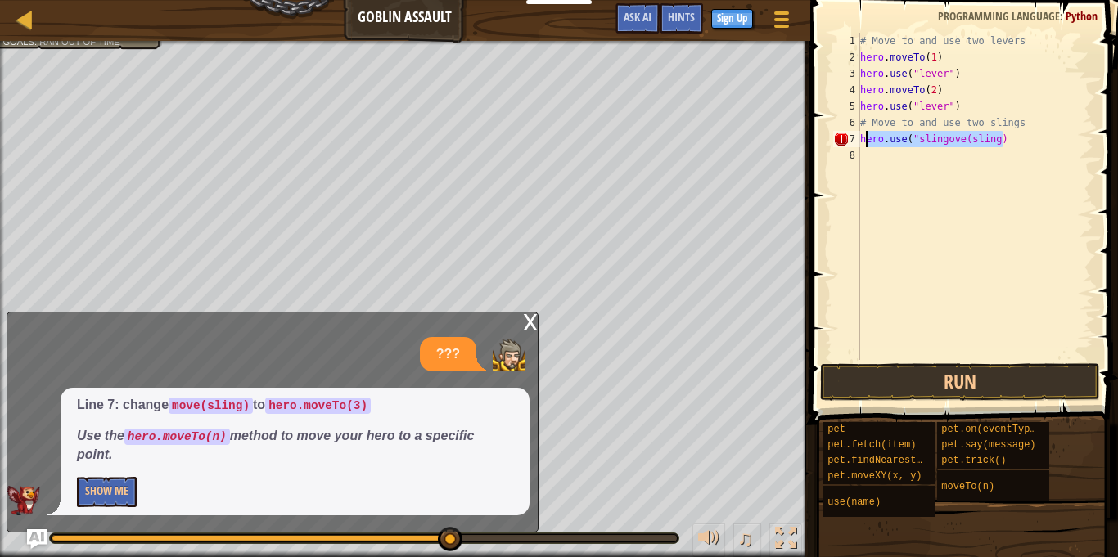
drag, startPoint x: 1016, startPoint y: 138, endPoint x: 862, endPoint y: 142, distance: 153.9
click at [862, 142] on div "# Move to and use two levers hero . moveTo ( 1 ) hero . use ( "lever" ) hero . …" at bounding box center [975, 213] width 237 height 360
click at [945, 371] on button "Run" at bounding box center [960, 382] width 280 height 38
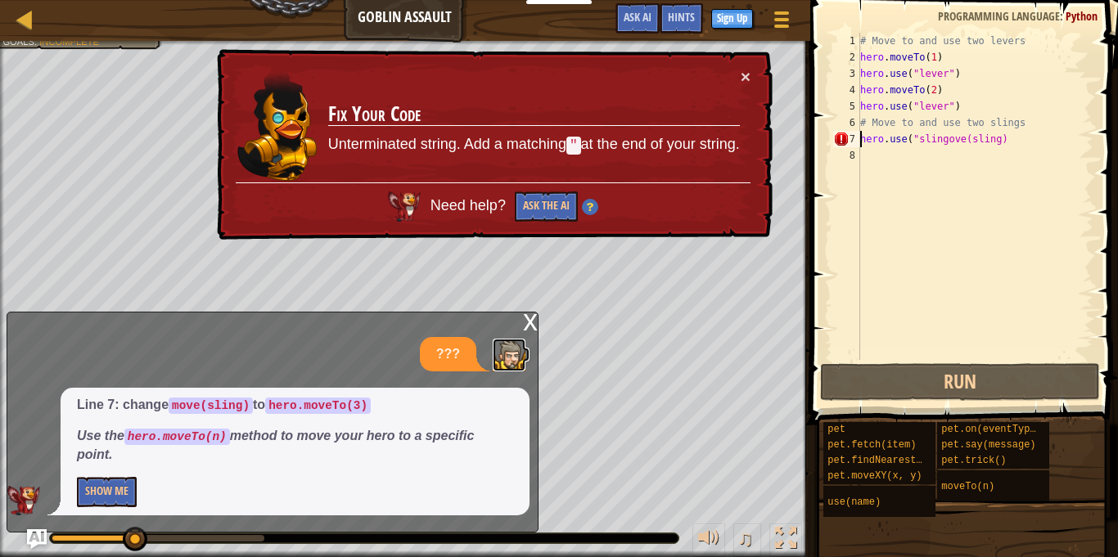
click at [518, 340] on img at bounding box center [509, 355] width 33 height 33
click at [513, 339] on img at bounding box center [509, 355] width 33 height 33
click at [529, 321] on div "x" at bounding box center [530, 321] width 15 height 16
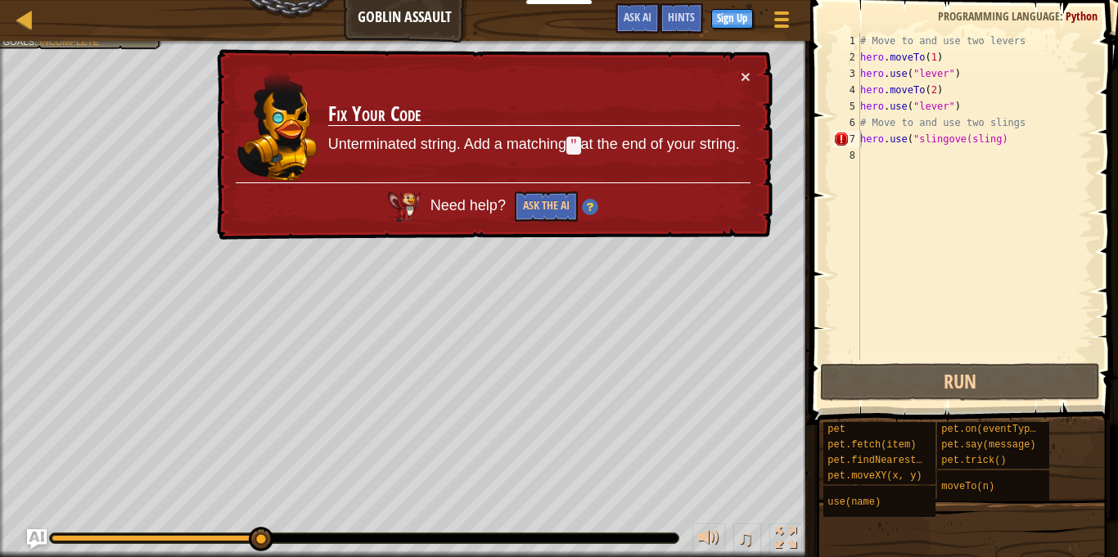
click at [734, 79] on td "Fix Your Code Unterminated string. Add a matching " at the end of your string." at bounding box center [534, 126] width 415 height 122
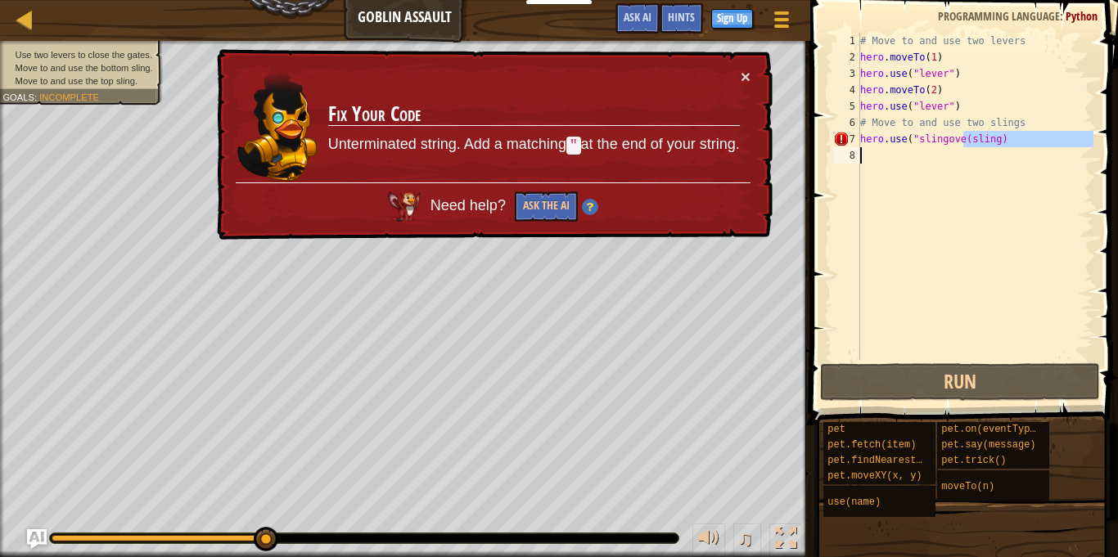
drag, startPoint x: 963, startPoint y: 142, endPoint x: 910, endPoint y: 148, distance: 53.5
click at [910, 148] on div "# Move to and use two levers hero . moveTo ( 1 ) hero . use ( "lever" ) hero . …" at bounding box center [975, 213] width 237 height 360
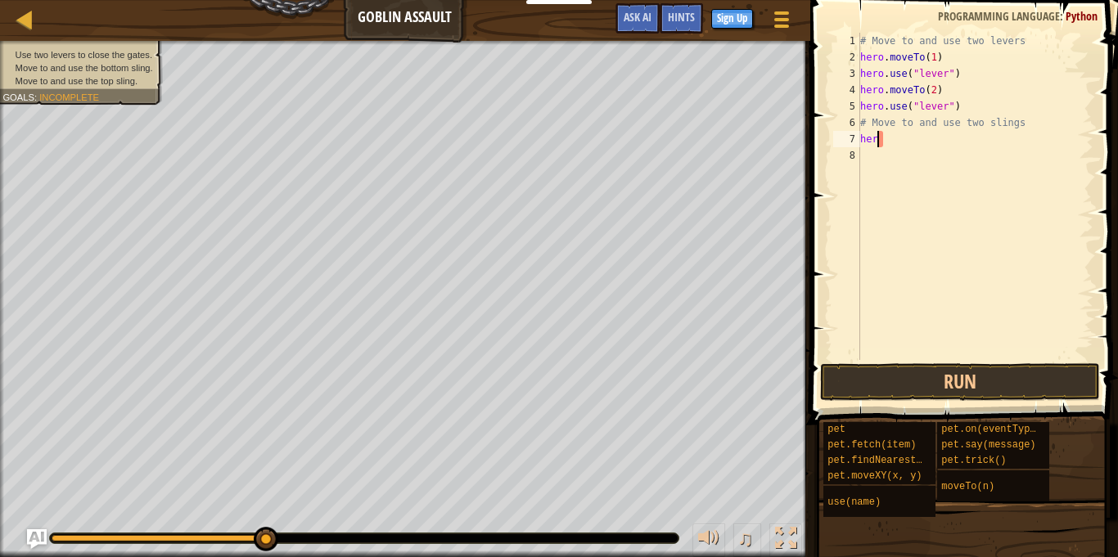
scroll to position [7, 1]
type textarea "h"
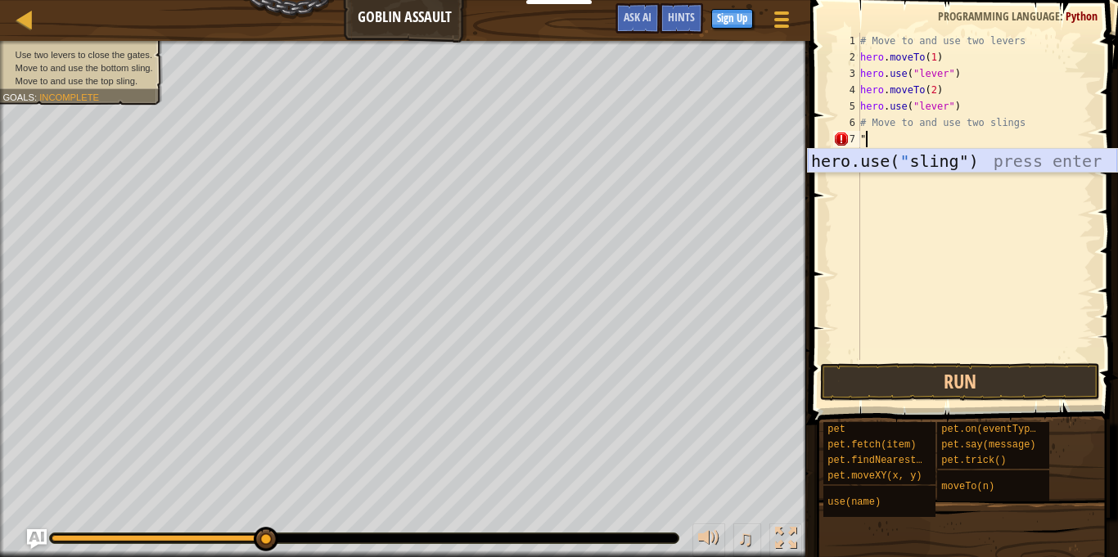
click at [933, 163] on div "hero.use( " sling") press enter" at bounding box center [962, 186] width 309 height 74
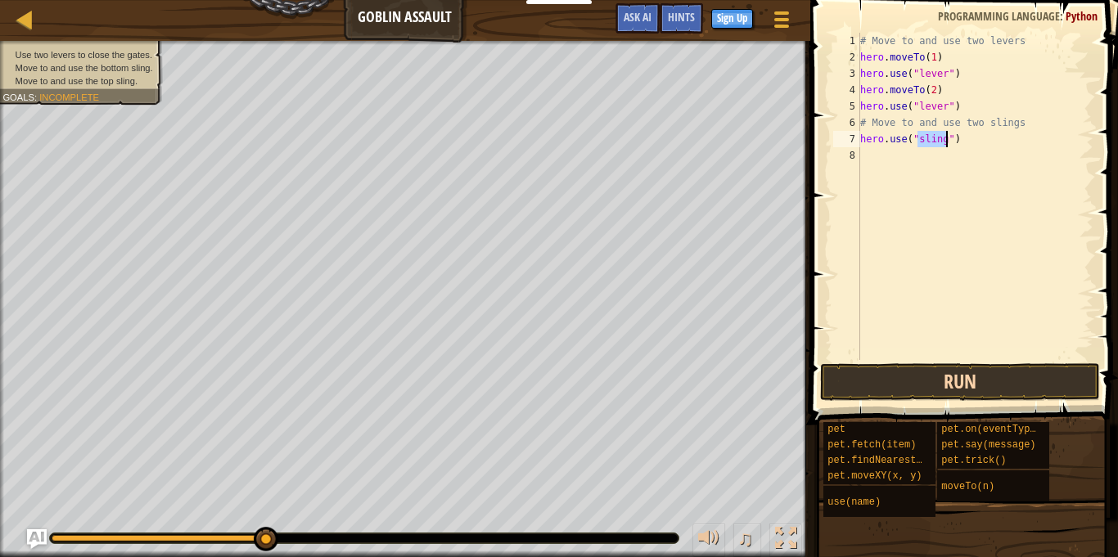
type textarea "hero.use("sling")"
click at [905, 374] on button "Run" at bounding box center [960, 382] width 280 height 38
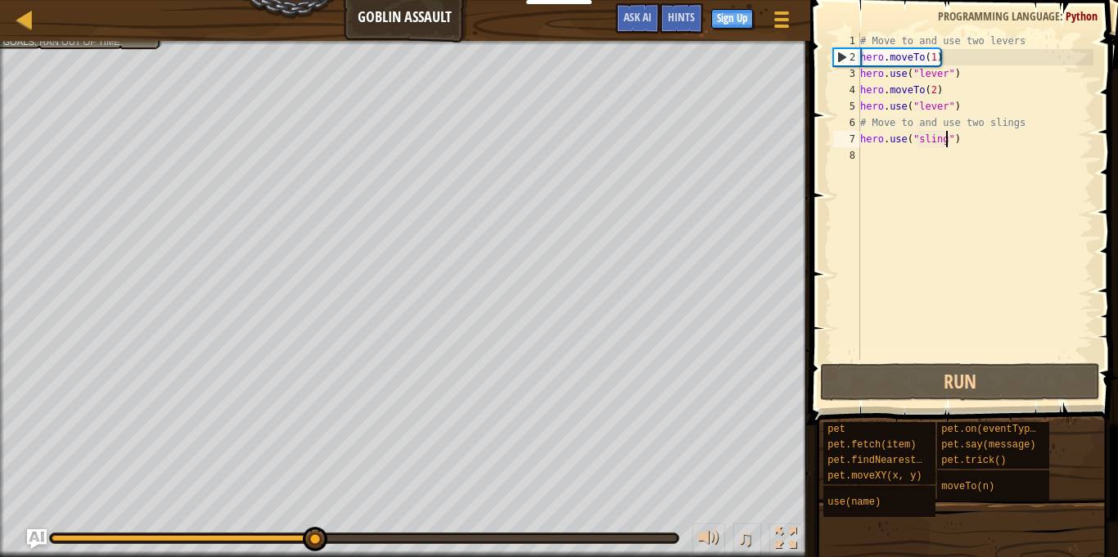
click at [939, 184] on div "# Move to and use two levers hero . moveTo ( 1 ) hero . use ( "lever" ) hero . …" at bounding box center [975, 213] width 237 height 360
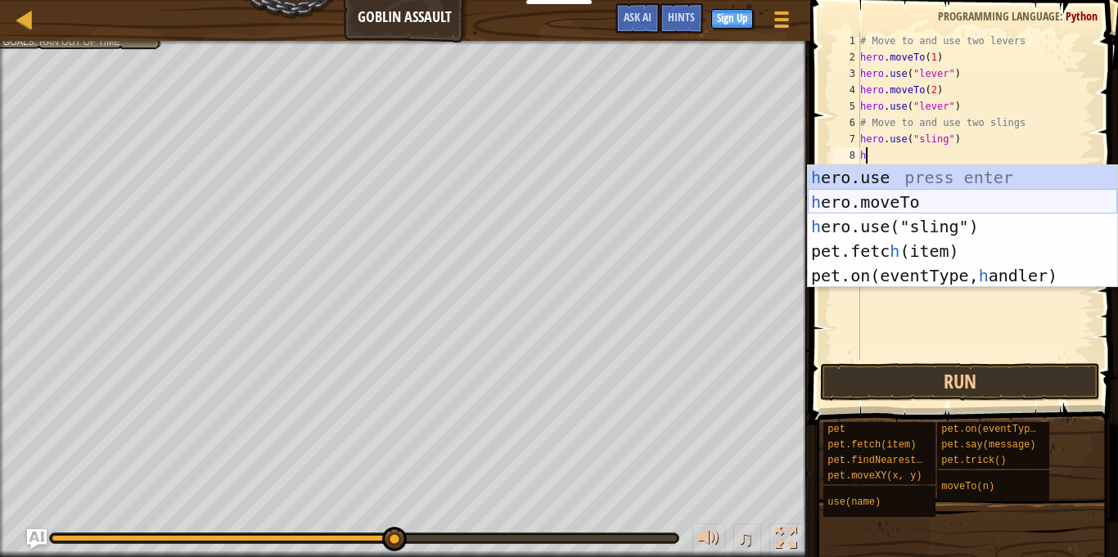
click at [933, 197] on div "h ero.use press enter h ero.moveTo press enter h ero.use("sling") press enter p…" at bounding box center [962, 251] width 309 height 172
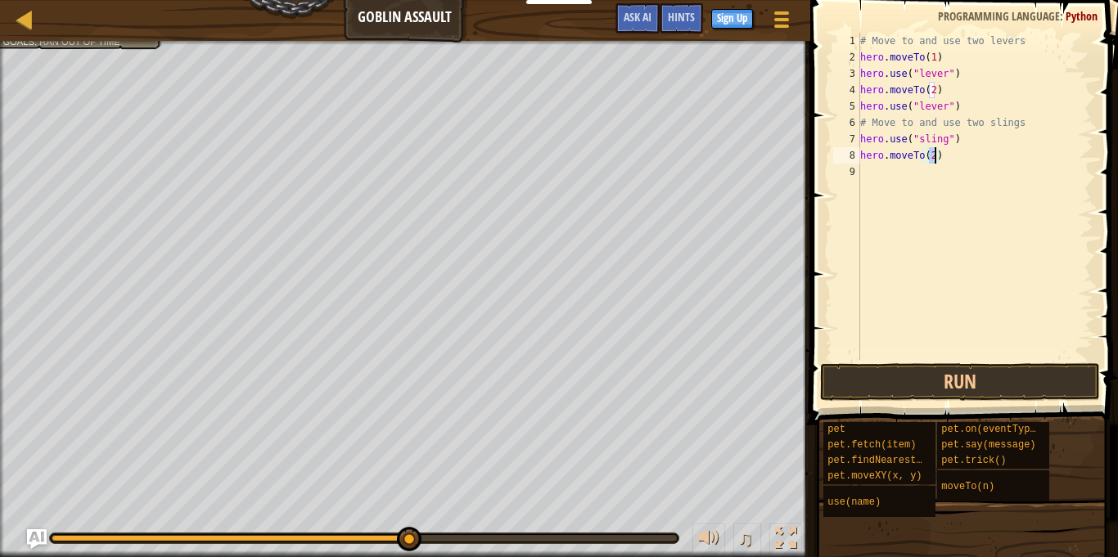
type textarea "hero.moveTo(2)"
